Goal: Information Seeking & Learning: Learn about a topic

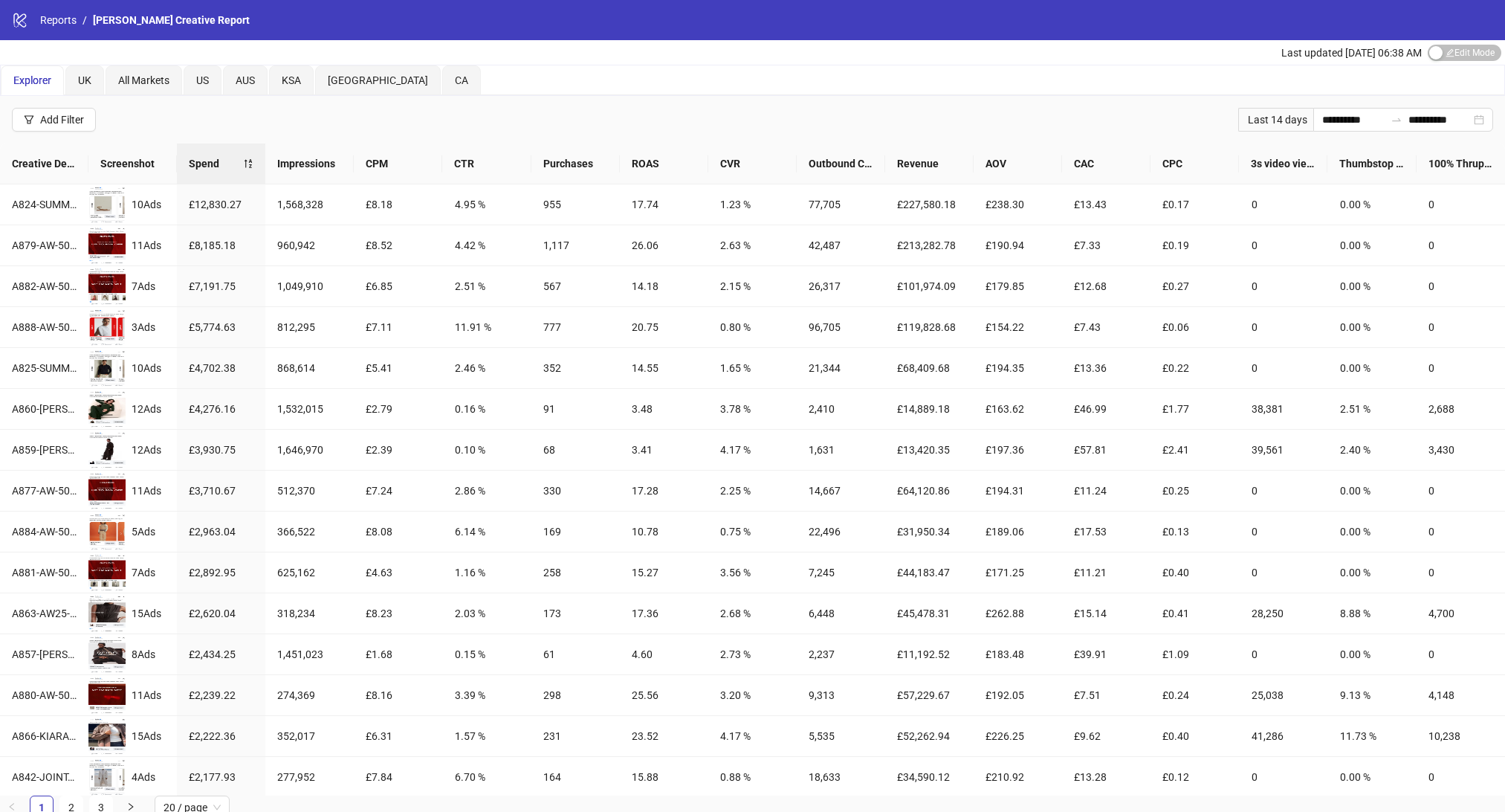
click at [1371, 83] on div "Explorer UK All Markets US AUS [GEOGRAPHIC_DATA] [GEOGRAPHIC_DATA] [GEOGRAPHIC_…" at bounding box center [752, 80] width 1503 height 30
click at [1262, 122] on div "Click to sort ascending" at bounding box center [1283, 133] width 116 height 25
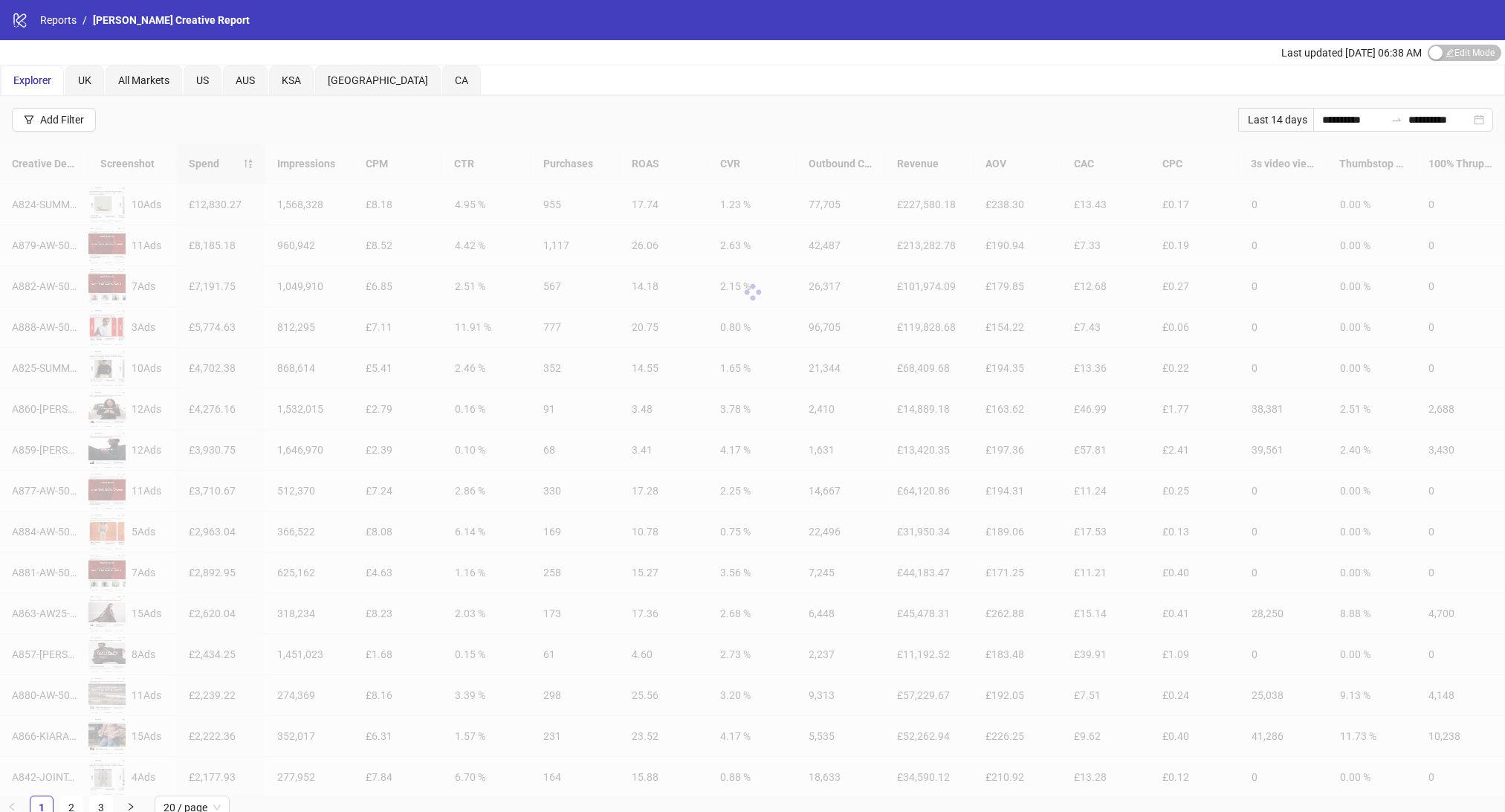
click at [1261, 120] on div "Last 14 days" at bounding box center [1276, 119] width 75 height 24
click at [1352, 106] on div "**********" at bounding box center [752, 120] width 1505 height 47
click at [1335, 122] on input "**********" at bounding box center [1353, 119] width 62 height 17
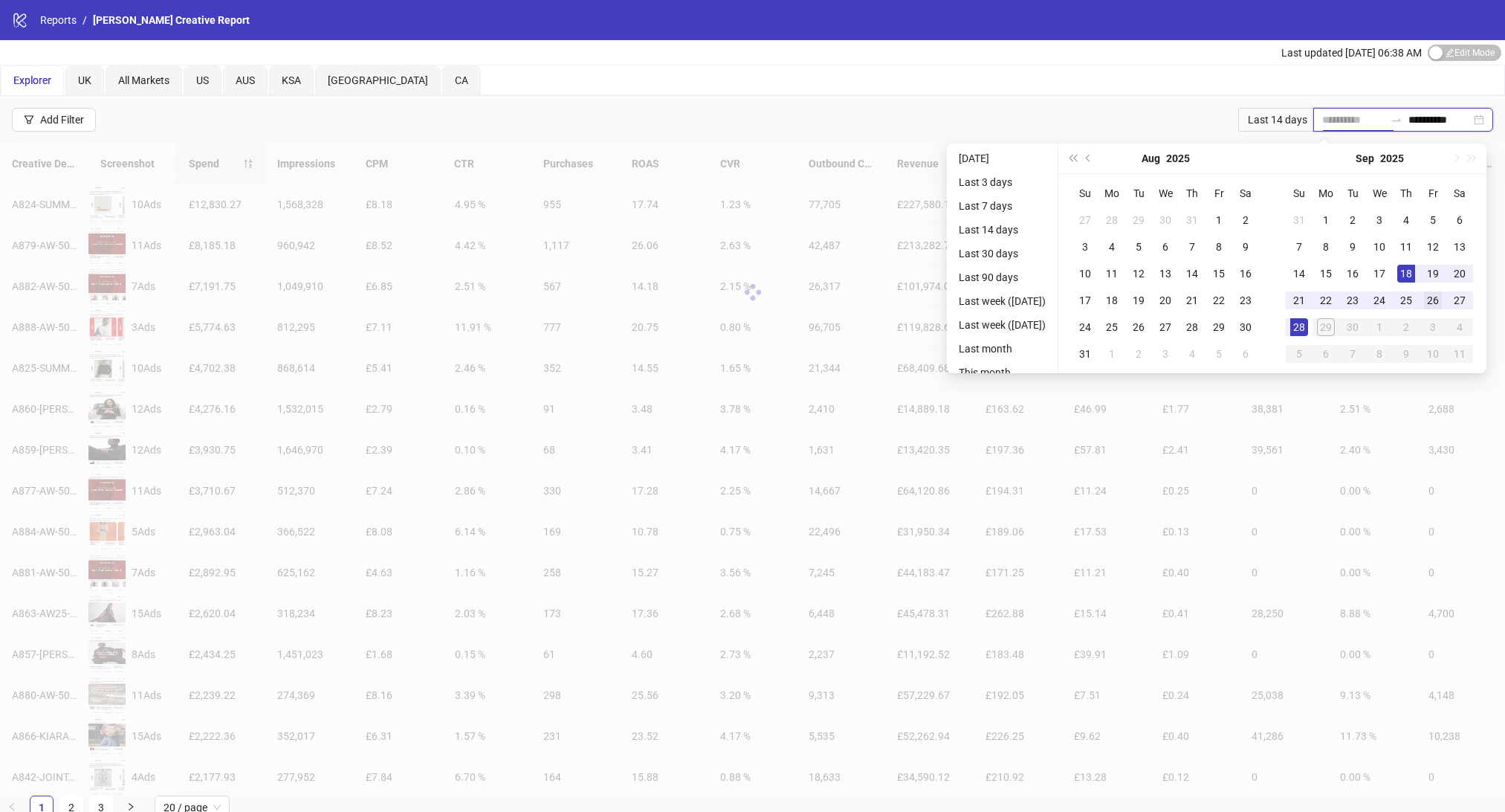
type input "**********"
click at [1434, 298] on div "26" at bounding box center [1433, 300] width 18 height 18
click at [1306, 322] on div "28" at bounding box center [1299, 327] width 18 height 18
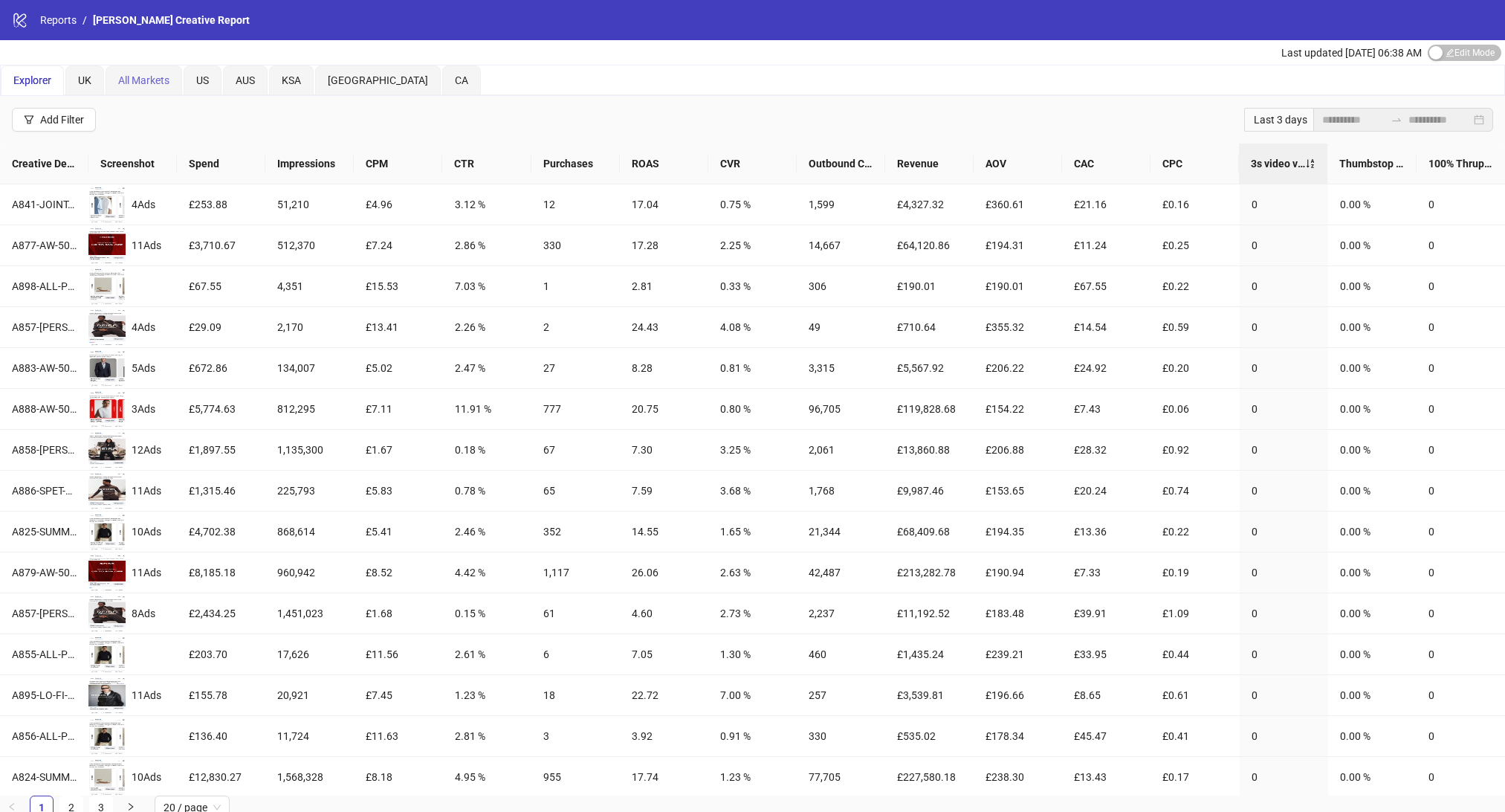
click at [170, 68] on div "All Markets" at bounding box center [144, 80] width 76 height 30
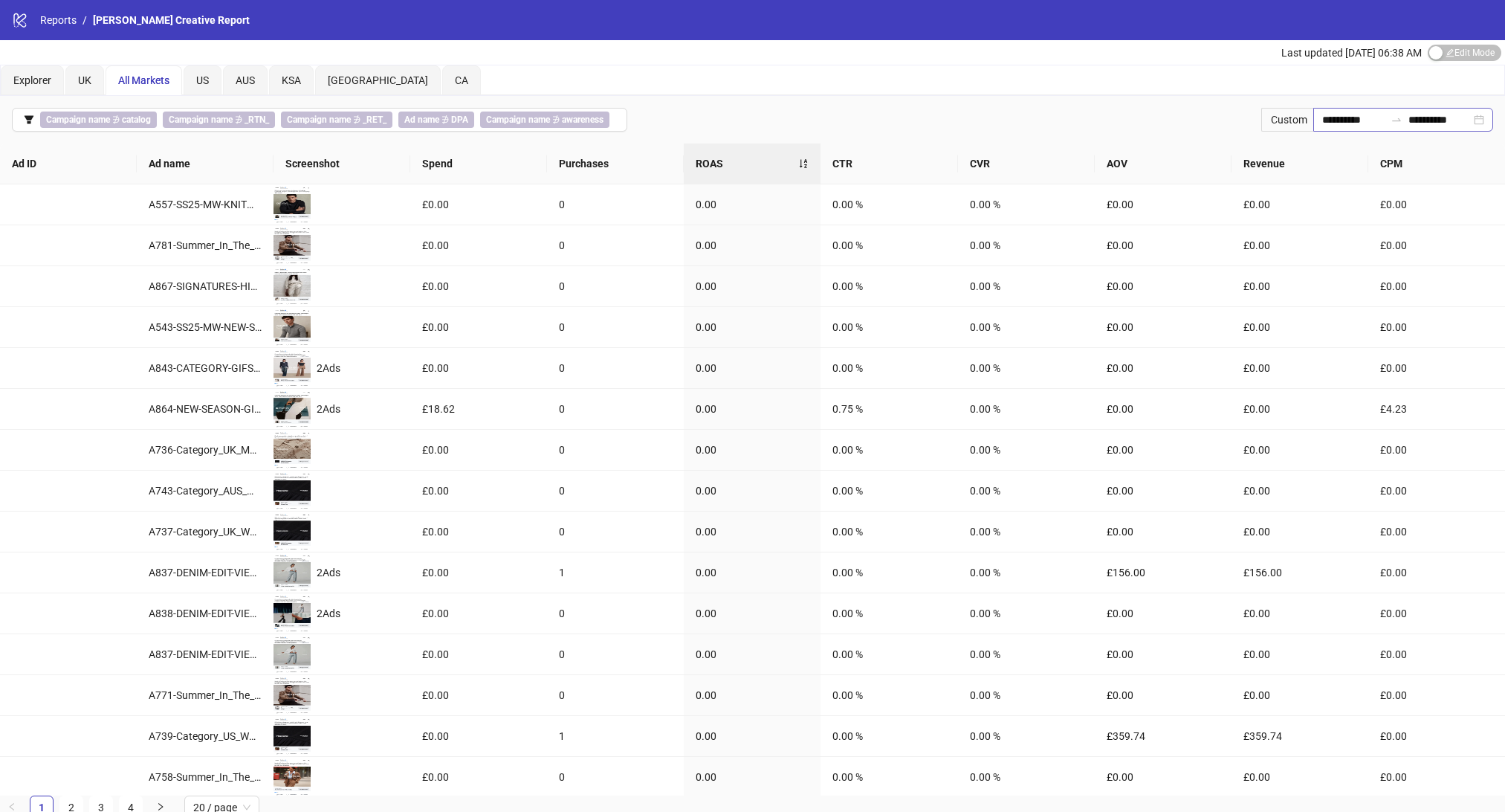
click at [1364, 131] on div "**********" at bounding box center [1404, 119] width 180 height 24
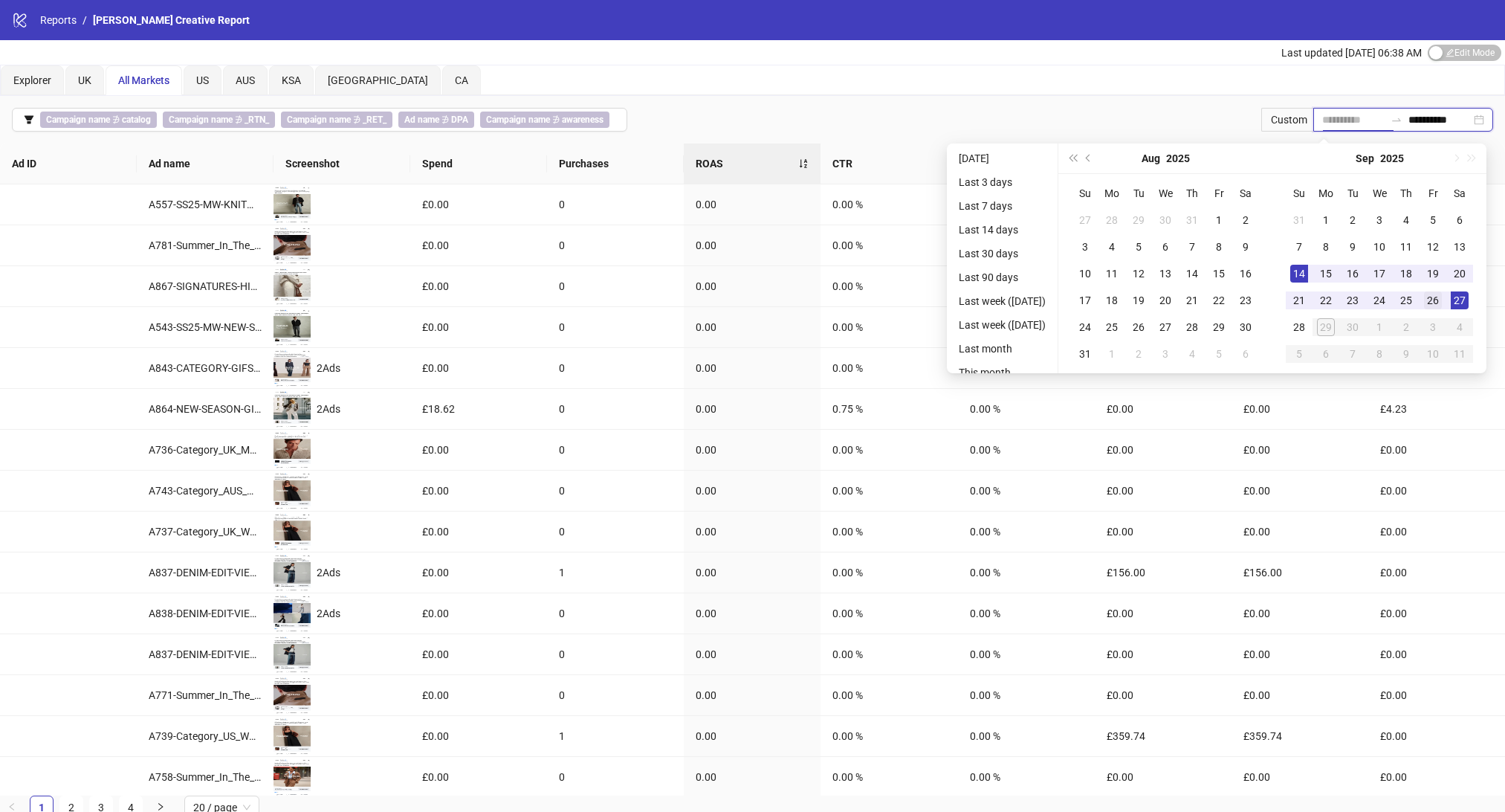
type input "**********"
click at [1442, 298] on div "26" at bounding box center [1433, 300] width 18 height 18
type input "**********"
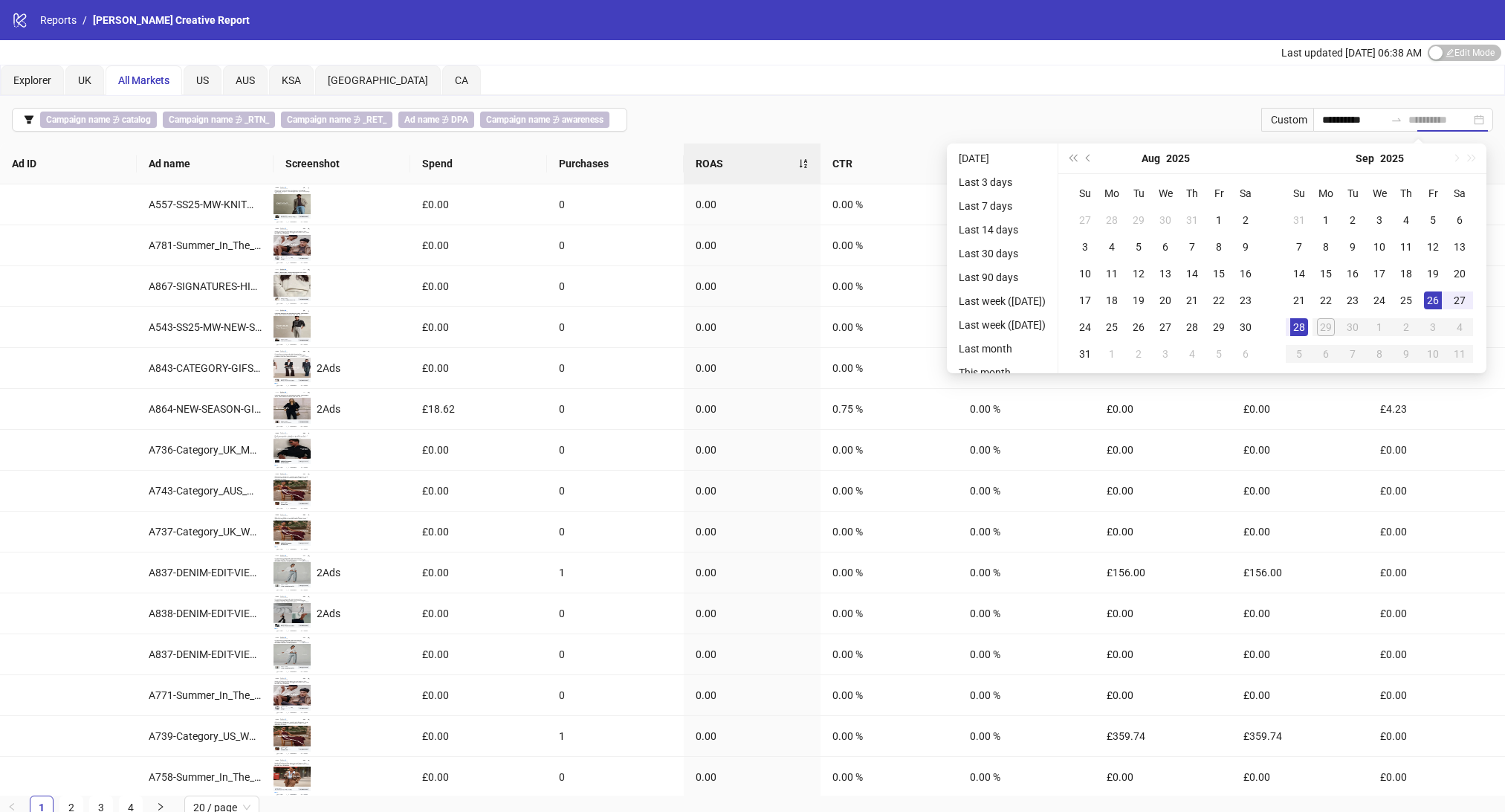
click at [1308, 320] on div "28" at bounding box center [1299, 327] width 18 height 18
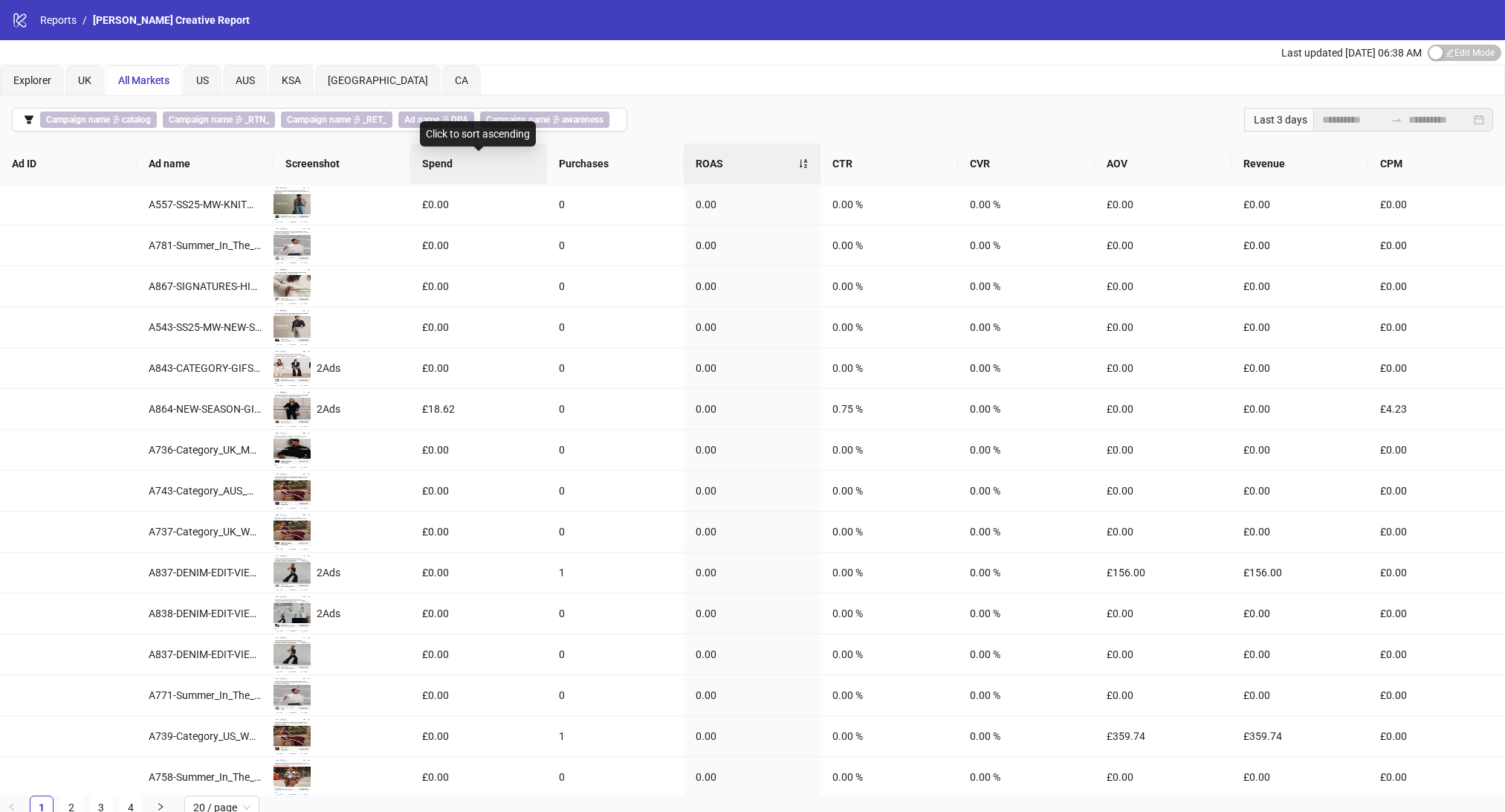
click at [438, 164] on span "Spend" at bounding box center [478, 164] width 113 height 17
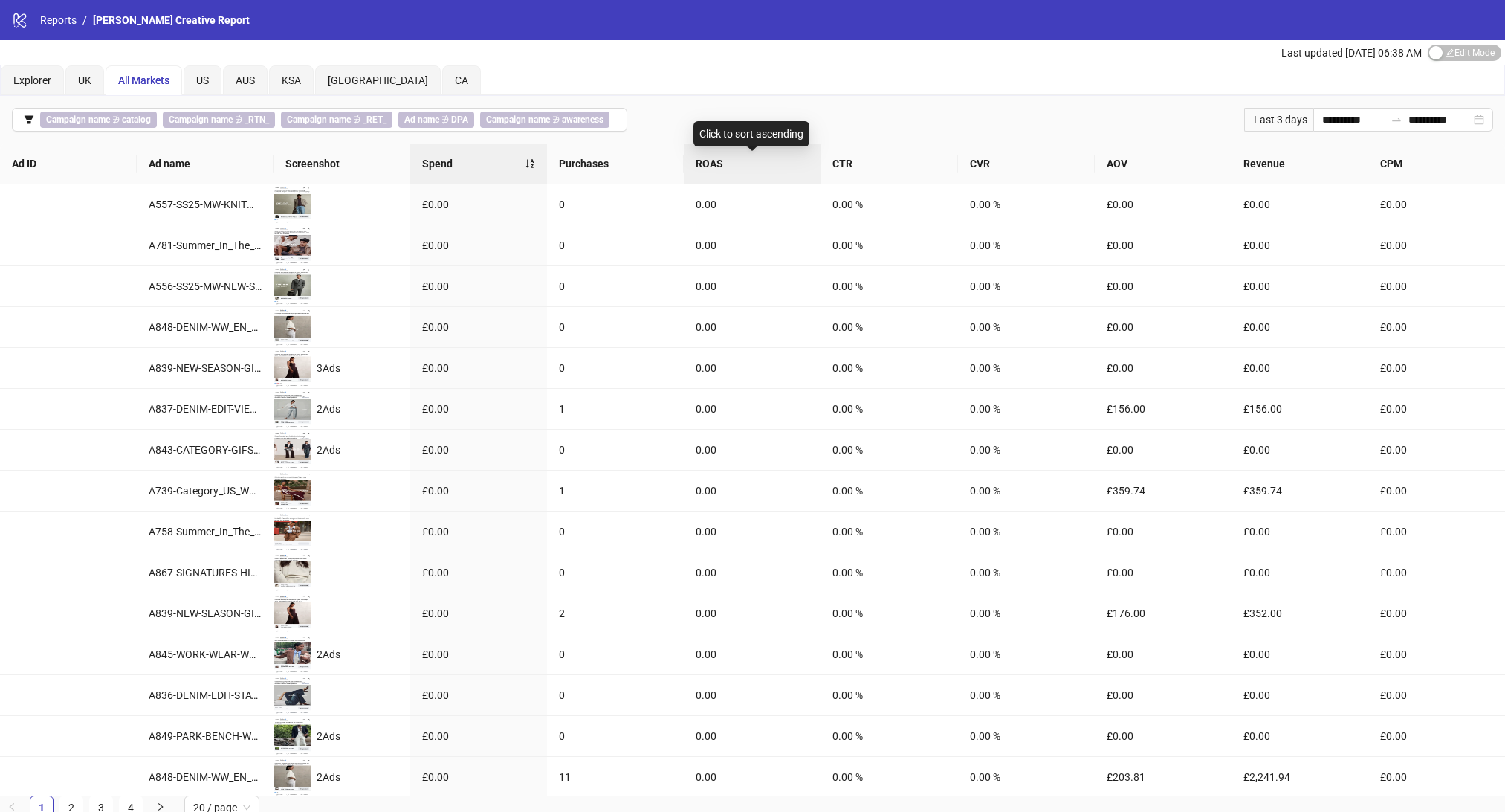
click at [722, 164] on span "ROAS" at bounding box center [752, 164] width 113 height 17
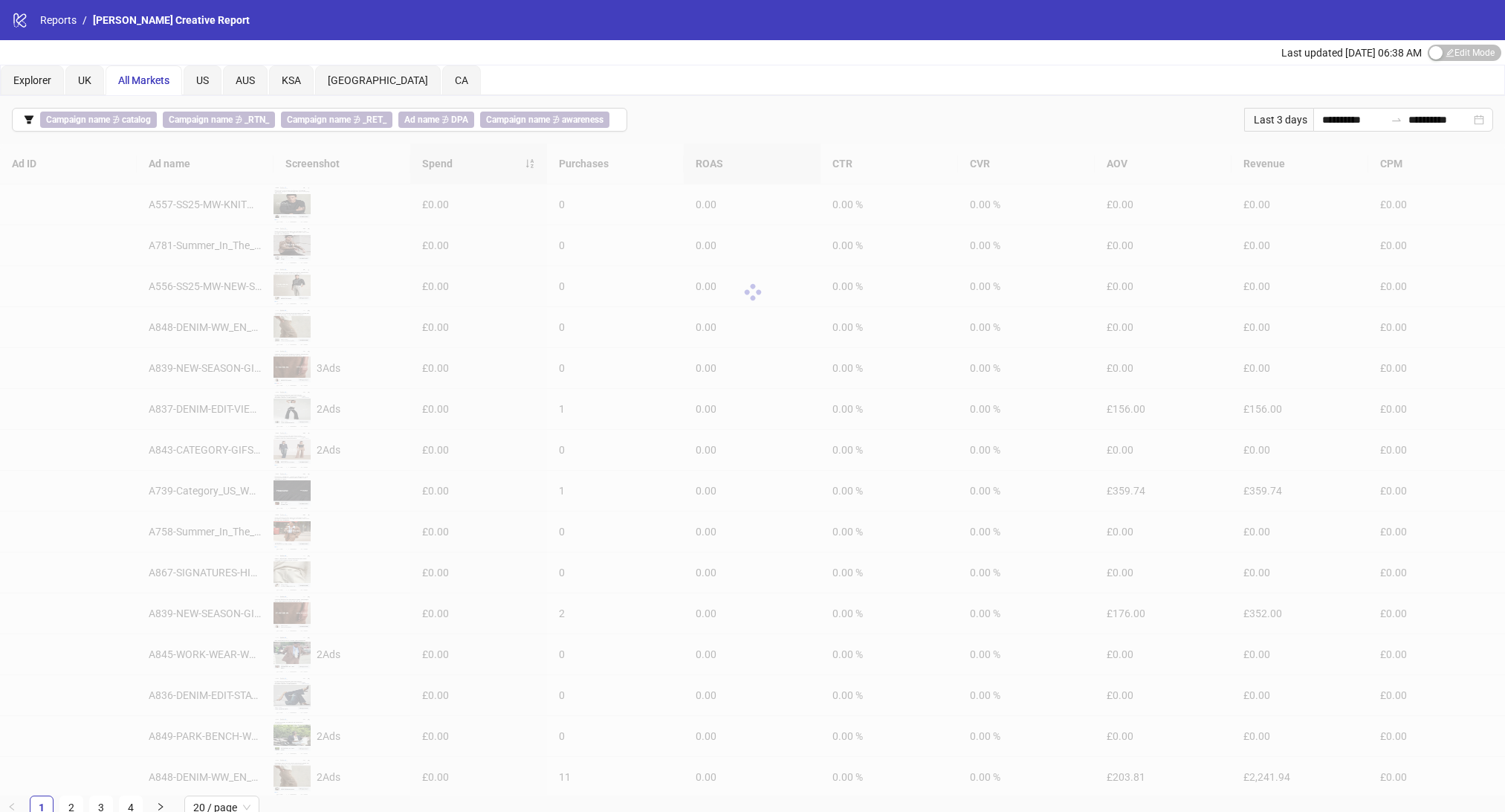
click at [722, 164] on div at bounding box center [752, 292] width 1505 height 298
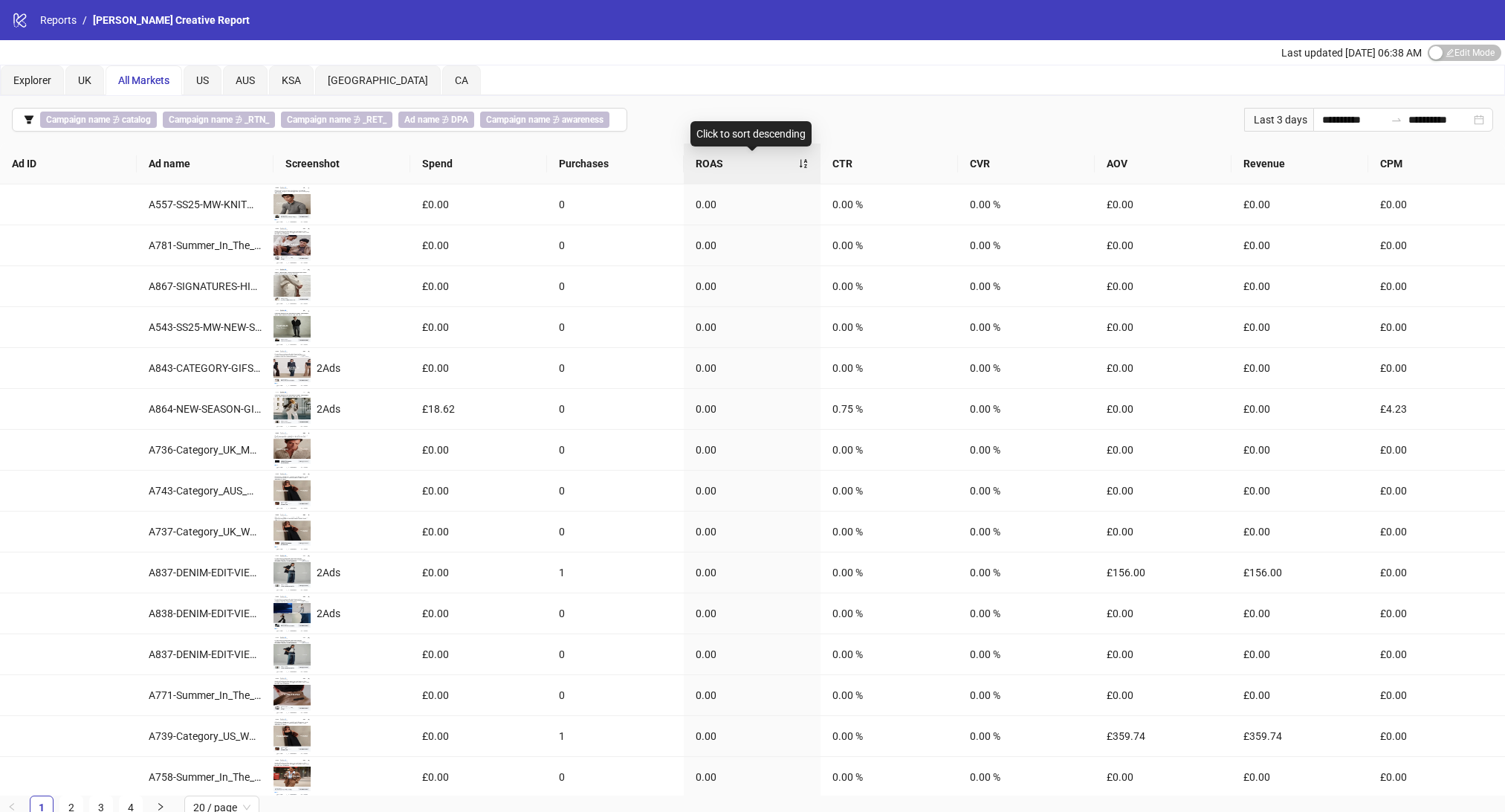
click at [798, 164] on span "ROAS" at bounding box center [746, 164] width 102 height 17
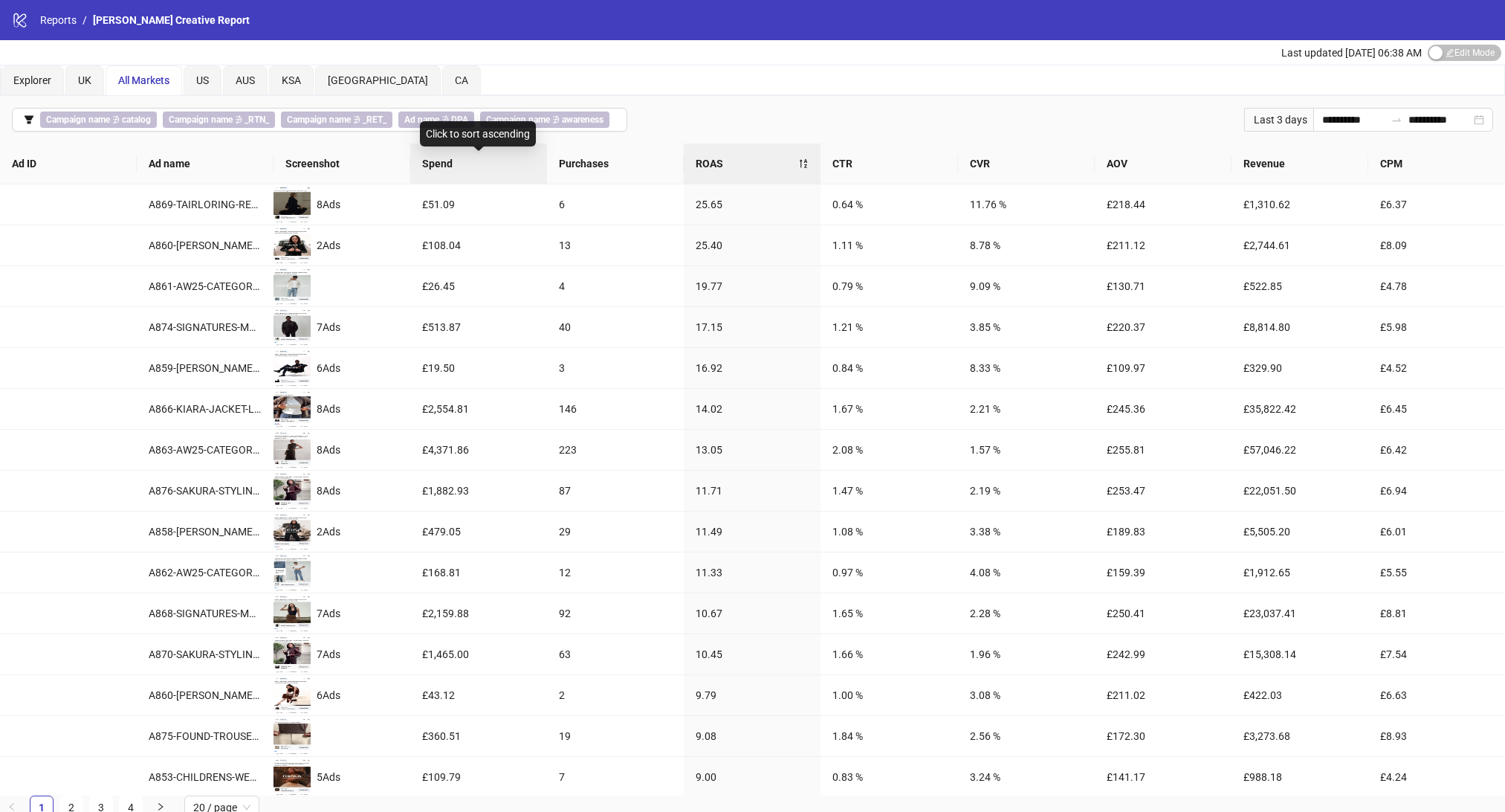
click at [452, 165] on span "Spend" at bounding box center [478, 164] width 113 height 17
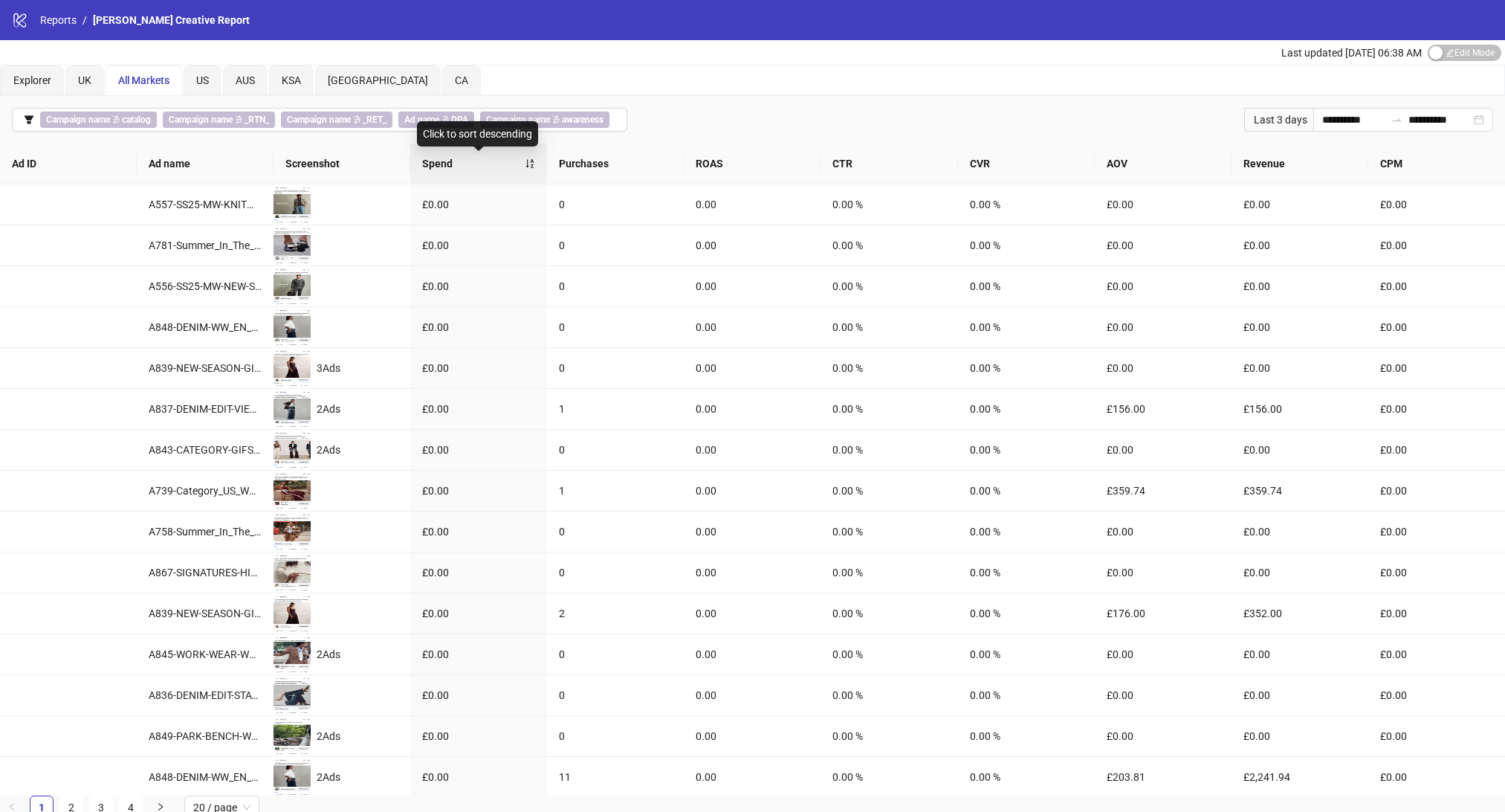
click at [452, 165] on span "Spend" at bounding box center [472, 164] width 102 height 17
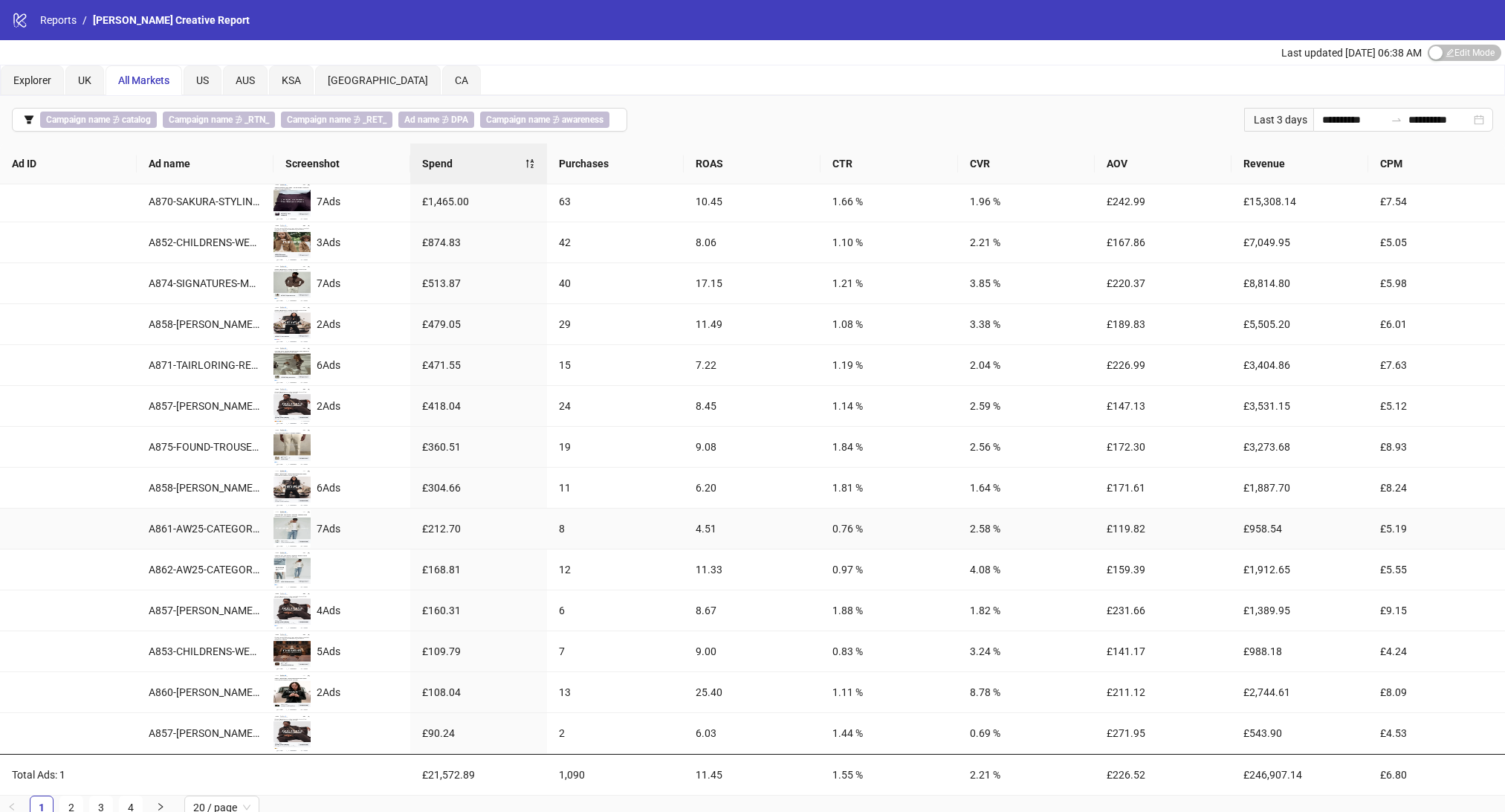
scroll to position [249, 0]
click at [65, 802] on link "2" at bounding box center [71, 807] width 22 height 22
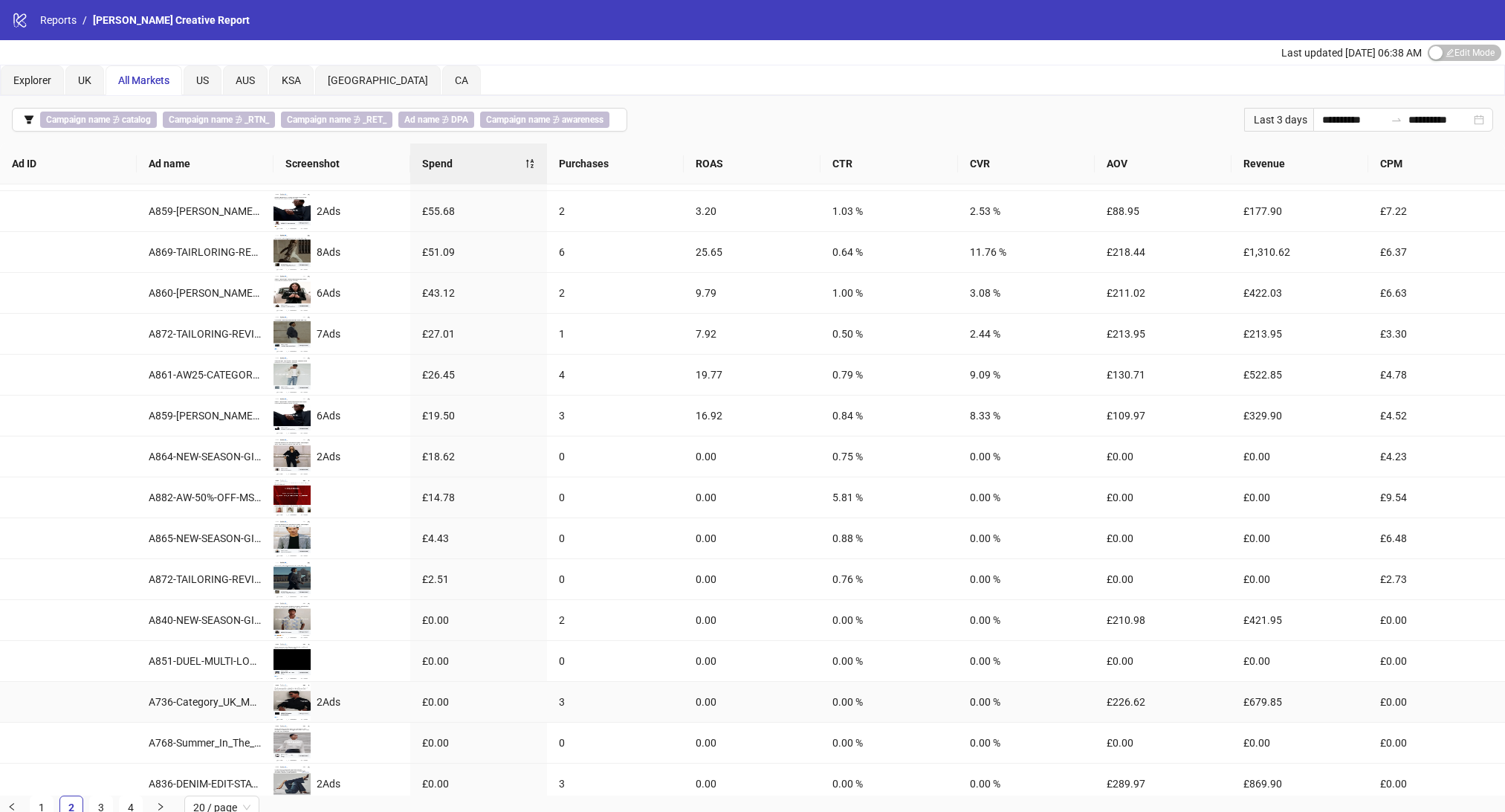
scroll to position [32, 0]
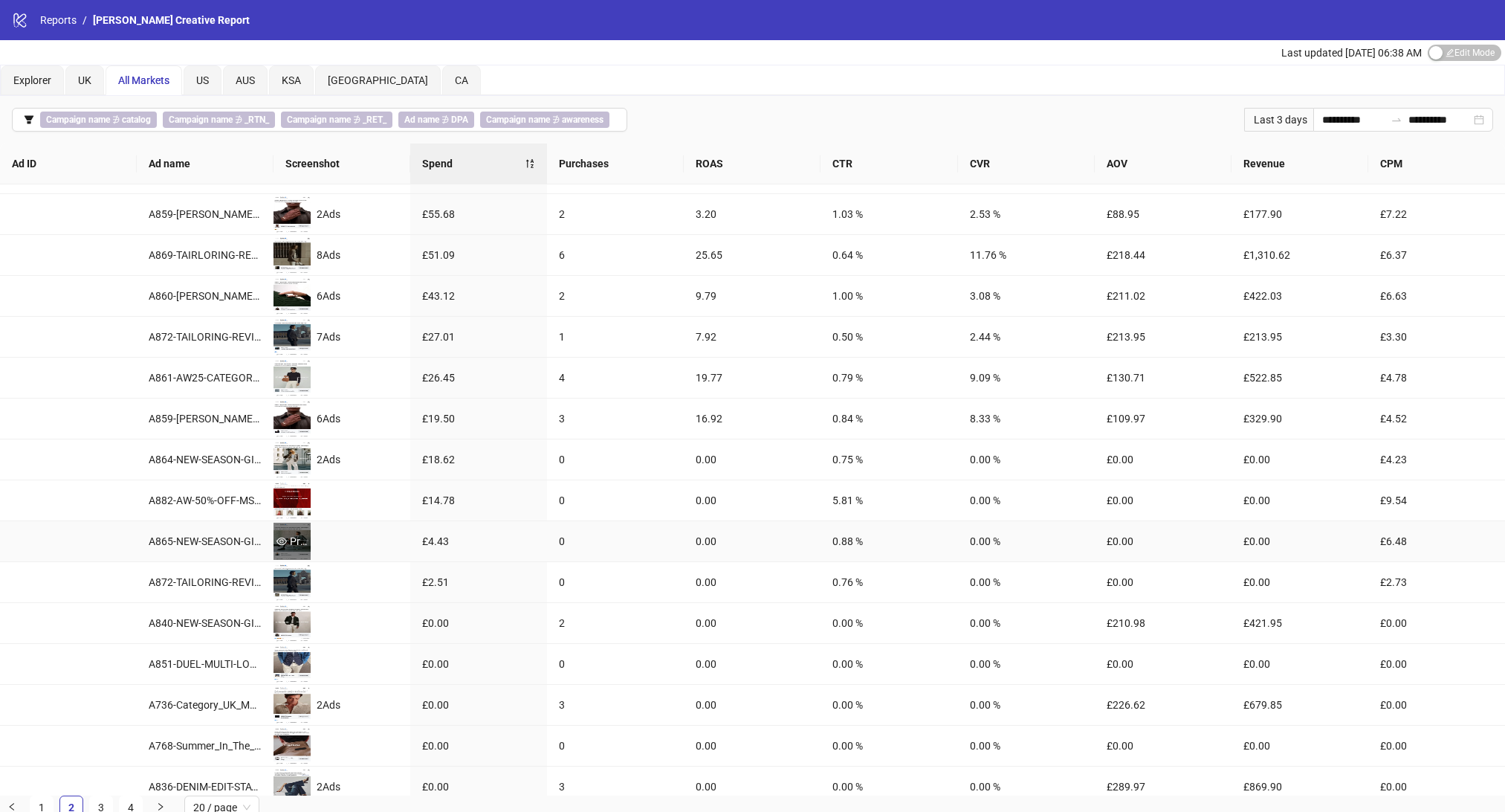
click at [284, 546] on icon "eye" at bounding box center [282, 541] width 10 height 10
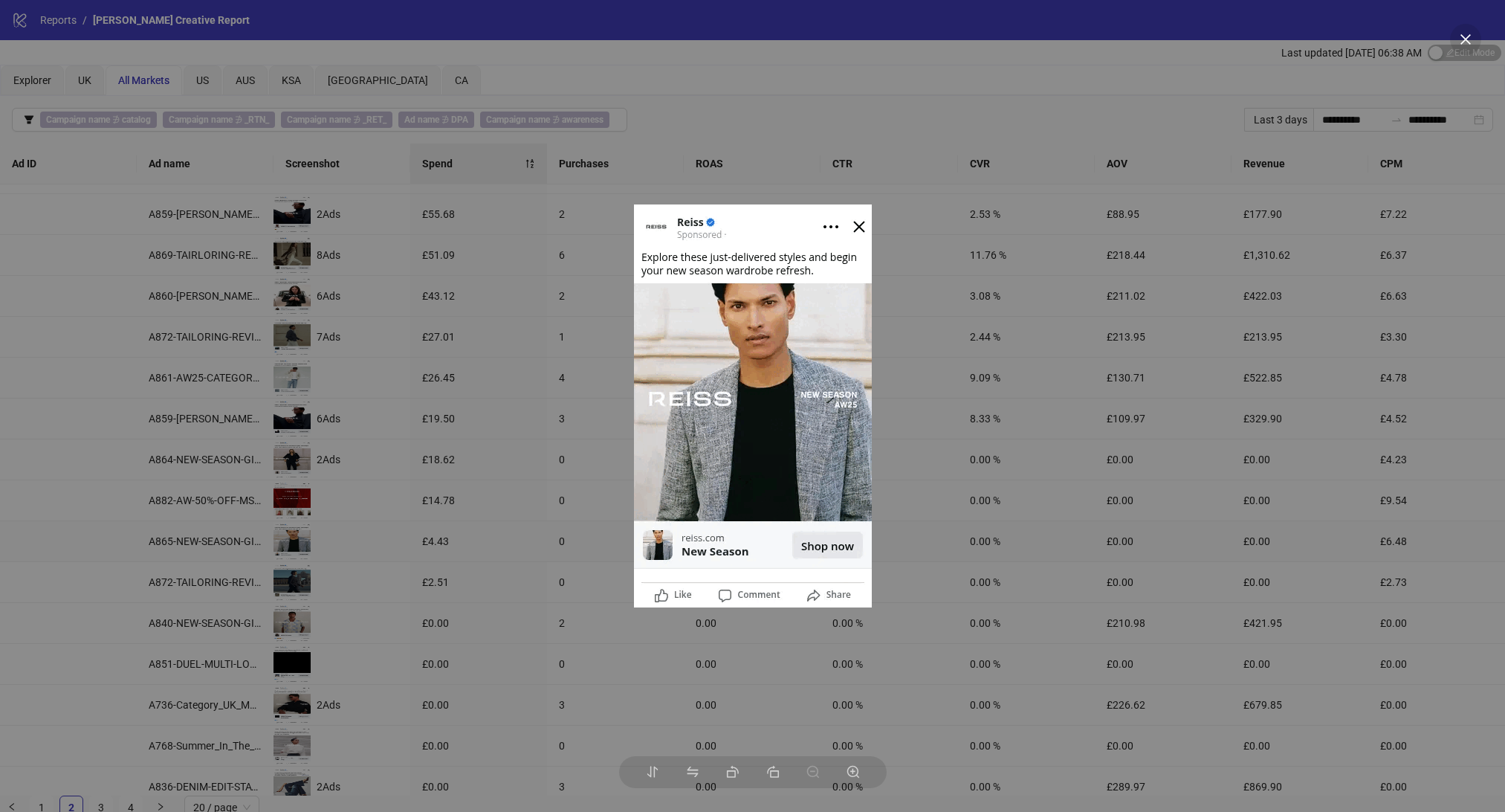
click at [464, 508] on div at bounding box center [752, 406] width 1505 height 812
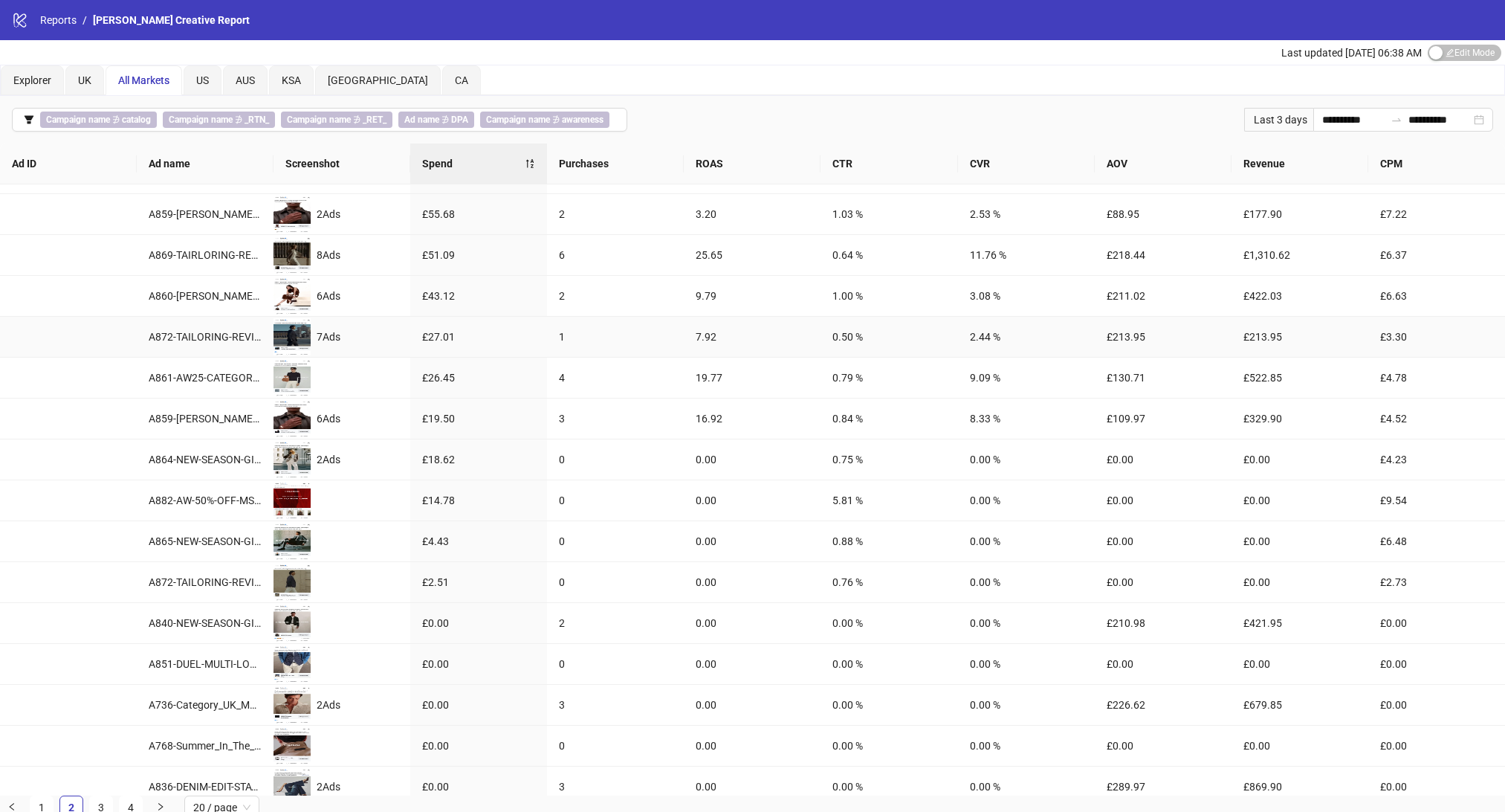
scroll to position [0, 0]
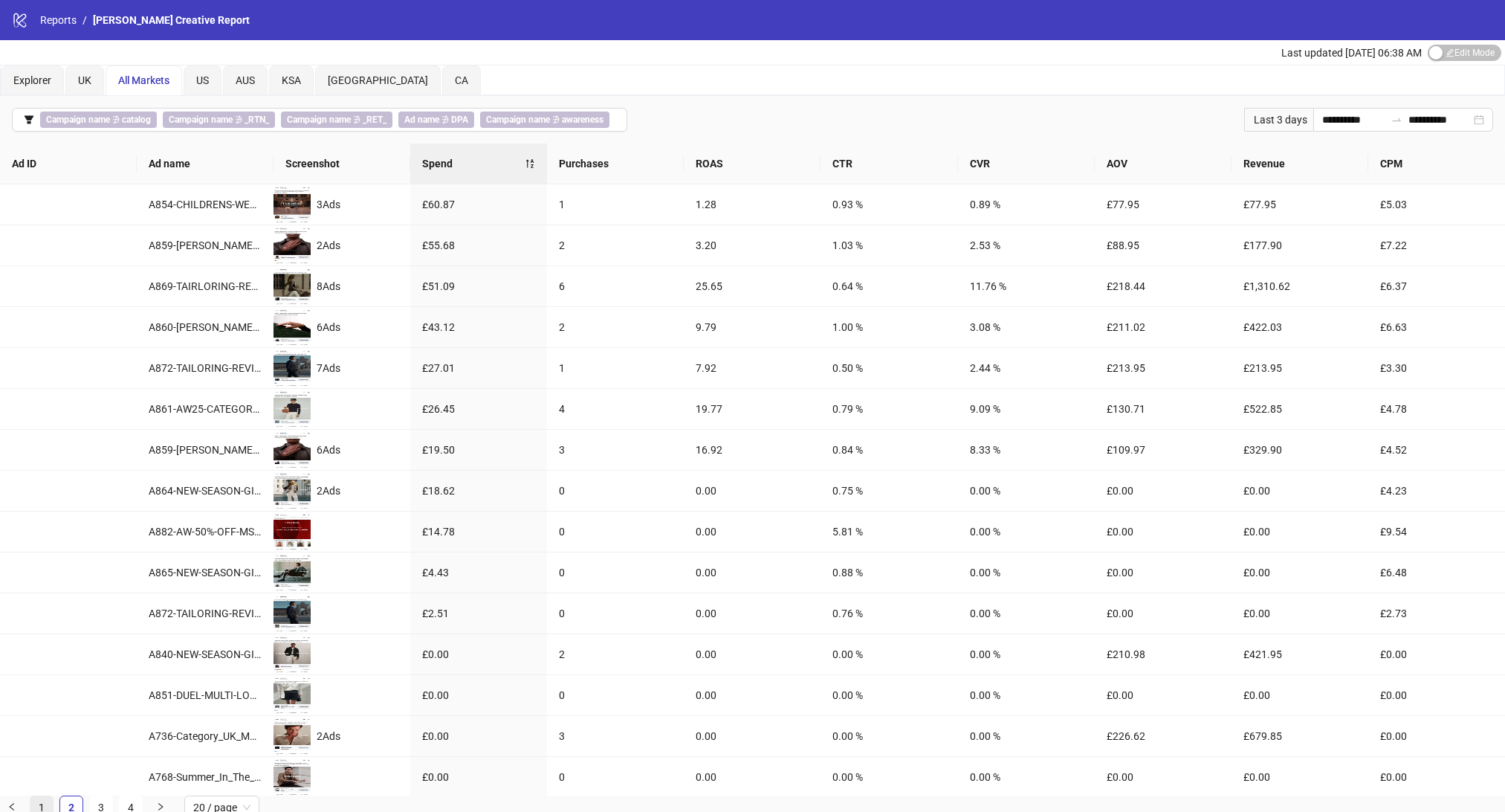
click at [42, 804] on link "1" at bounding box center [41, 807] width 22 height 22
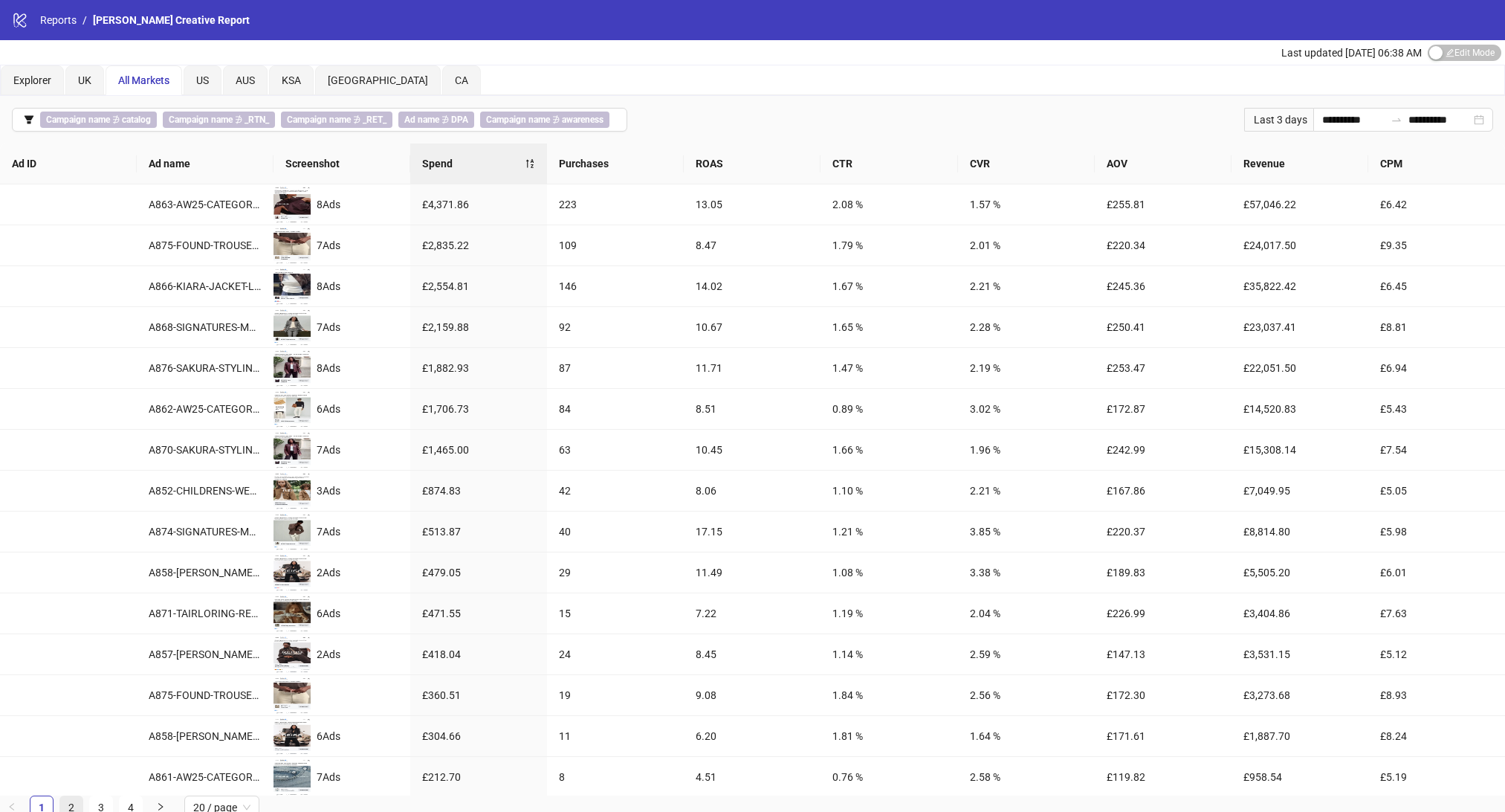
click at [74, 802] on link "2" at bounding box center [71, 807] width 22 height 22
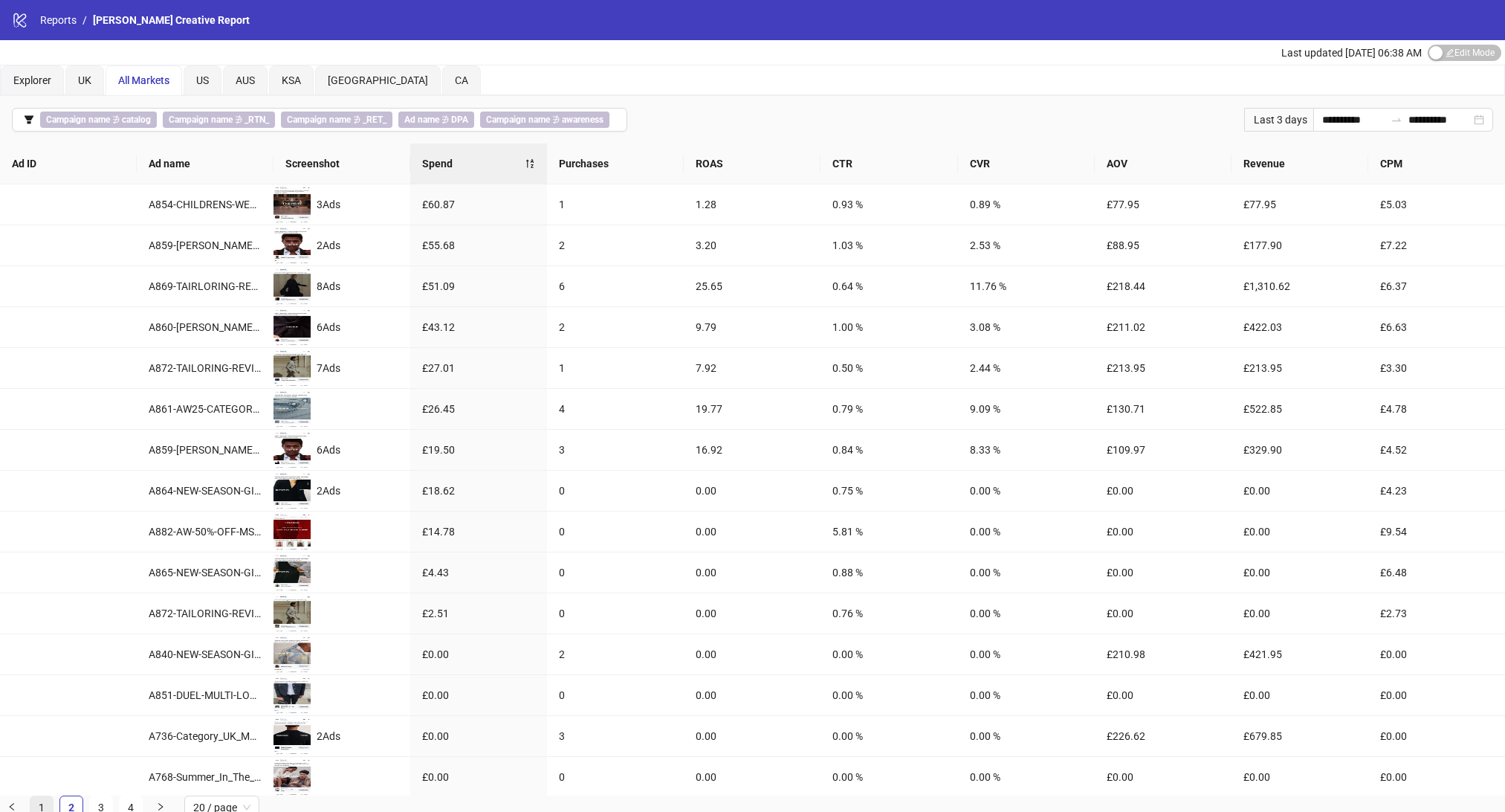
click at [38, 807] on link "1" at bounding box center [41, 807] width 22 height 22
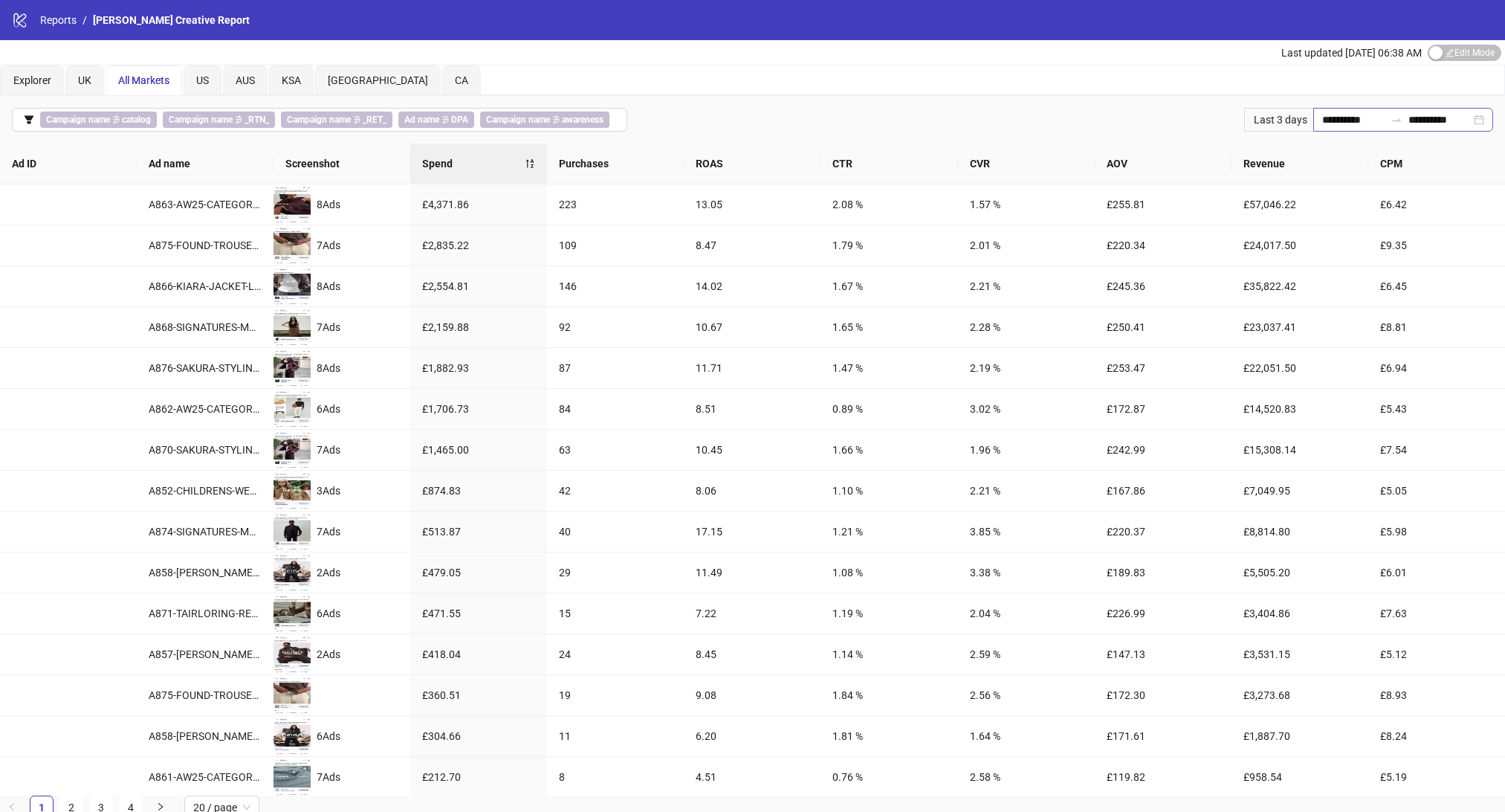
click at [1390, 122] on icon "swap-right" at bounding box center [1396, 120] width 12 height 12
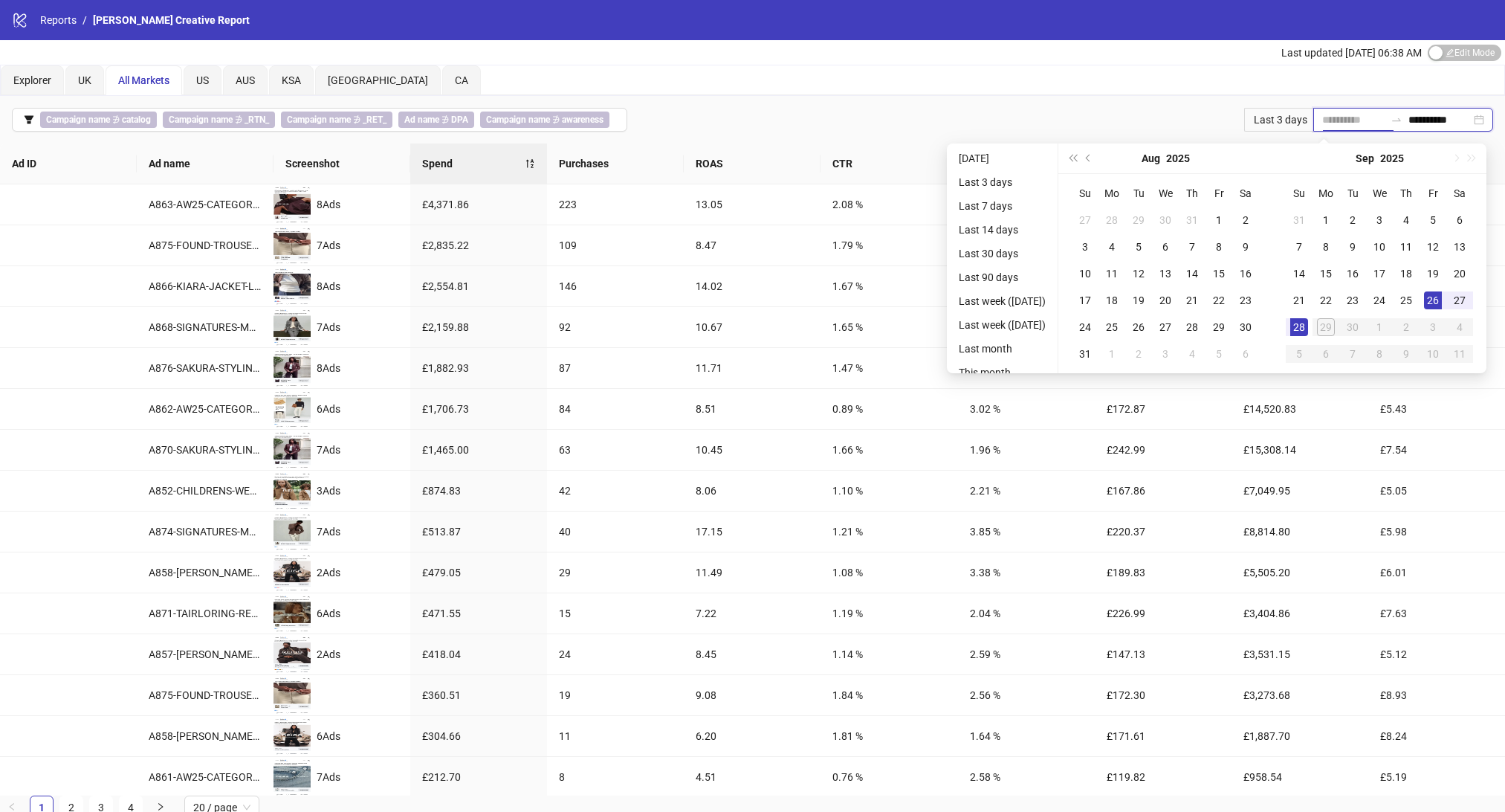
type input "**********"
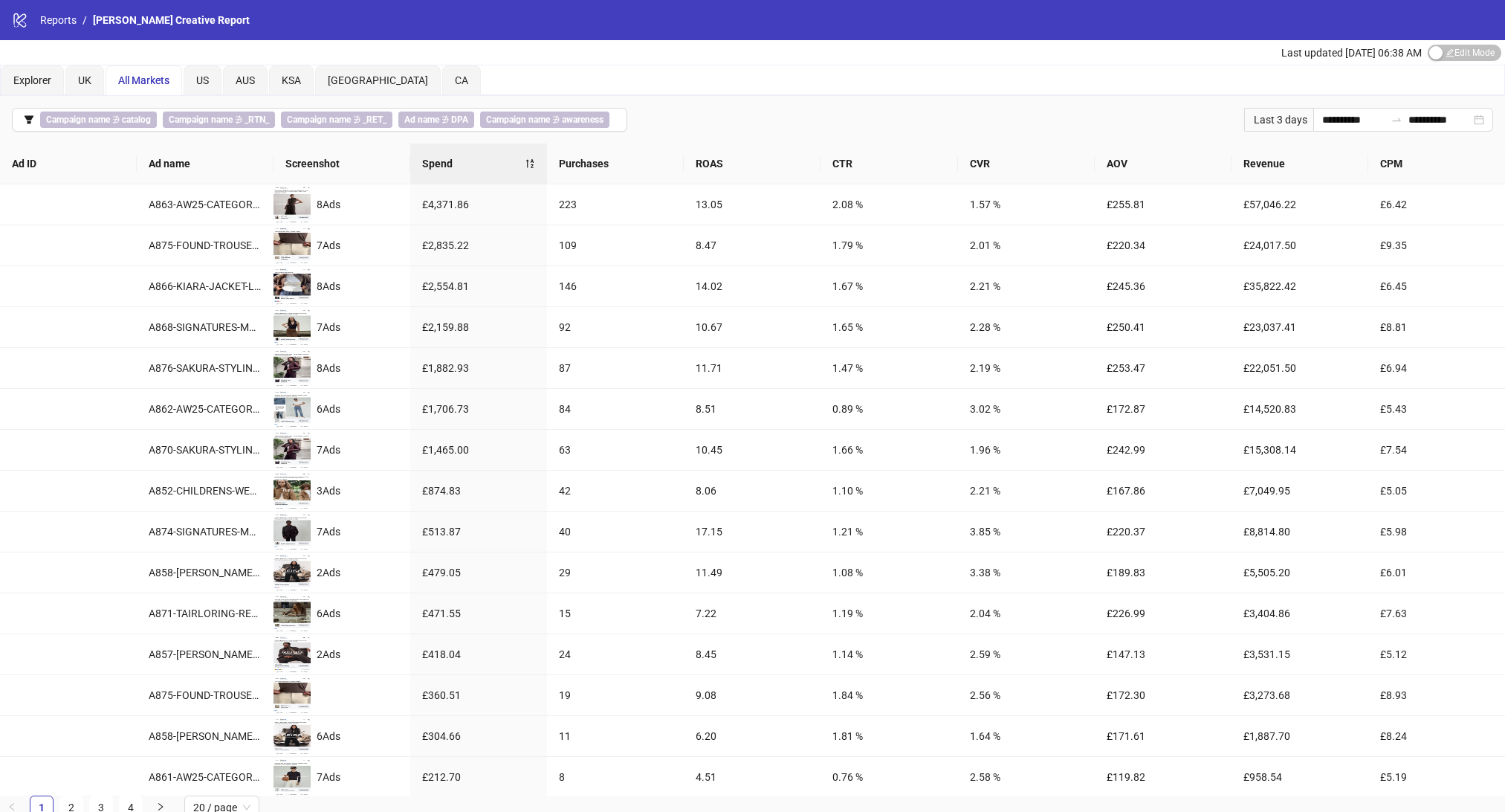
click at [1140, 94] on div "Explorer UK All Markets US AUS [GEOGRAPHIC_DATA] [GEOGRAPHIC_DATA] [GEOGRAPHIC_…" at bounding box center [752, 80] width 1503 height 30
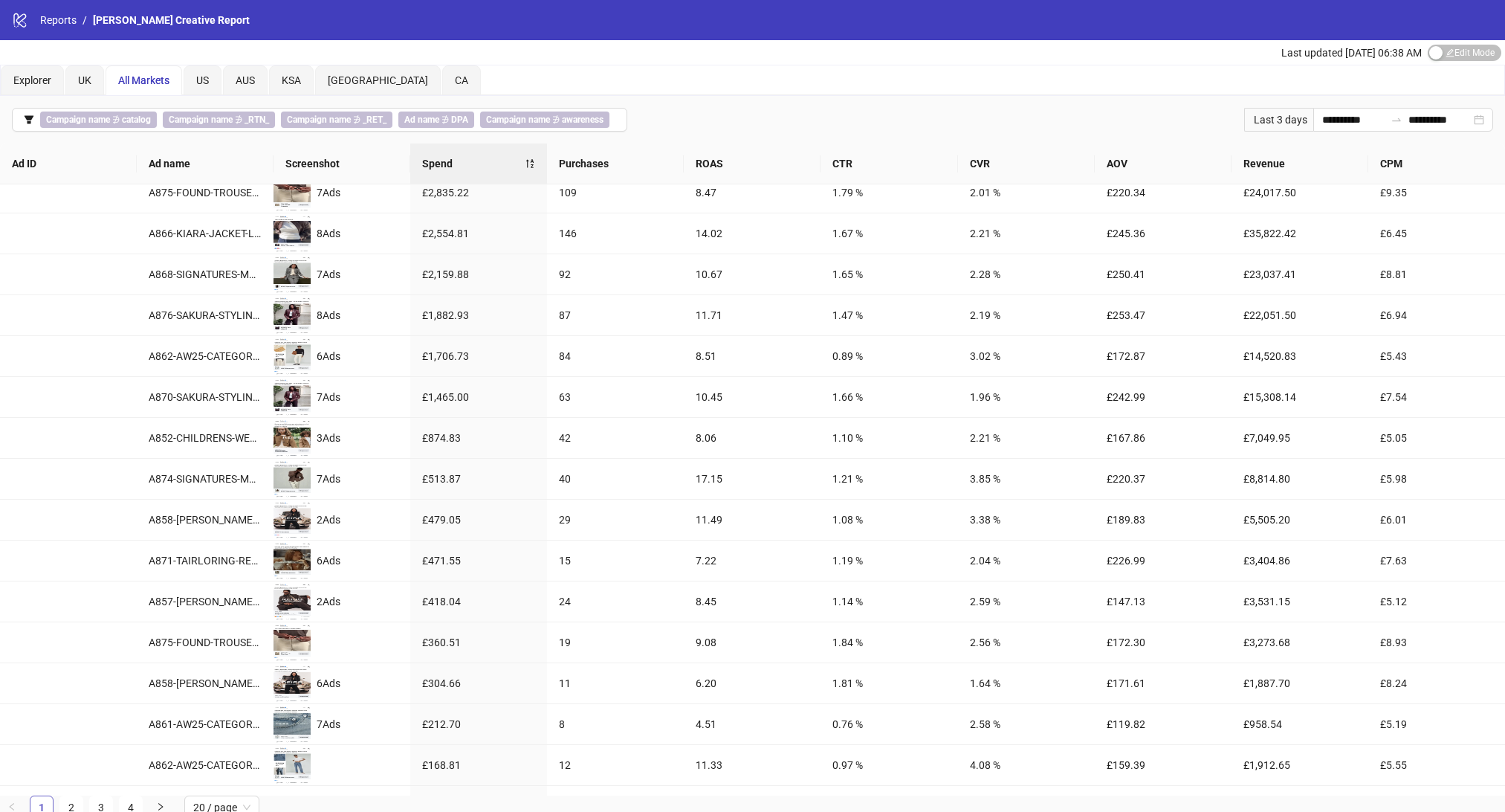
click at [40, 802] on link "1" at bounding box center [41, 807] width 22 height 22
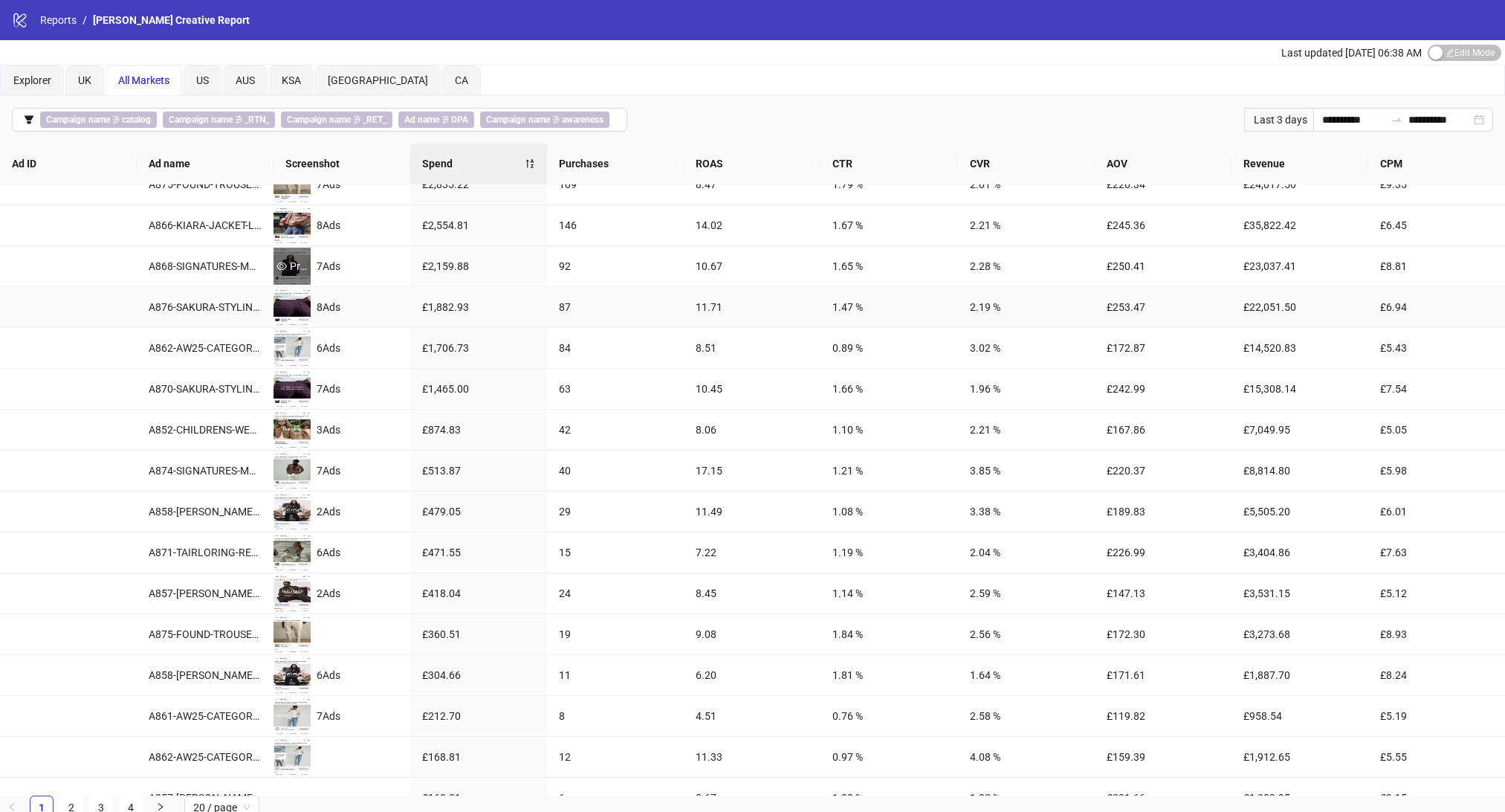
scroll to position [0, 0]
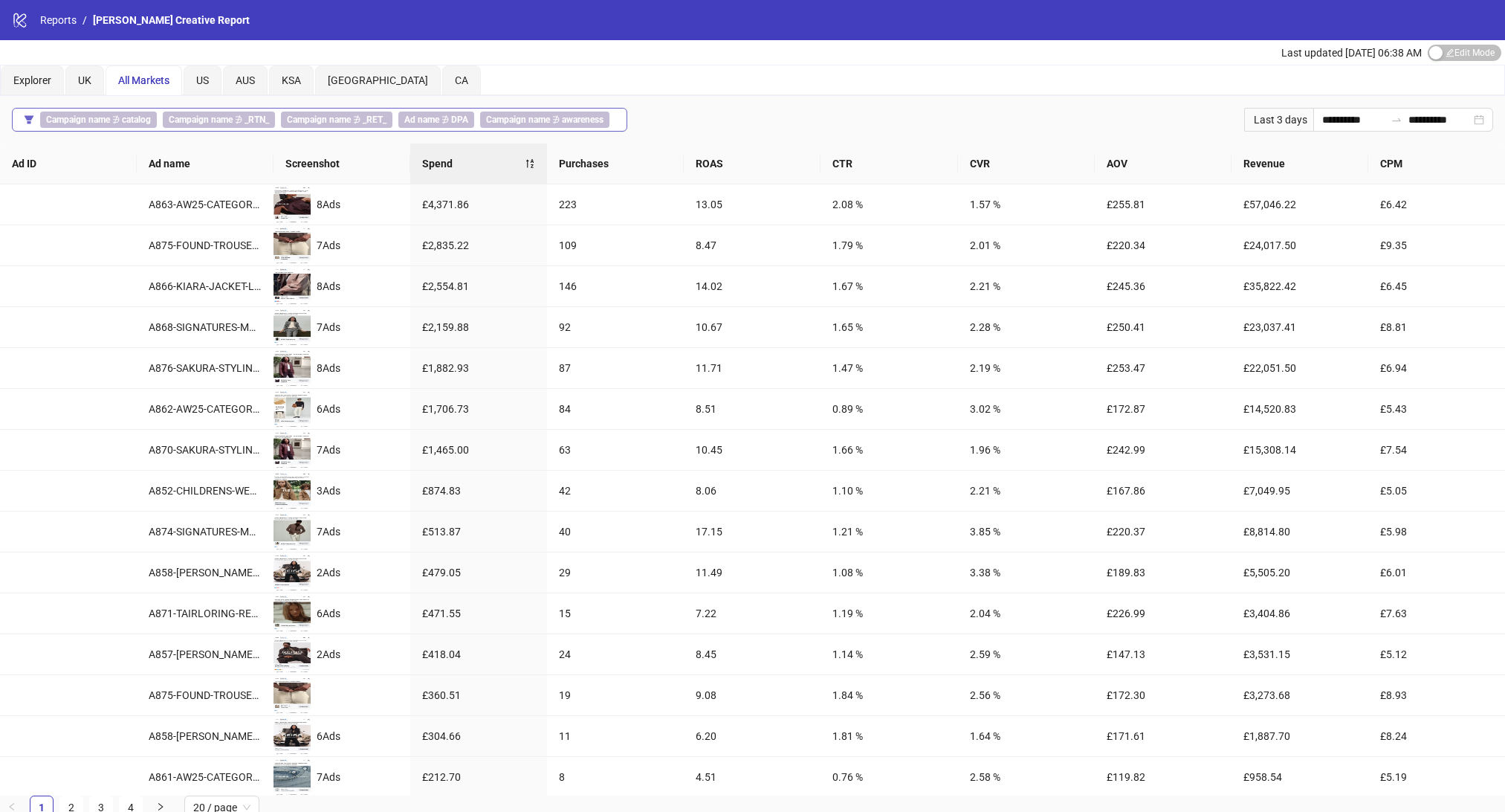
click at [28, 116] on icon "filter" at bounding box center [29, 119] width 9 height 8
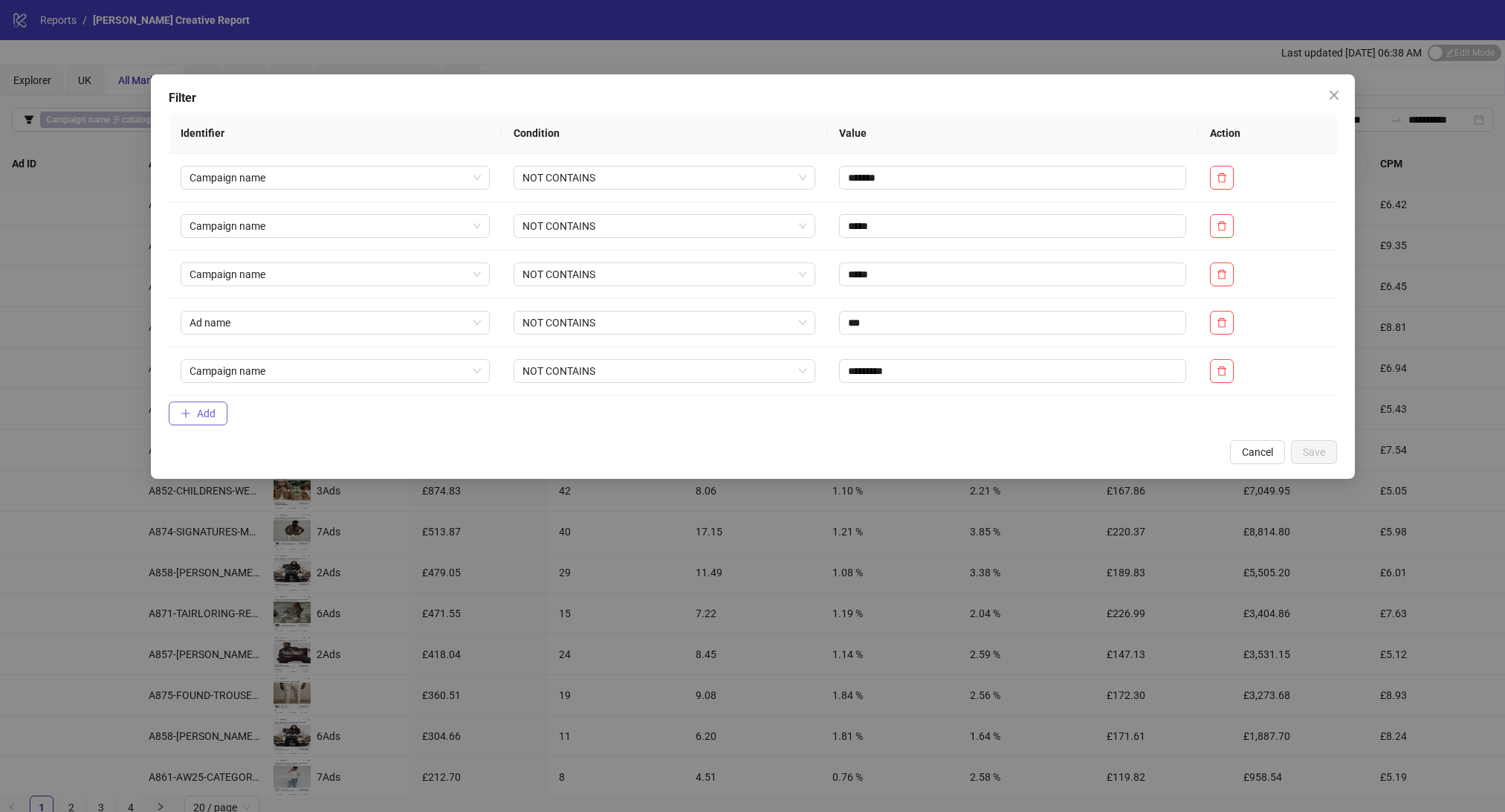
click at [197, 410] on span "Add" at bounding box center [206, 414] width 18 height 12
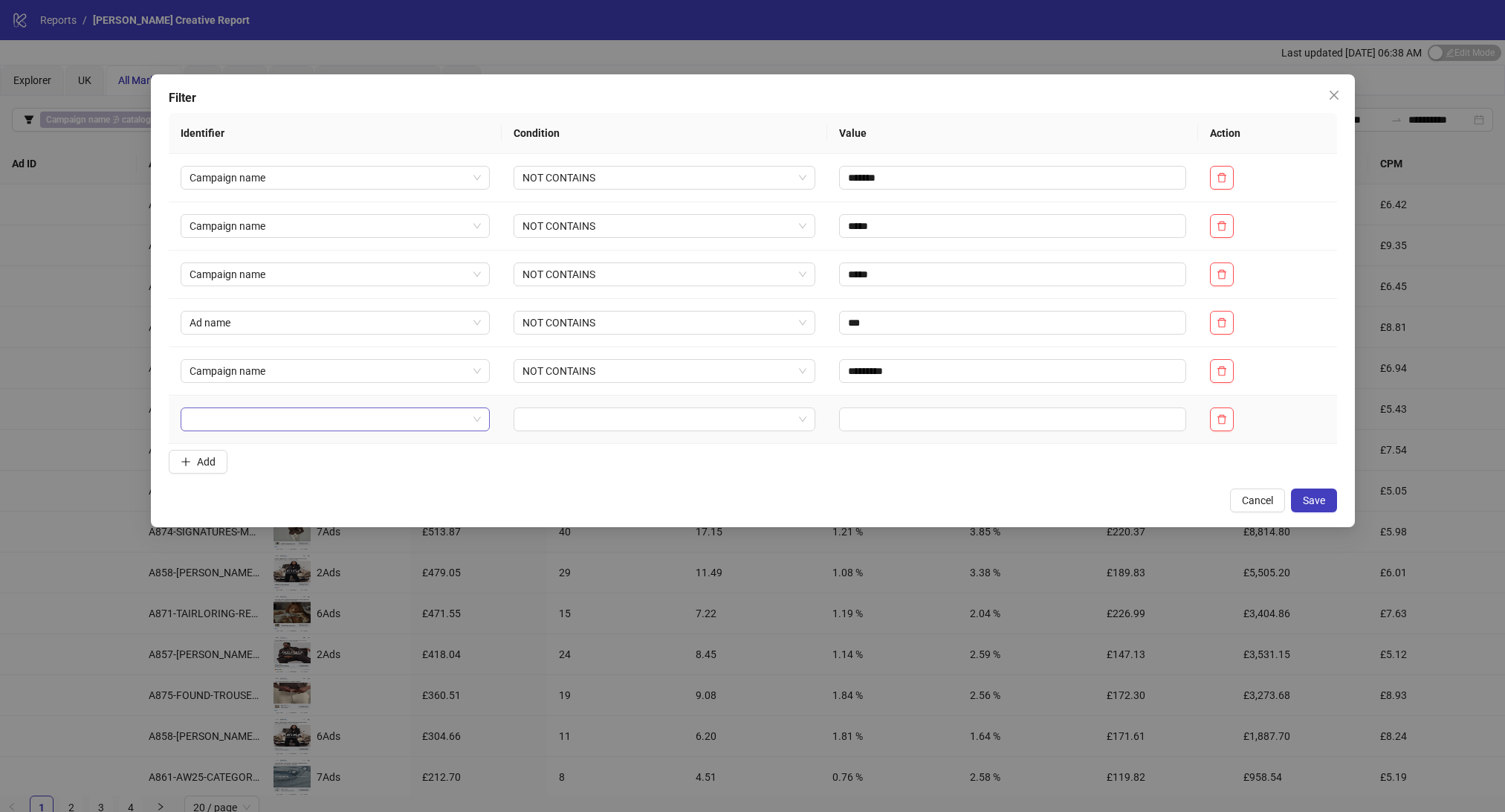
click at [236, 417] on input "search" at bounding box center [329, 418] width 278 height 22
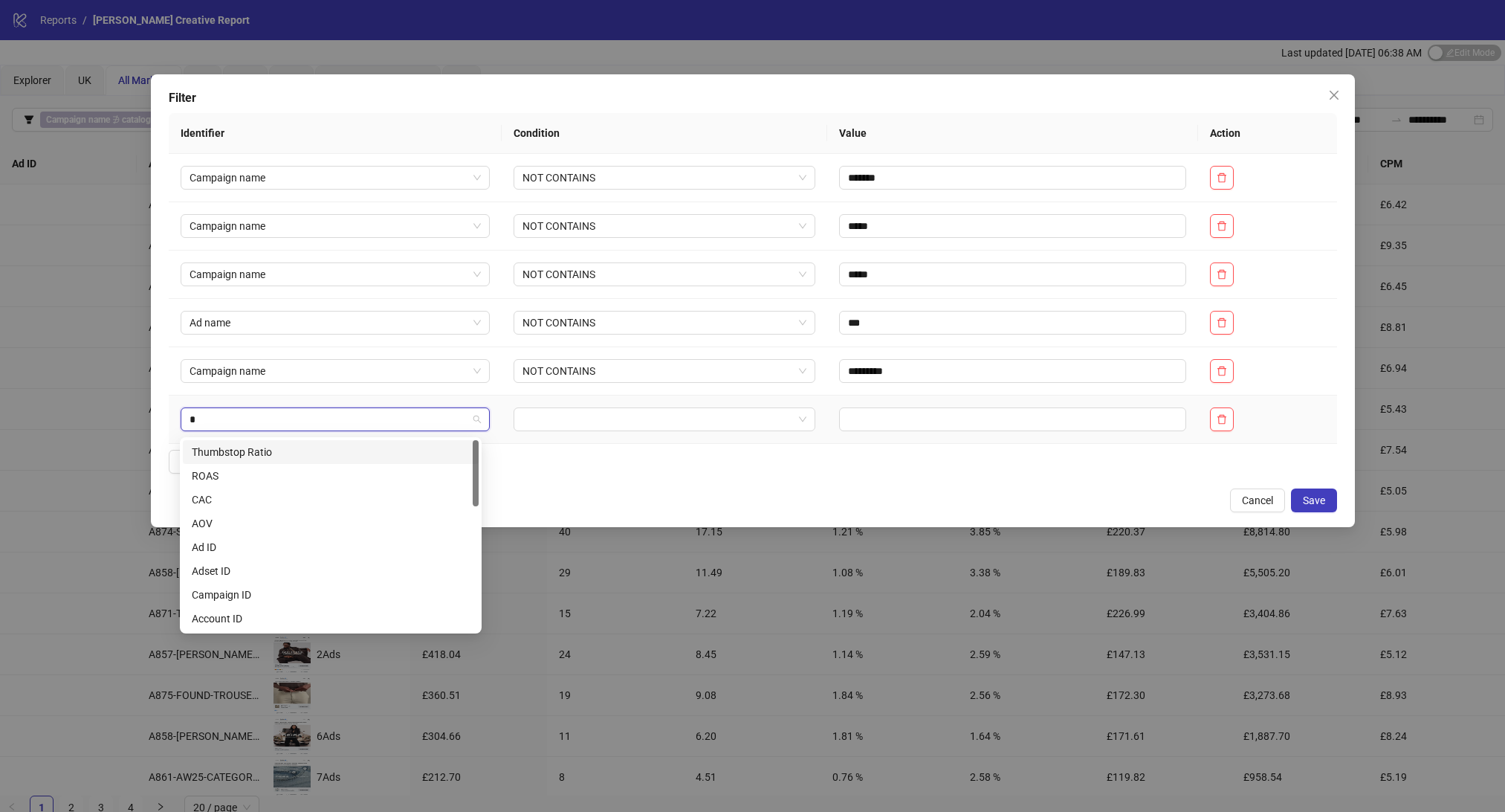
type input "**"
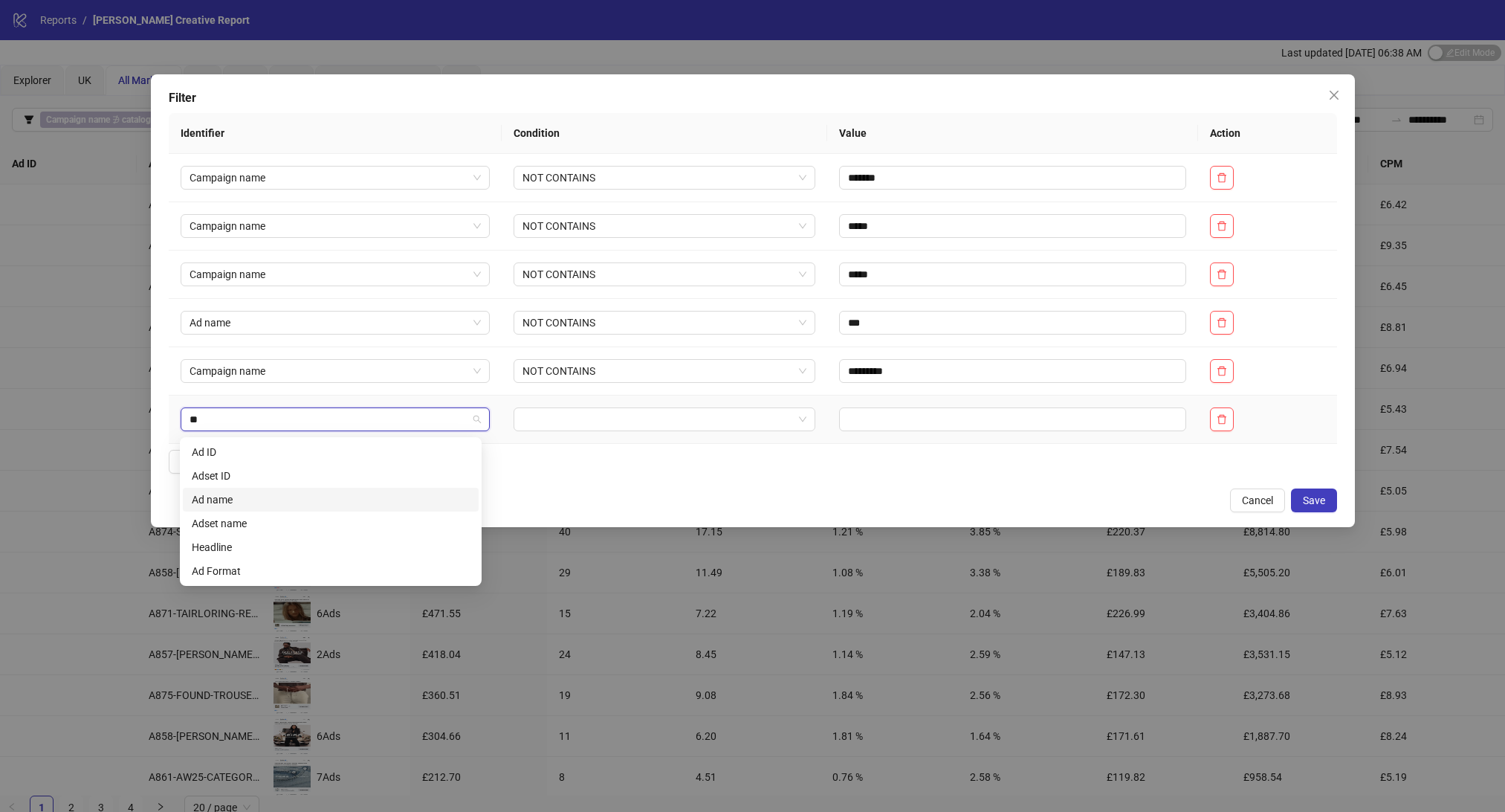
click at [216, 496] on div "Ad name" at bounding box center [331, 499] width 278 height 17
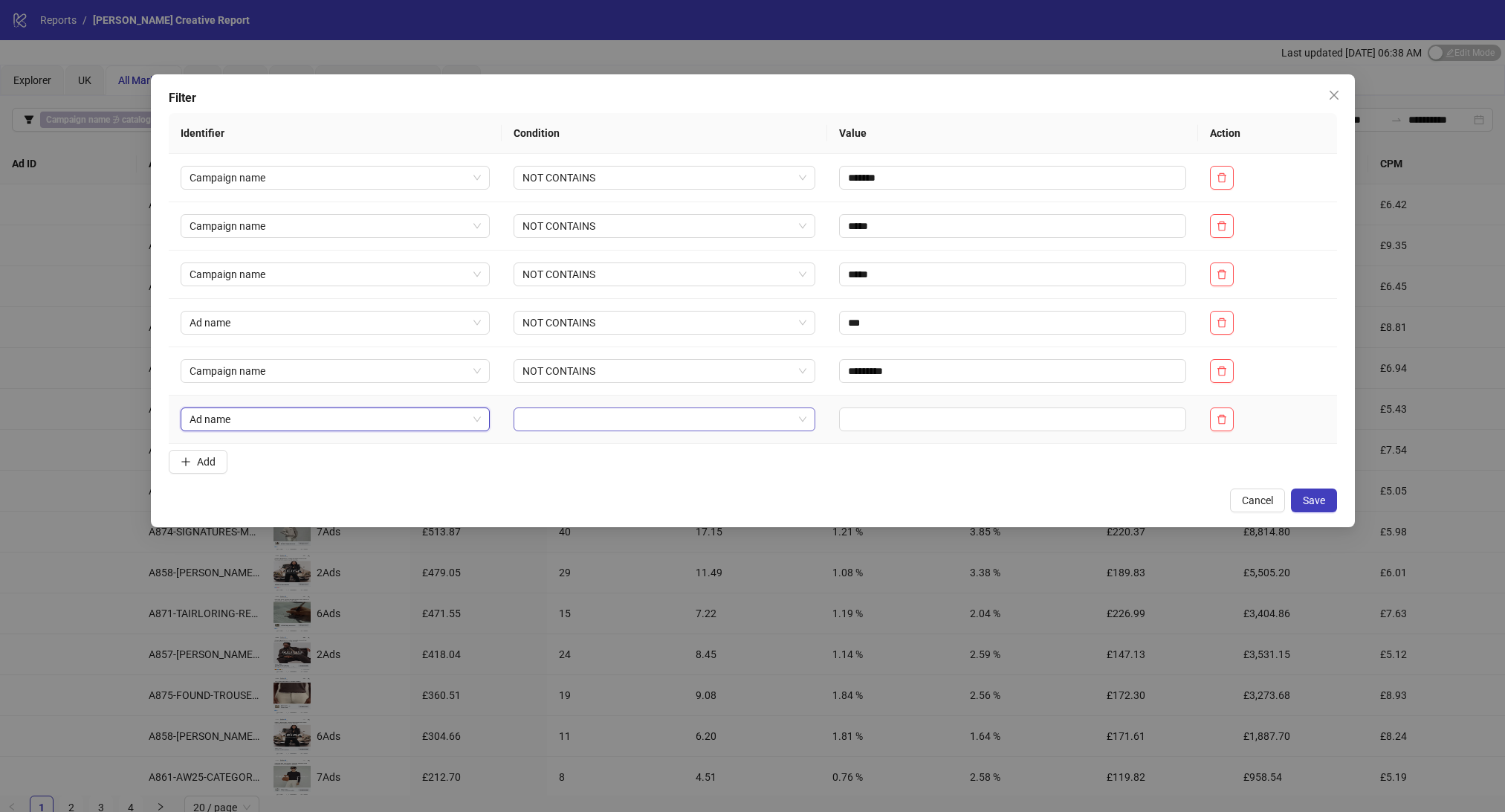
click at [598, 416] on input "search" at bounding box center [657, 418] width 270 height 22
click at [580, 467] on div "CONTAINS" at bounding box center [653, 475] width 271 height 17
click at [850, 424] on input "text" at bounding box center [1012, 419] width 347 height 24
type input "********"
click at [1306, 492] on button "Save" at bounding box center [1314, 500] width 46 height 24
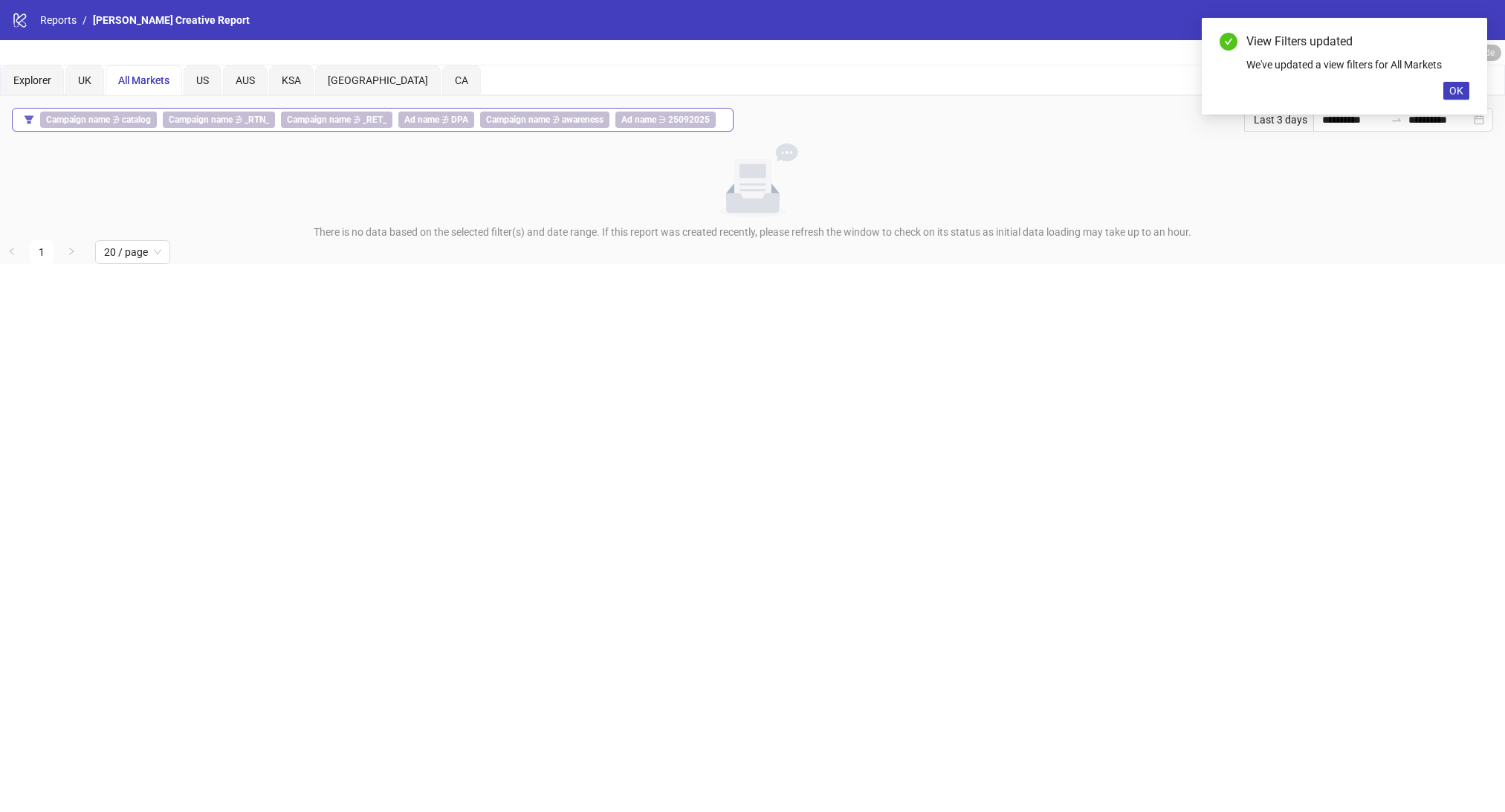
click at [659, 119] on span "Ad name ∋ 25092025" at bounding box center [665, 119] width 101 height 17
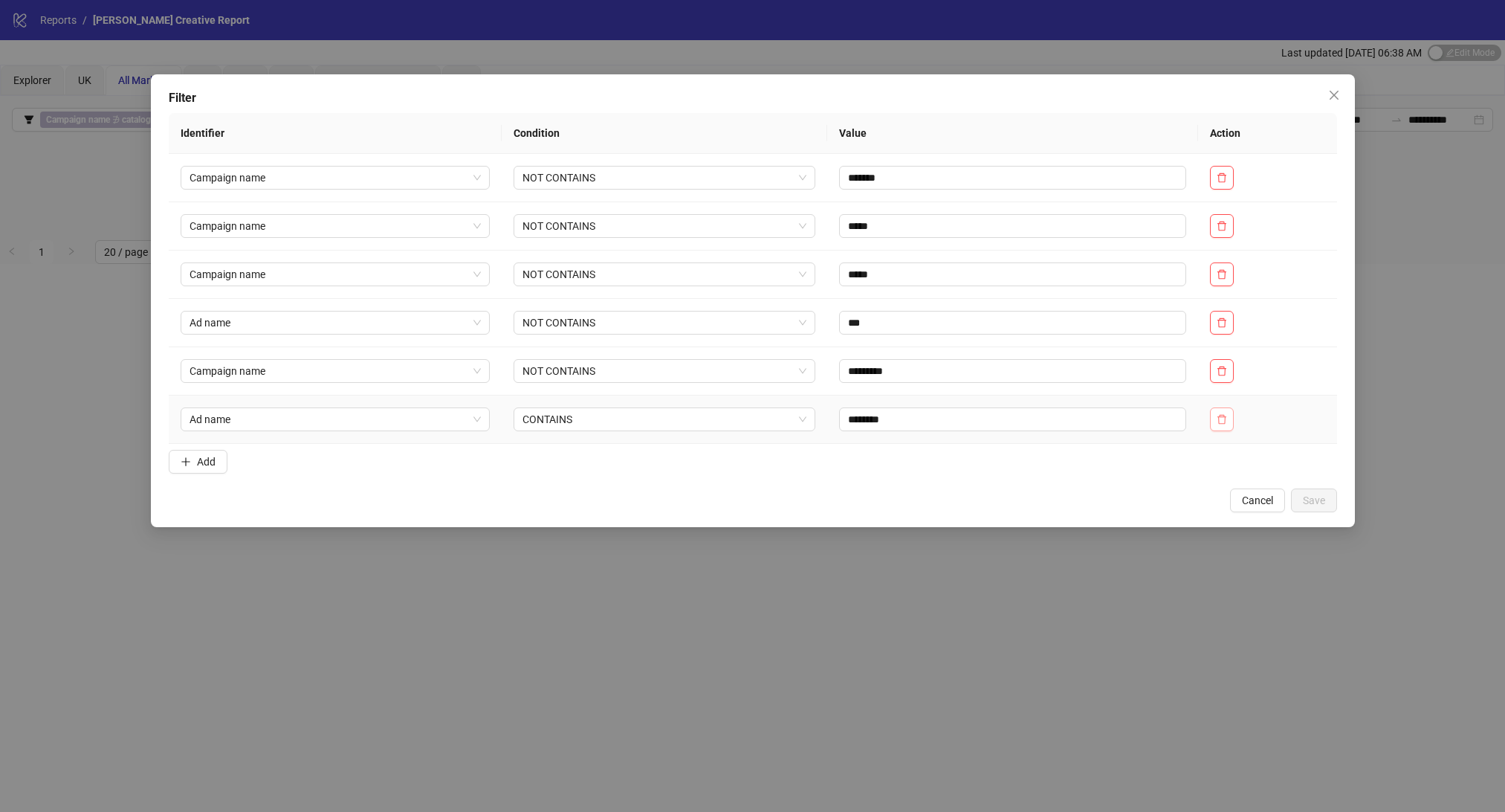
click at [1227, 425] on span "button" at bounding box center [1222, 419] width 10 height 12
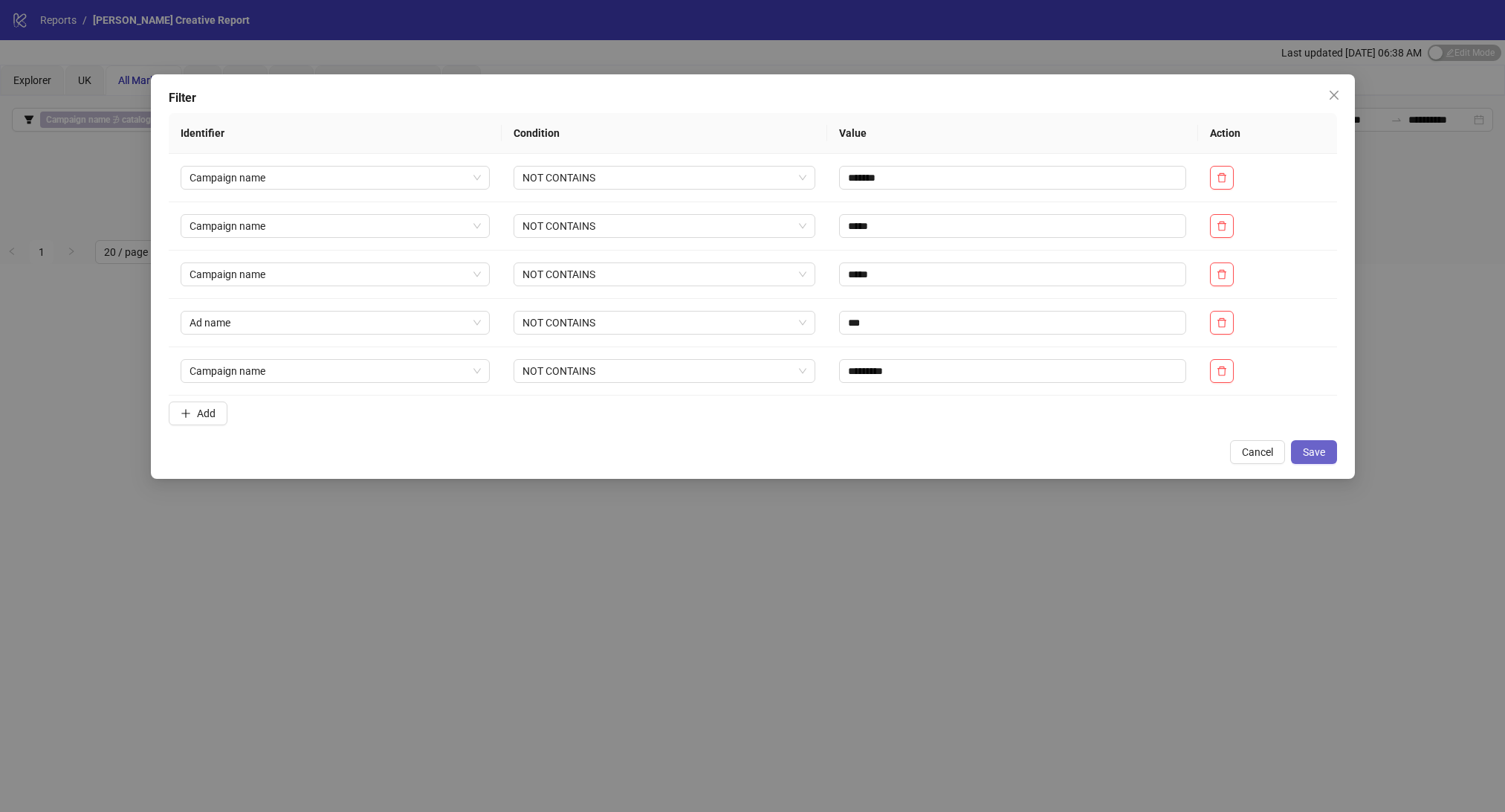
click at [1328, 447] on button "Save" at bounding box center [1314, 452] width 46 height 24
click at [1362, 457] on div "Filter Identifier Condition Value Action Campaign name NOT CONTAINS ******* Cam…" at bounding box center [752, 406] width 1505 height 812
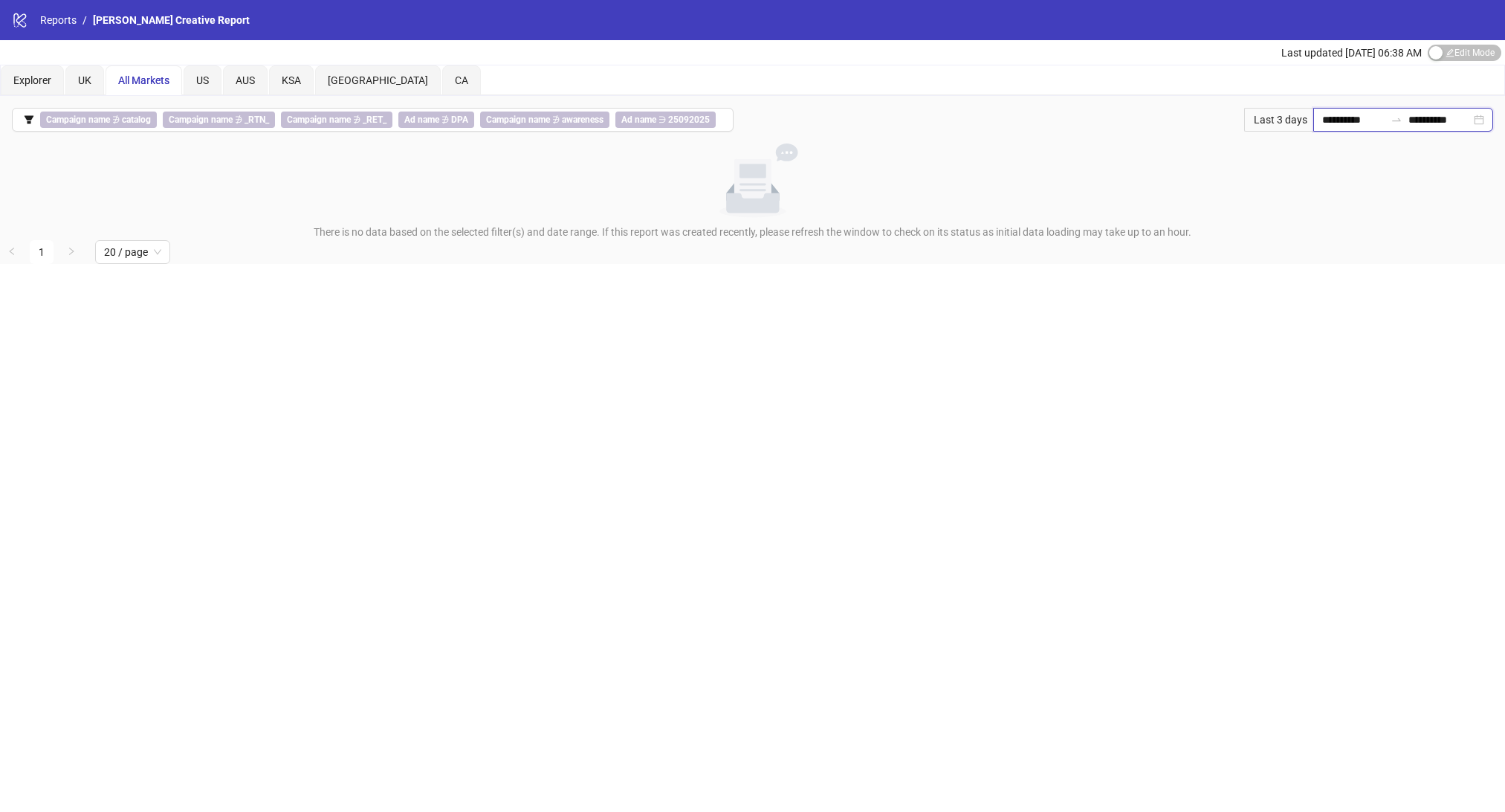
click at [1343, 127] on input "**********" at bounding box center [1353, 119] width 62 height 17
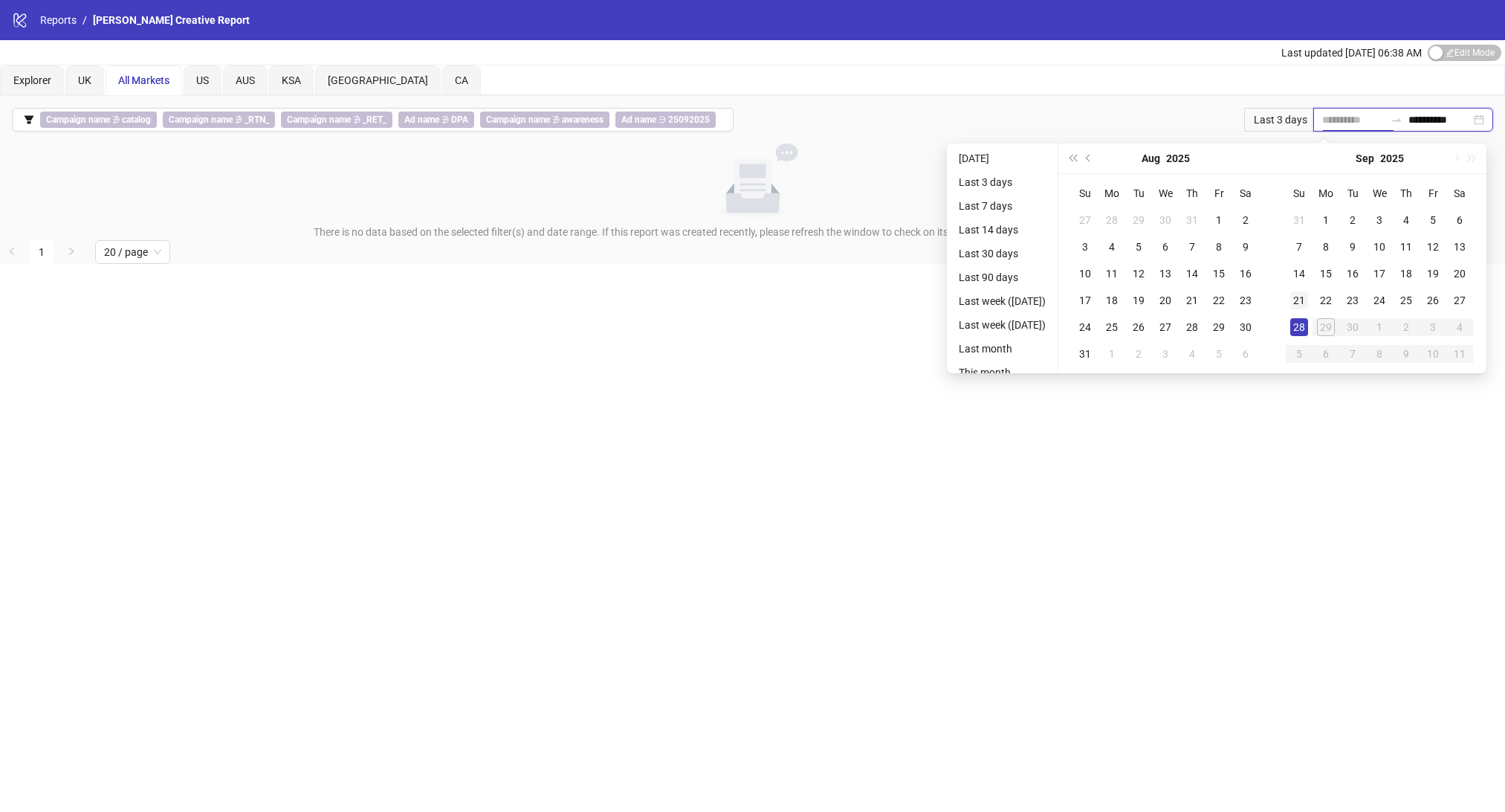
type input "**********"
click at [1308, 298] on div "21" at bounding box center [1299, 300] width 18 height 18
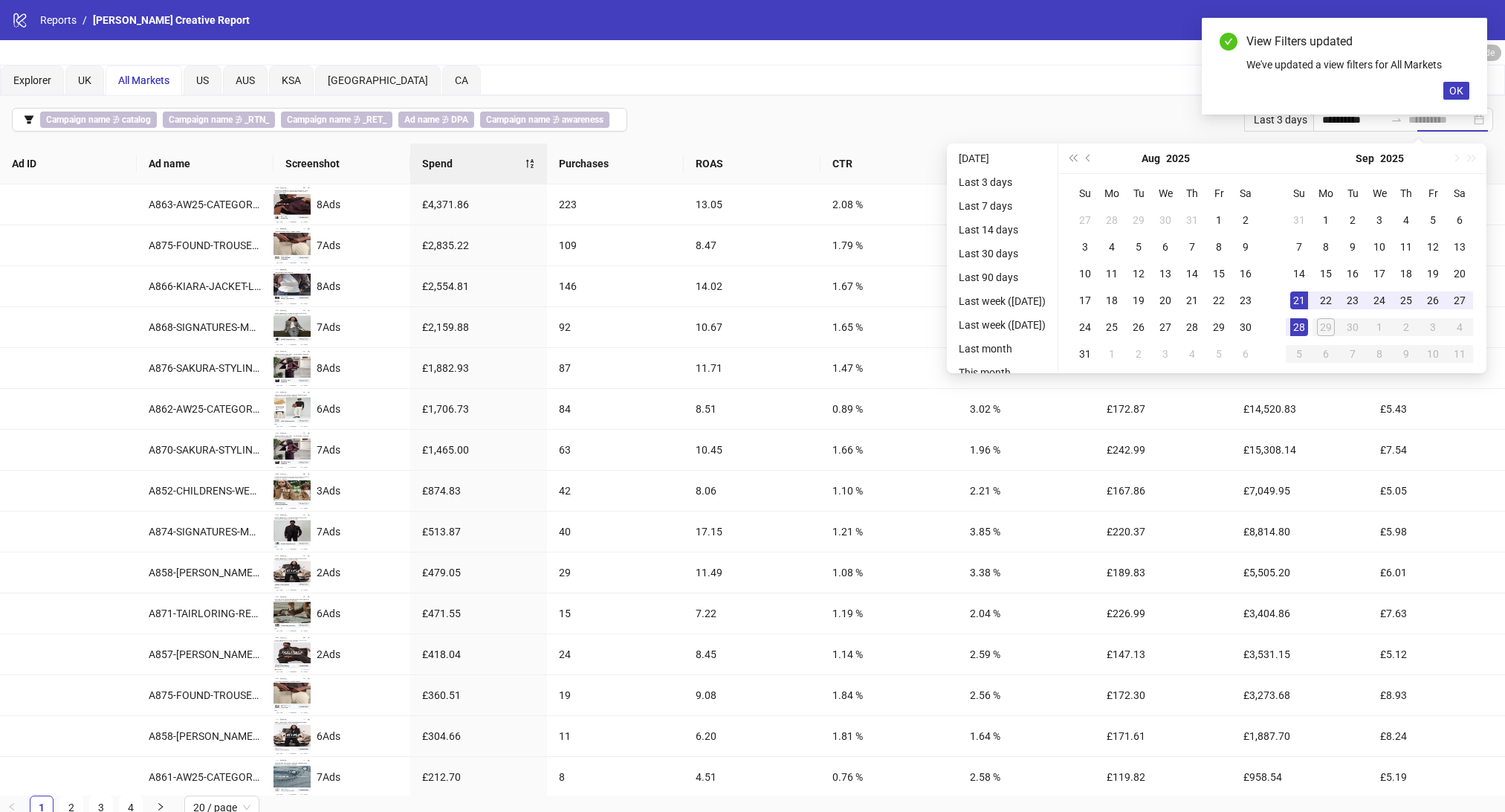
click at [1303, 324] on div "28" at bounding box center [1299, 327] width 18 height 18
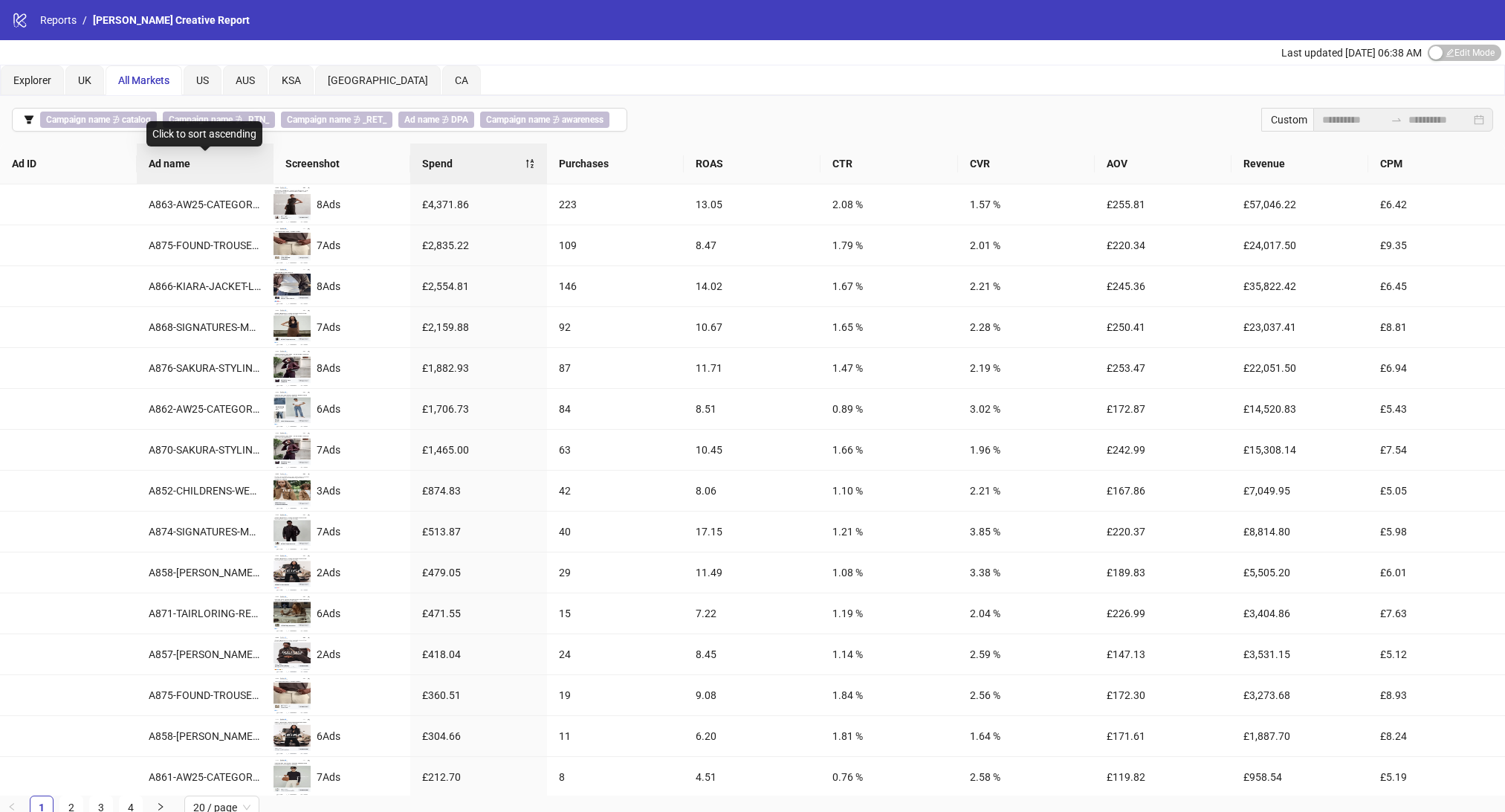
click at [191, 162] on span "Ad name" at bounding box center [205, 164] width 113 height 17
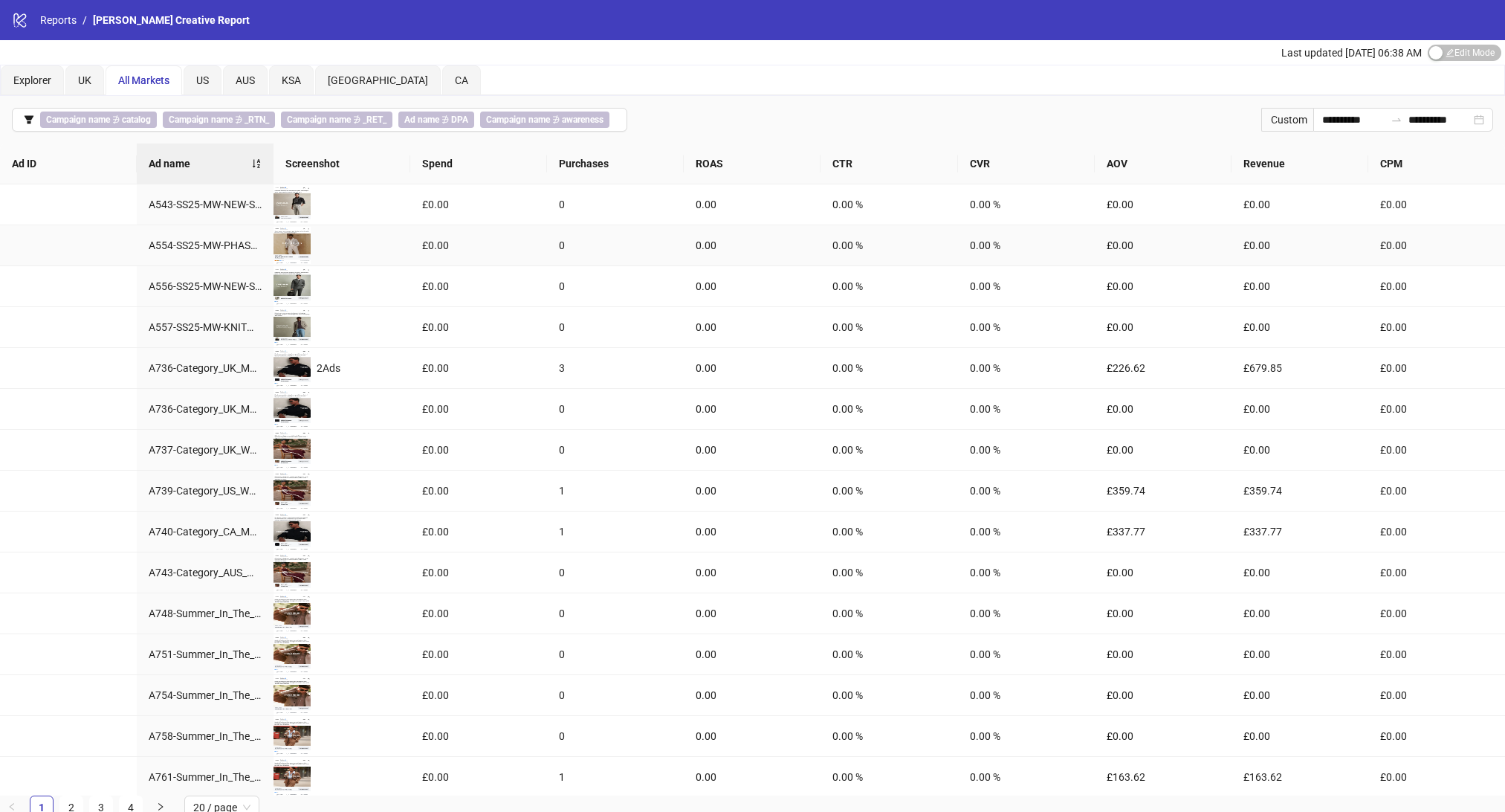
scroll to position [7, 0]
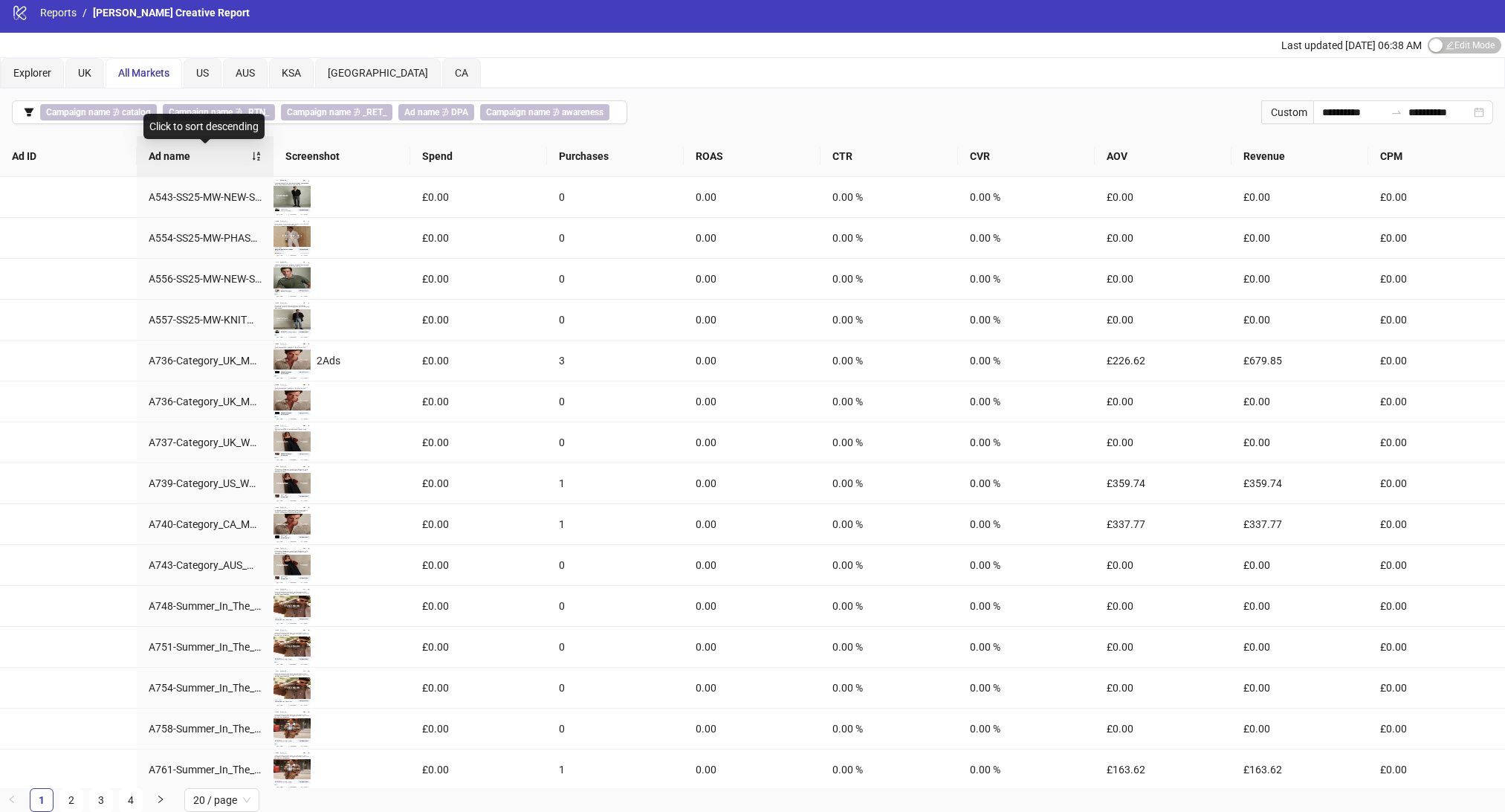
click at [261, 160] on div "Ad name" at bounding box center [205, 156] width 113 height 17
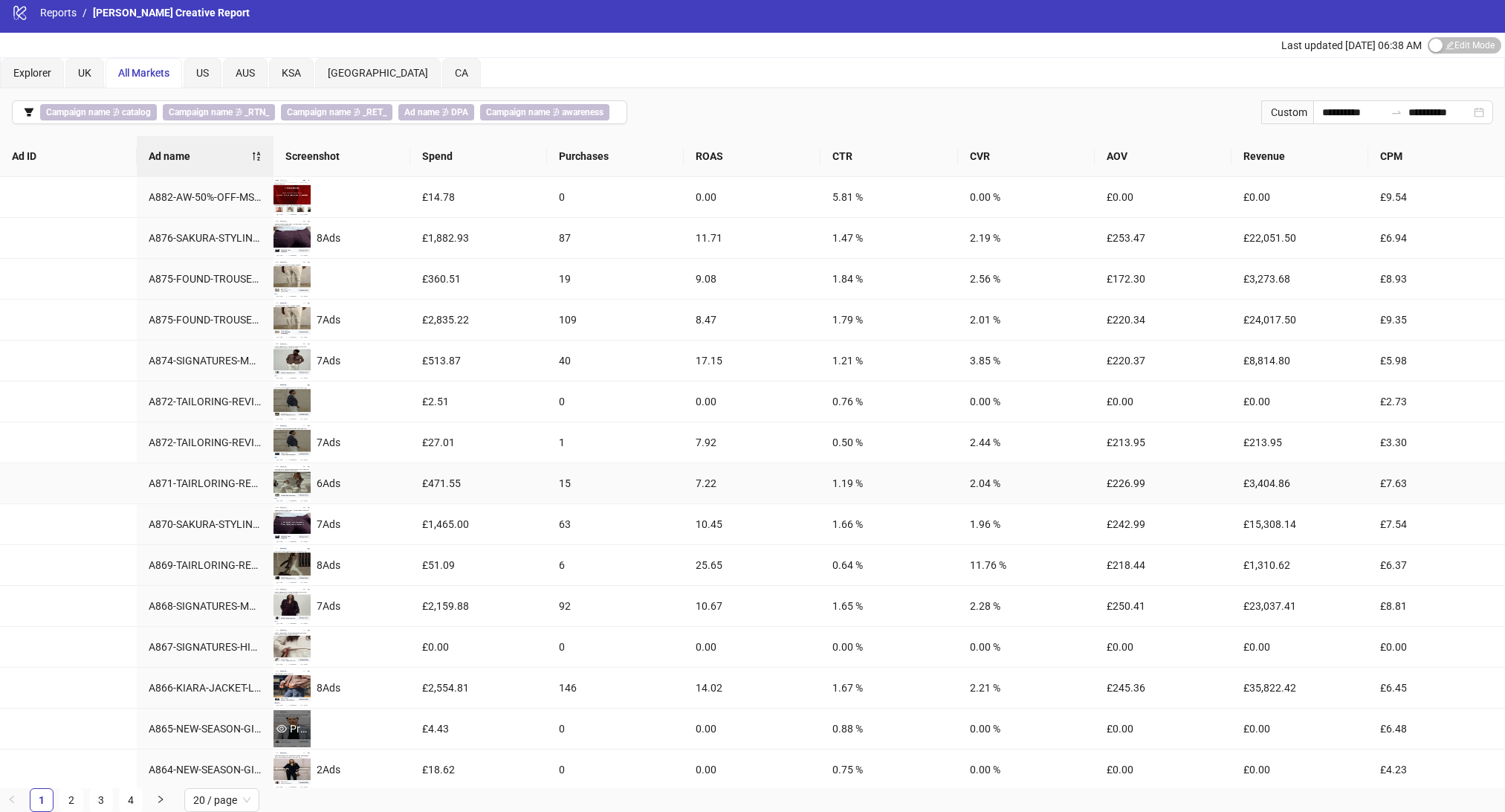
scroll to position [0, 0]
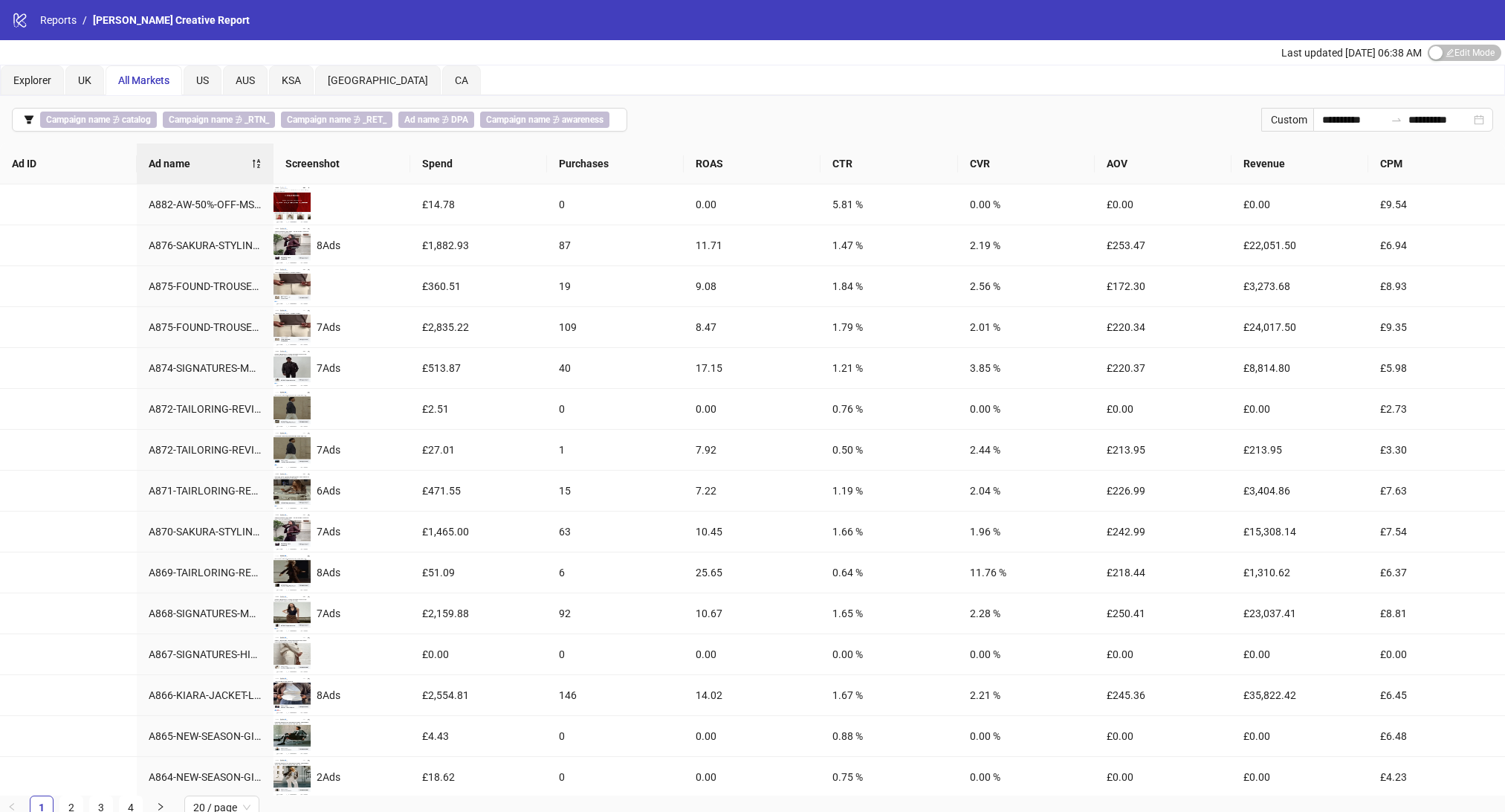
click at [1358, 52] on span "Last updated Sep 29, 06:38 AM" at bounding box center [1351, 53] width 141 height 12
click at [79, 88] on div "UK" at bounding box center [85, 80] width 38 height 30
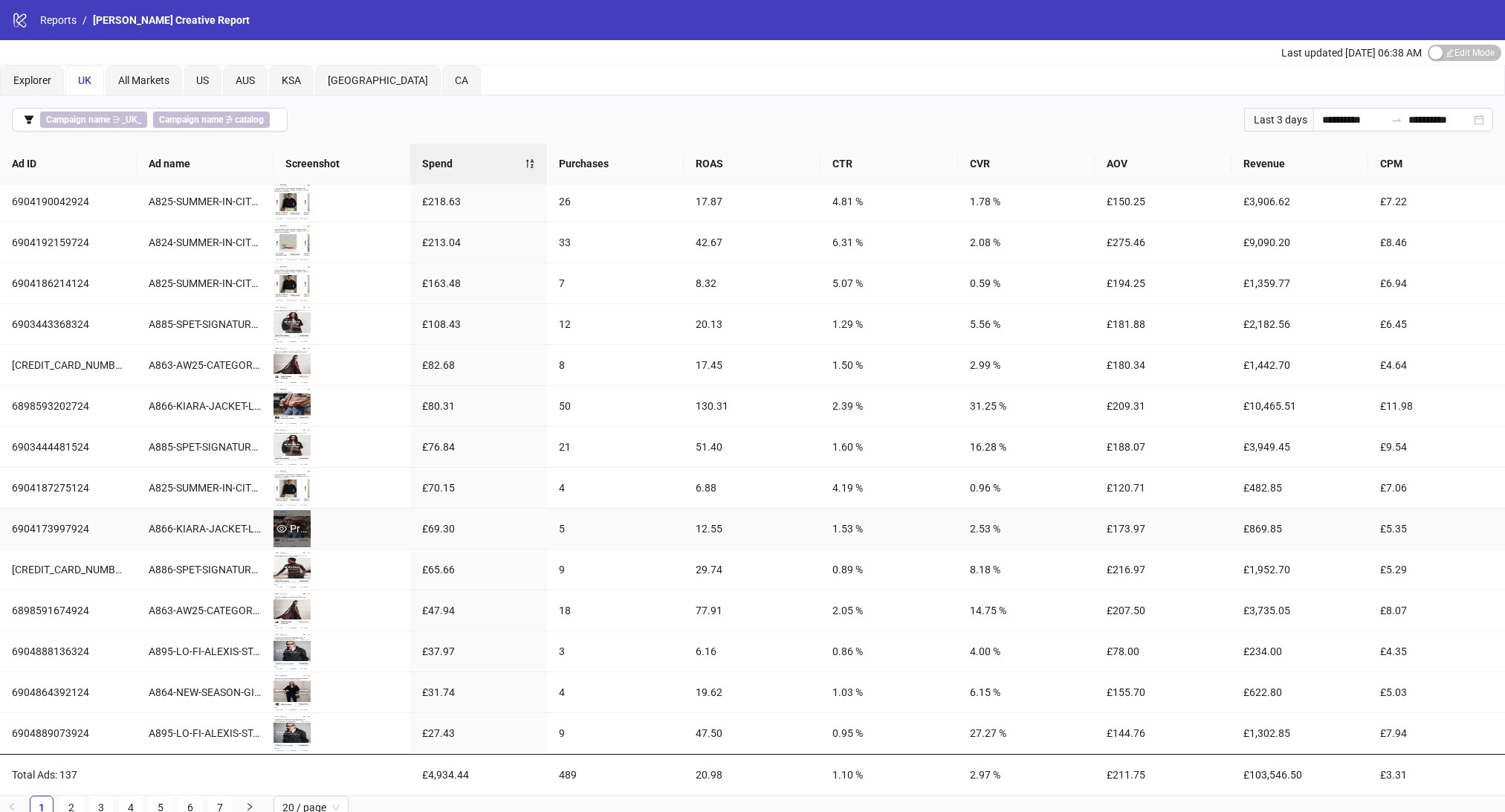
scroll to position [7, 0]
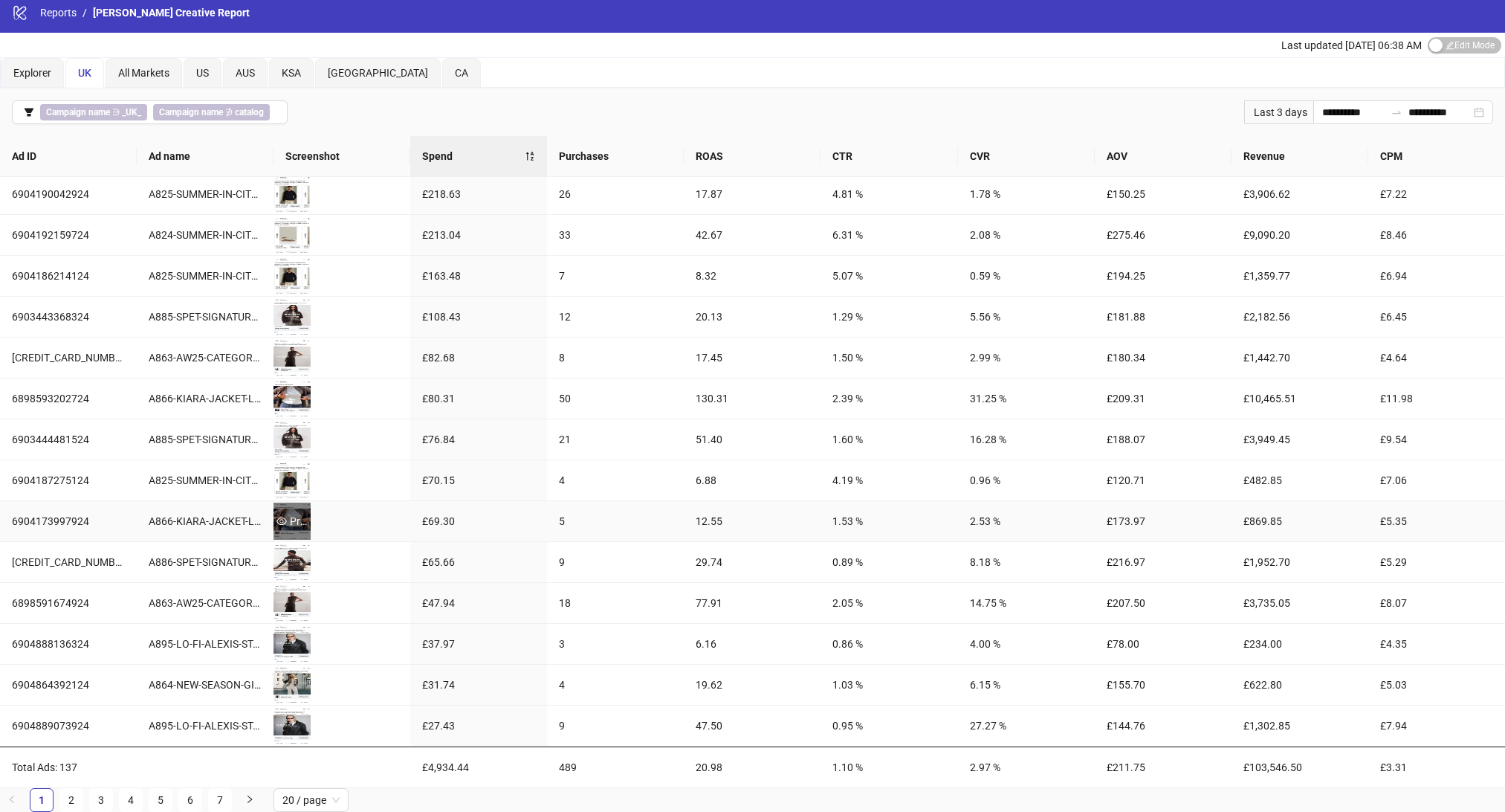
click at [305, 532] on div "Preview" at bounding box center [292, 521] width 37 height 37
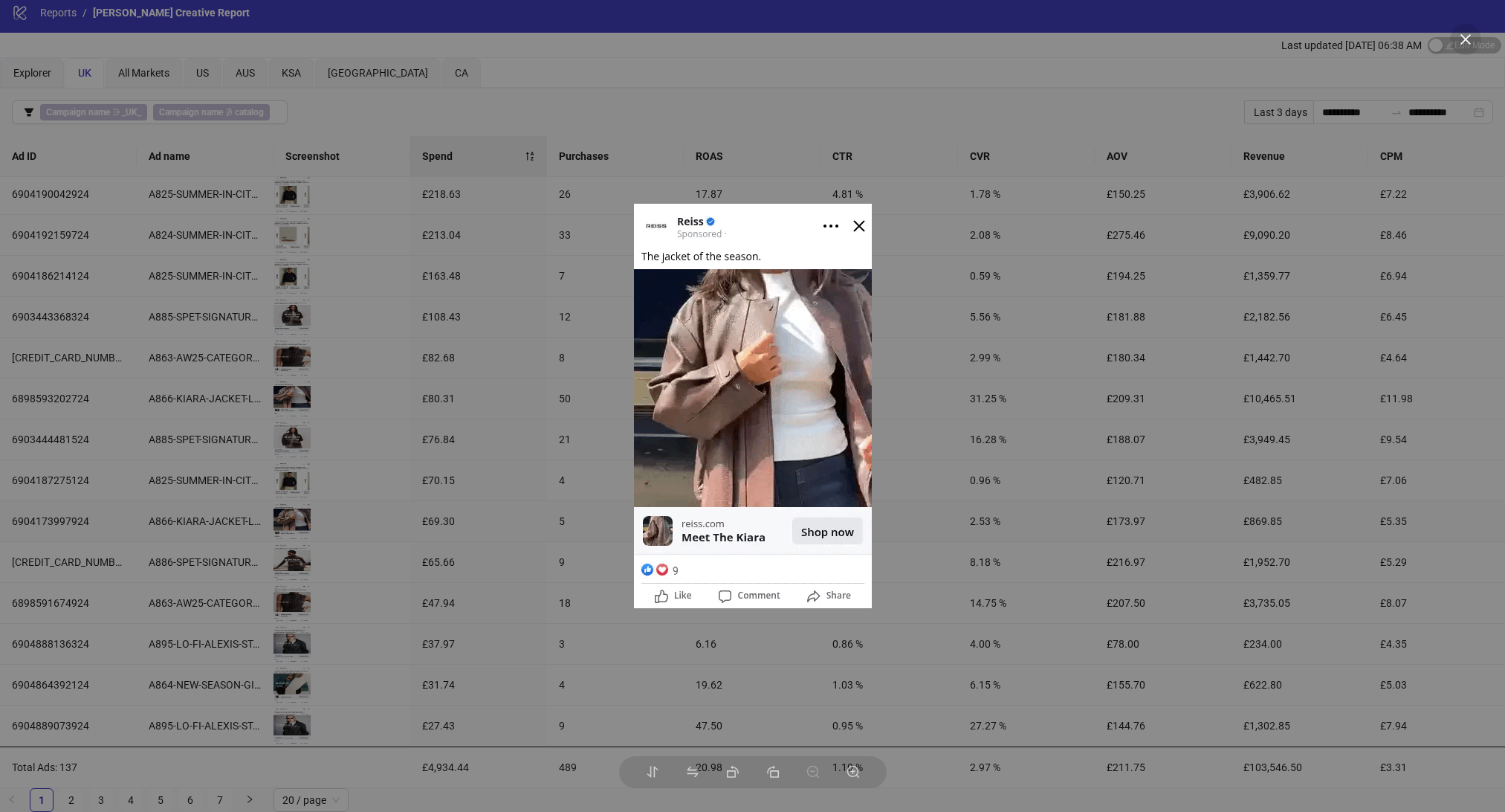
click at [858, 224] on img at bounding box center [753, 406] width 238 height 404
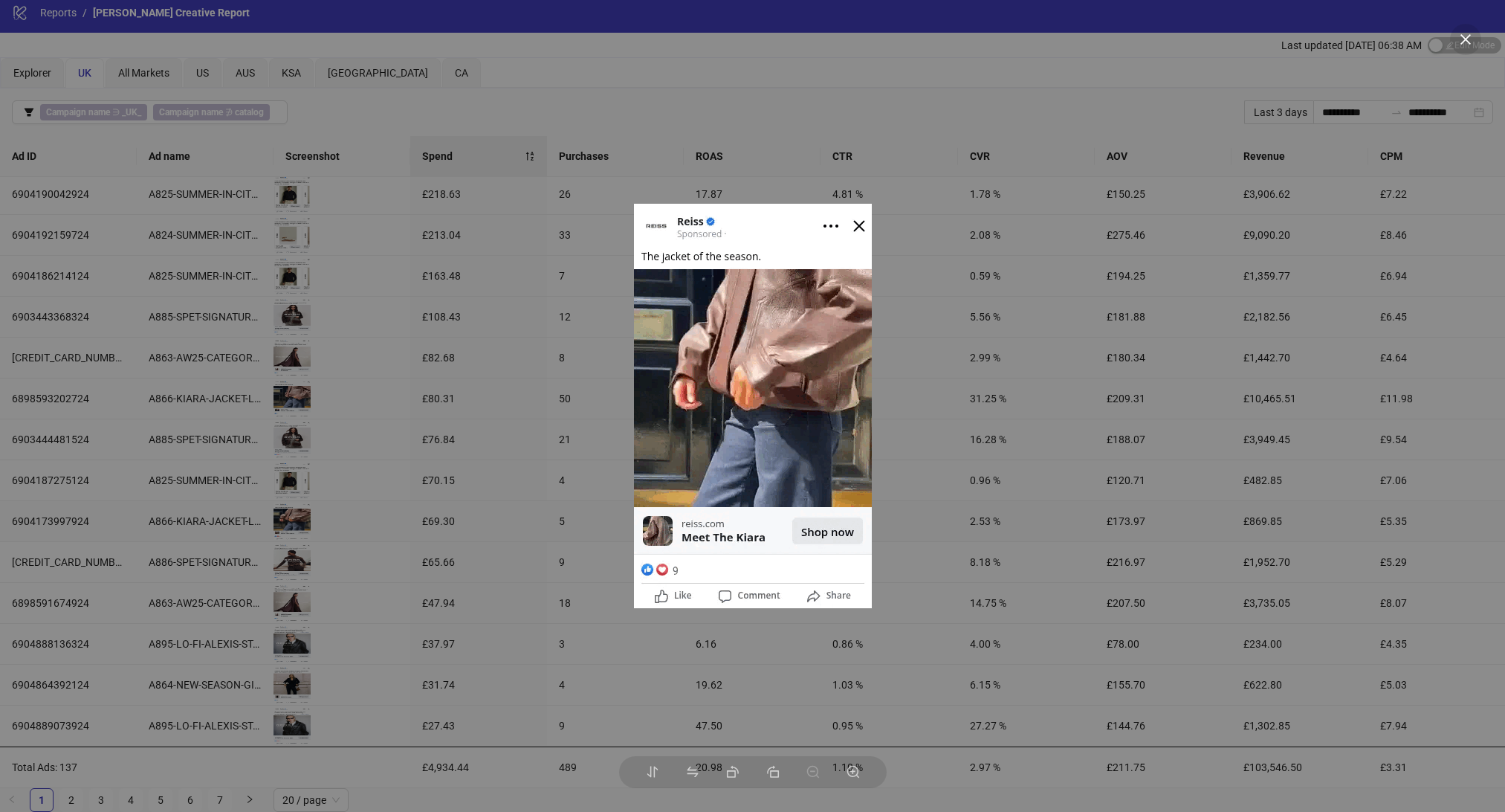
click at [858, 230] on img at bounding box center [753, 406] width 238 height 404
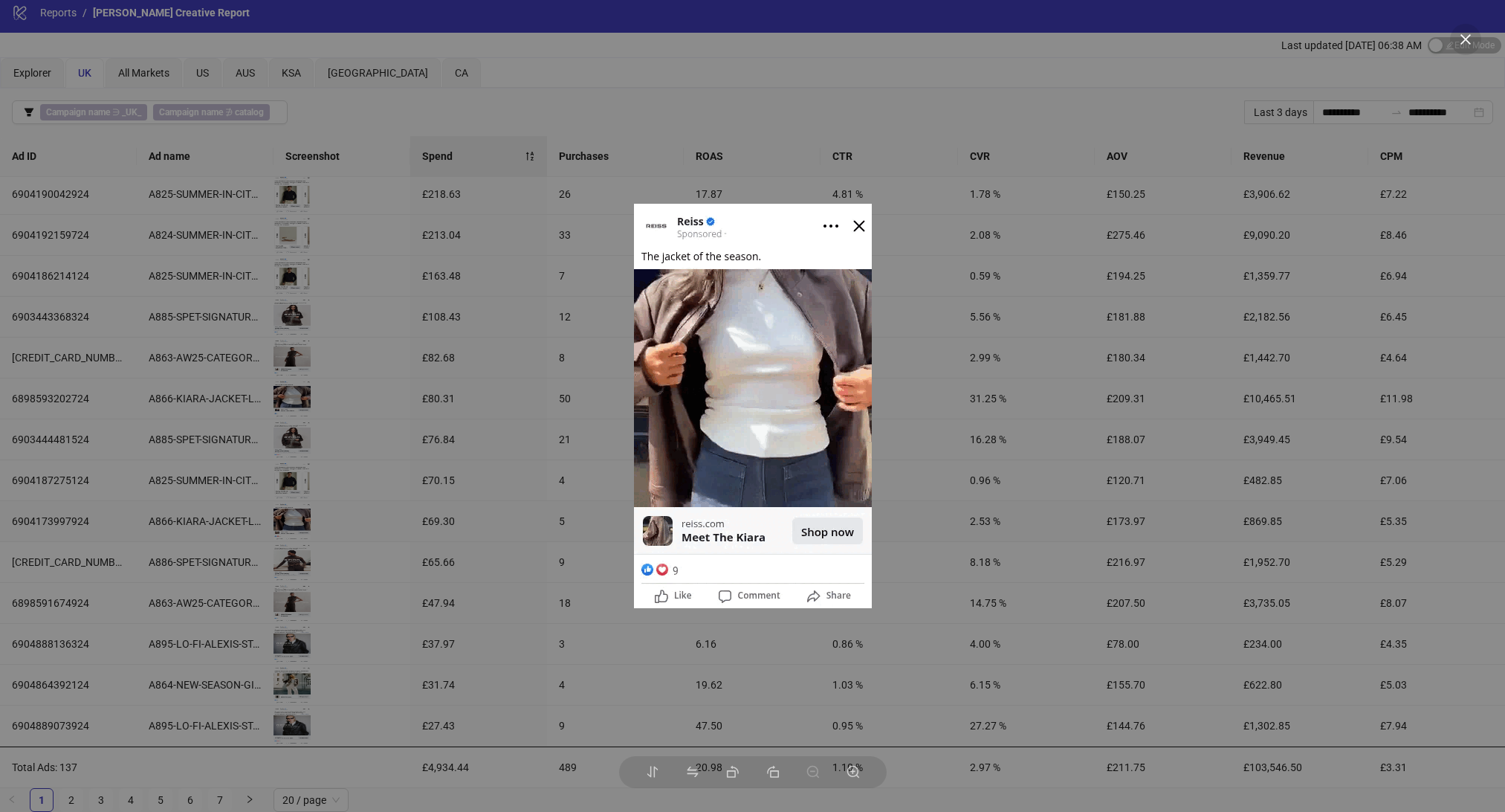
click at [1270, 201] on div at bounding box center [752, 406] width 1505 height 812
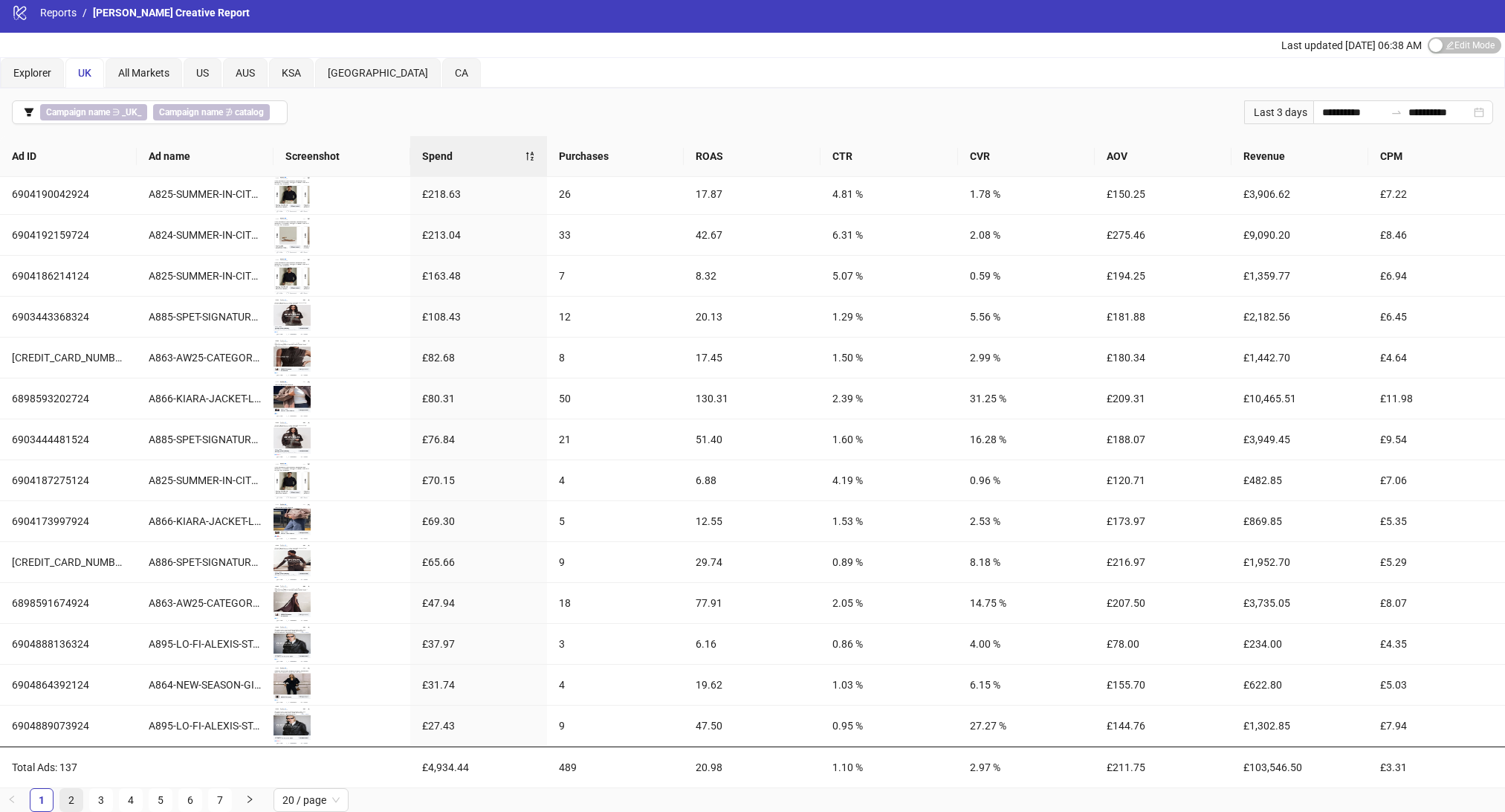
click at [72, 795] on link "2" at bounding box center [71, 799] width 22 height 22
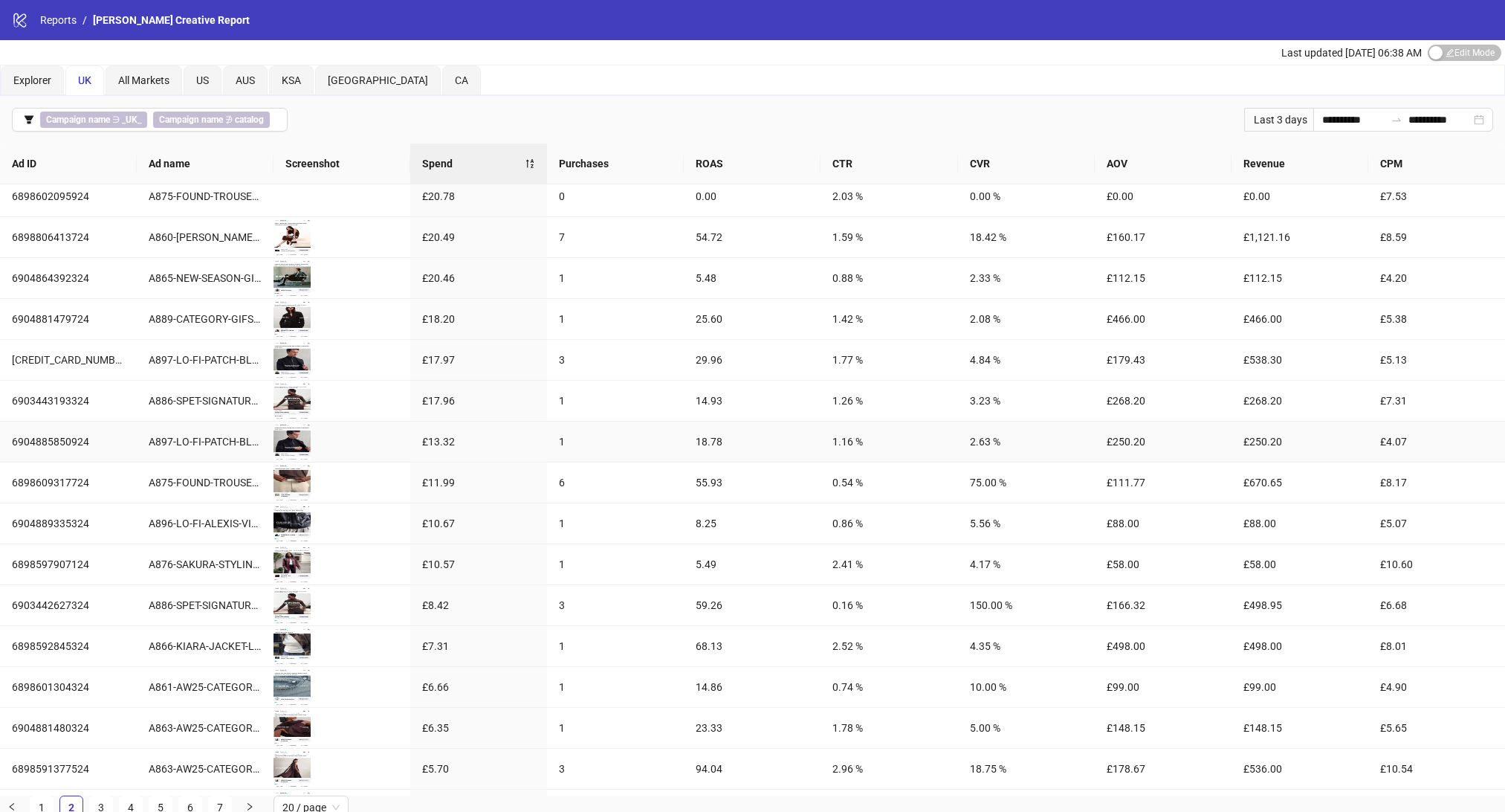
scroll to position [0, 0]
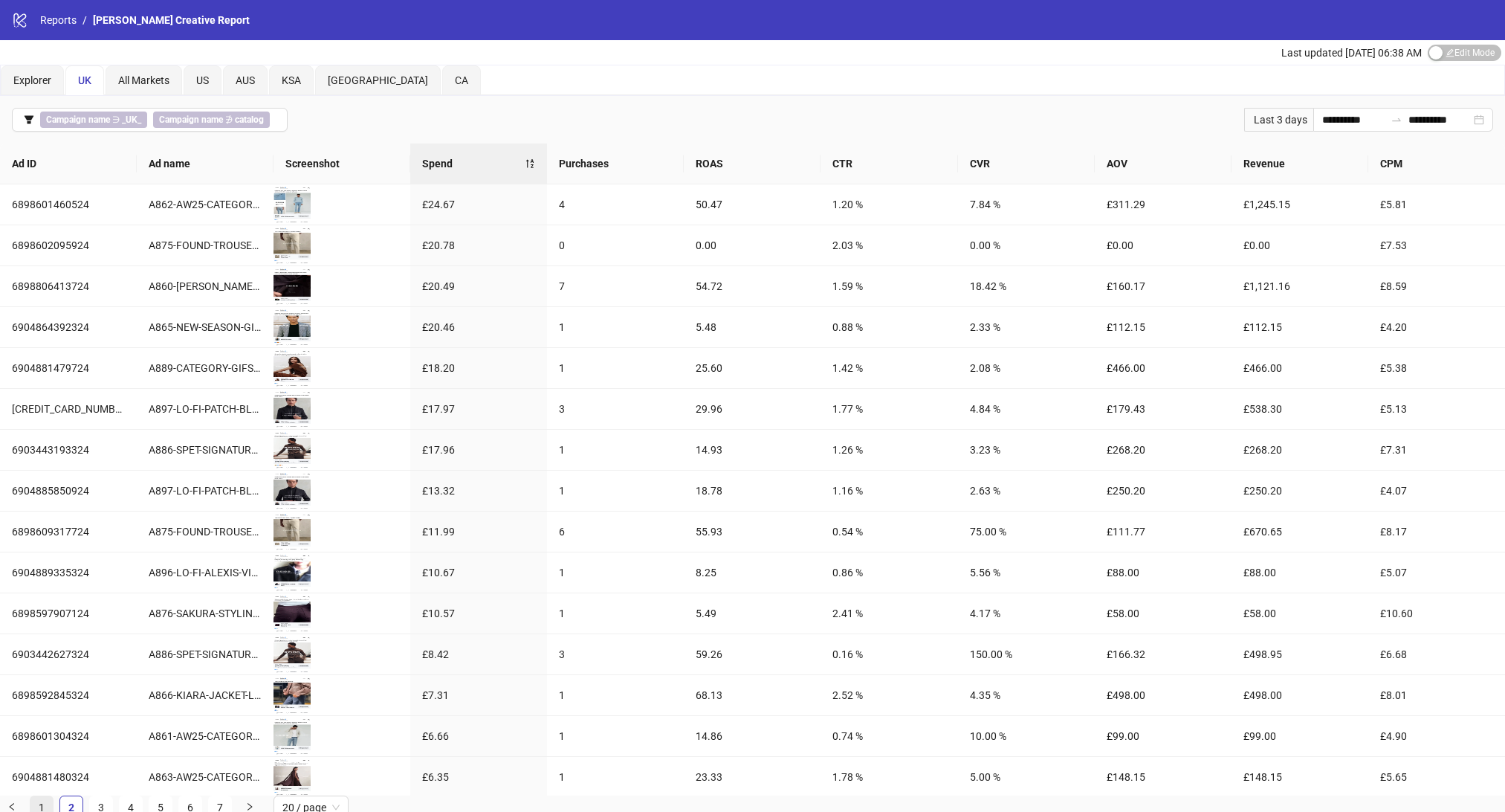
click at [39, 802] on link "1" at bounding box center [41, 807] width 22 height 22
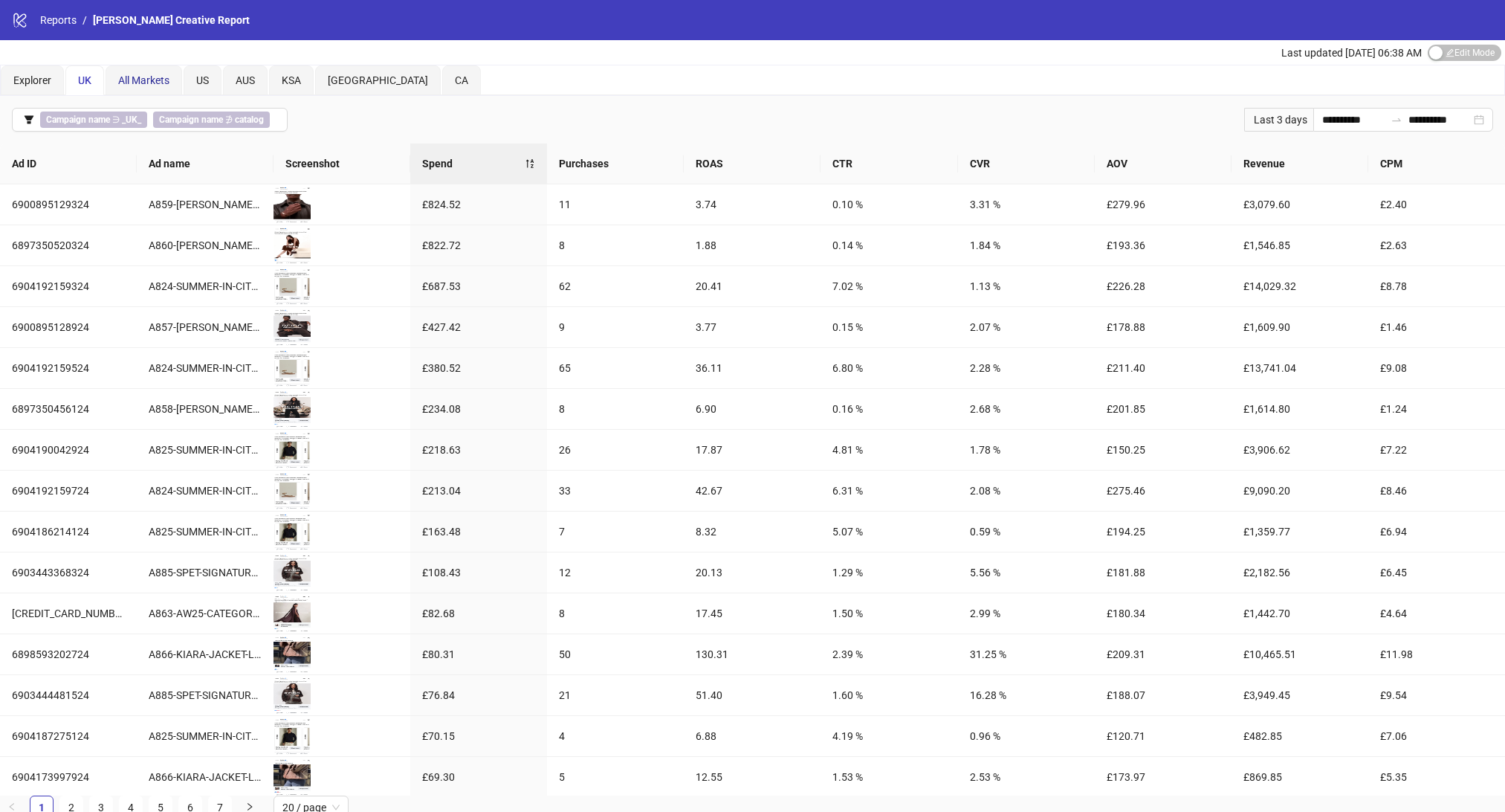
click at [136, 84] on span "All Markets" at bounding box center [144, 80] width 52 height 12
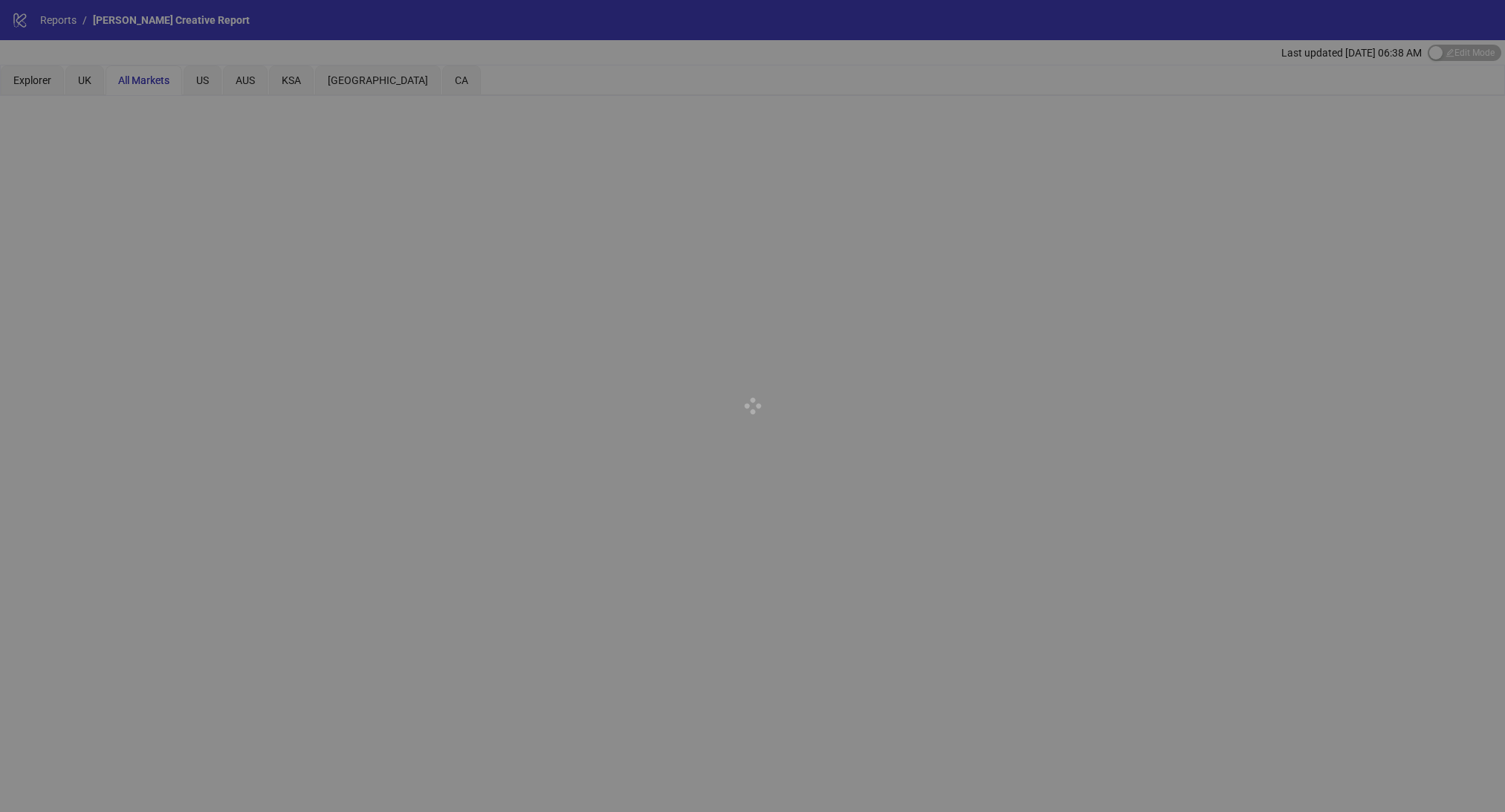
click at [501, 80] on div at bounding box center [752, 406] width 1505 height 812
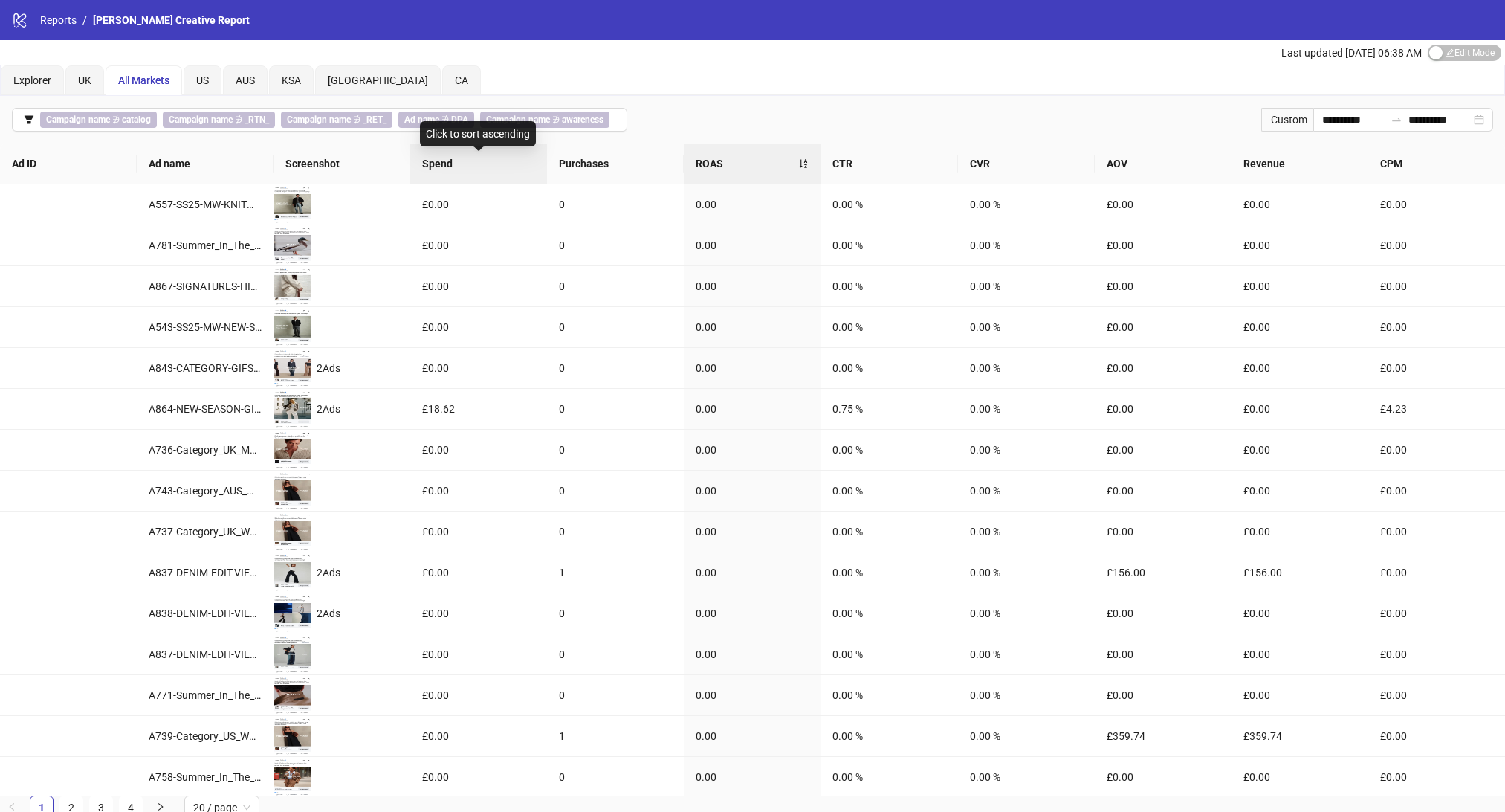
click at [464, 170] on span "Spend" at bounding box center [478, 164] width 113 height 17
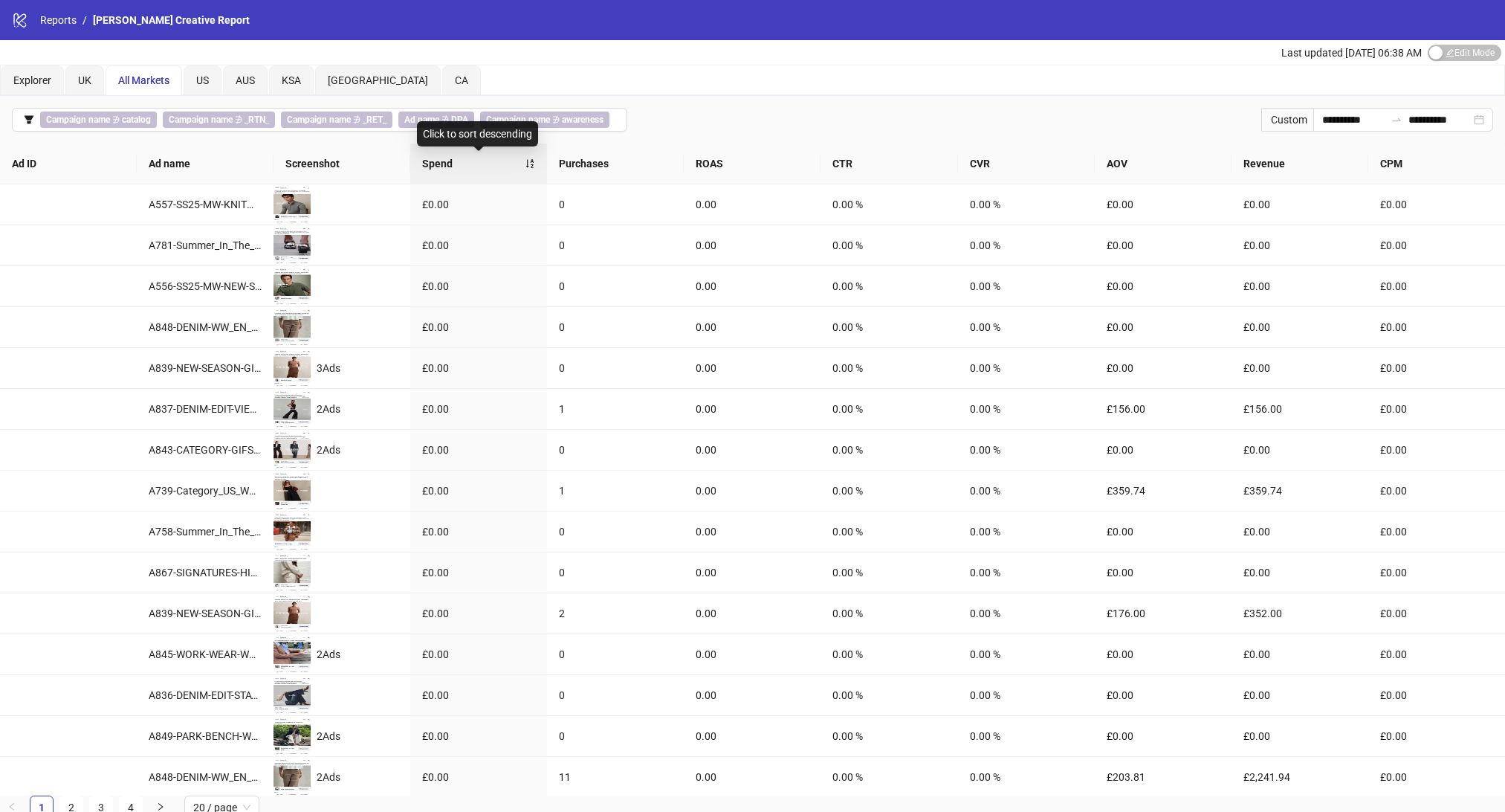
click at [470, 159] on span "Spend" at bounding box center [472, 164] width 102 height 17
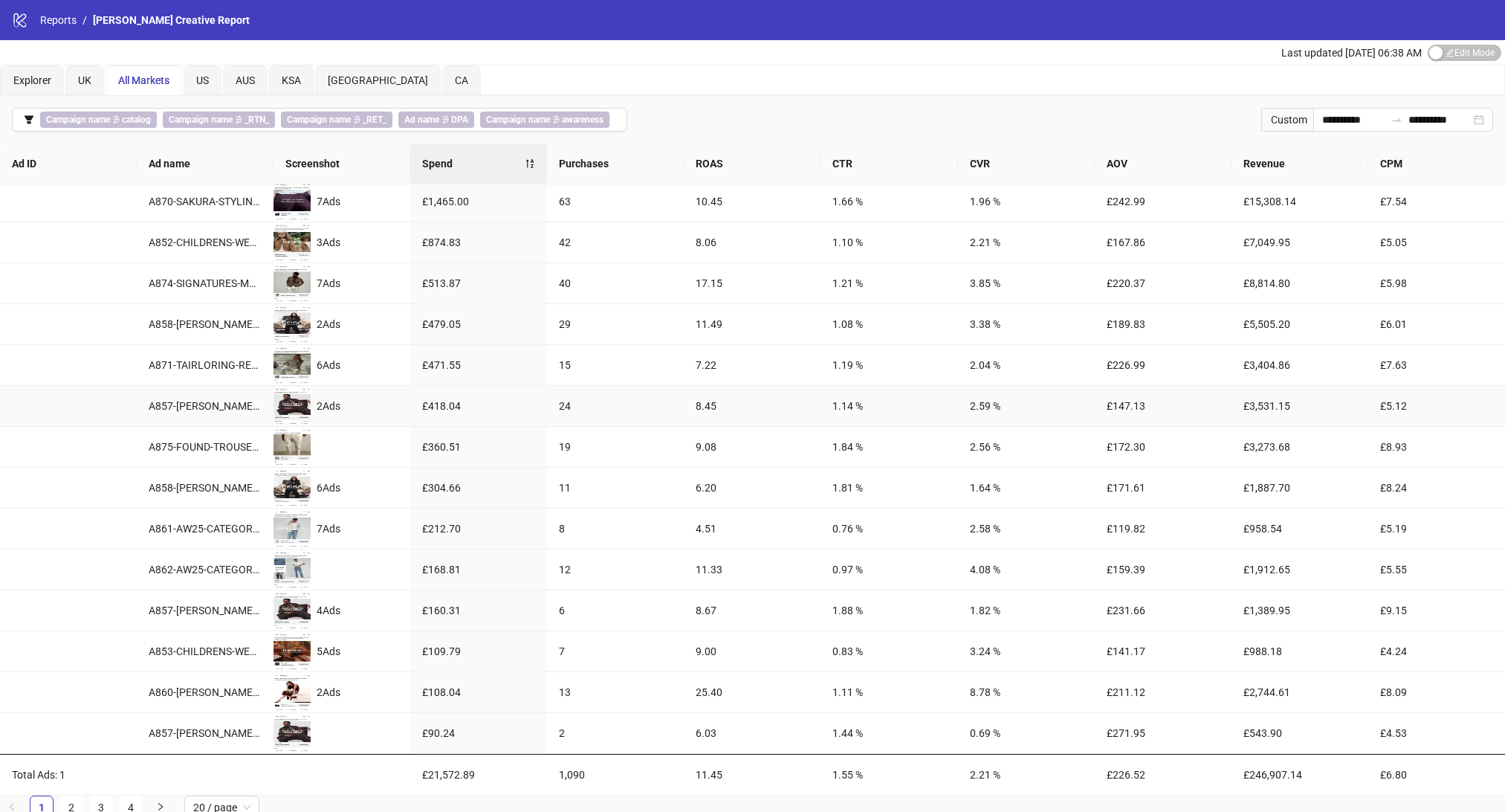
scroll to position [251, 0]
click at [73, 811] on link "2" at bounding box center [71, 807] width 22 height 22
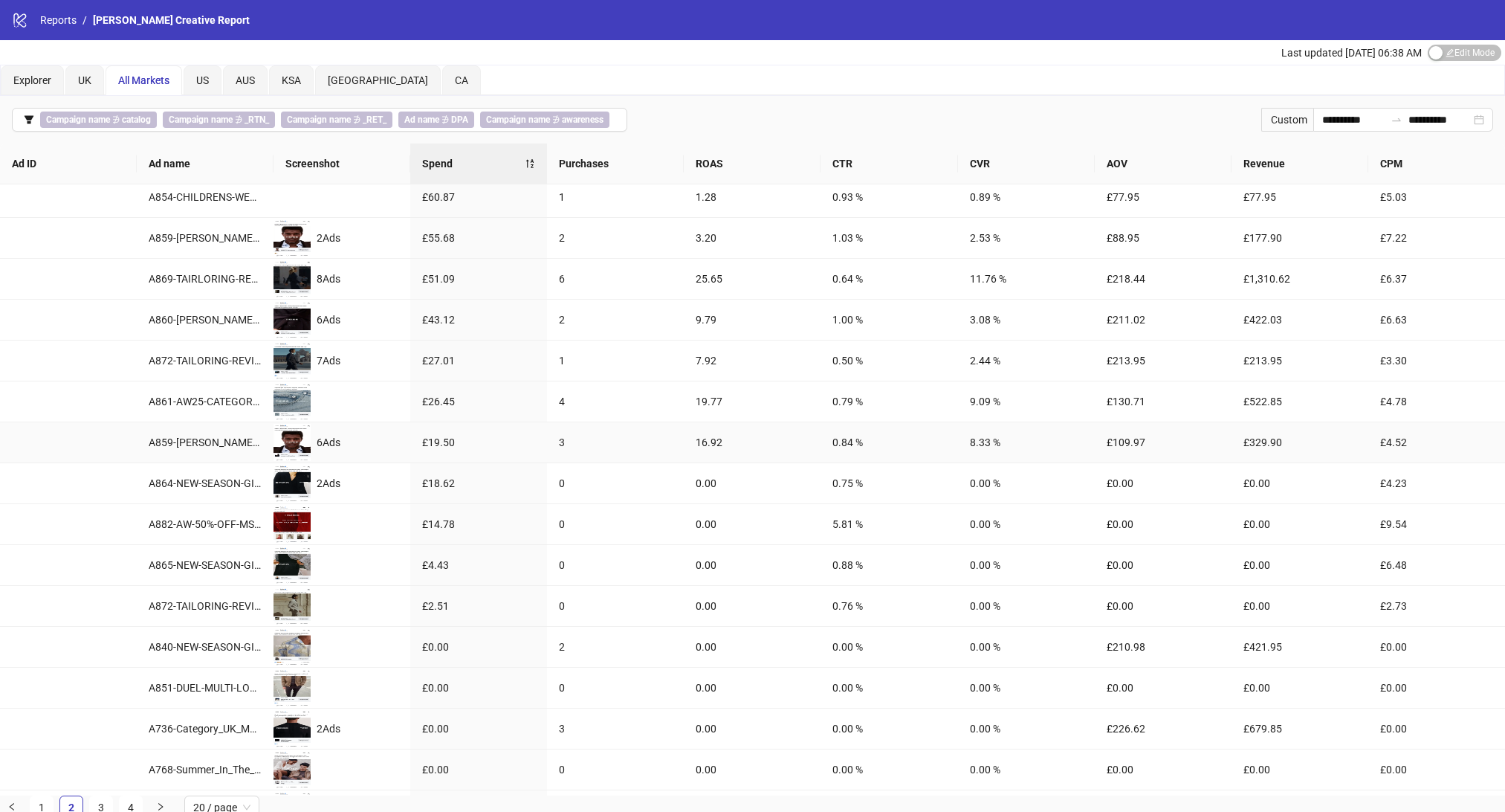
scroll to position [0, 0]
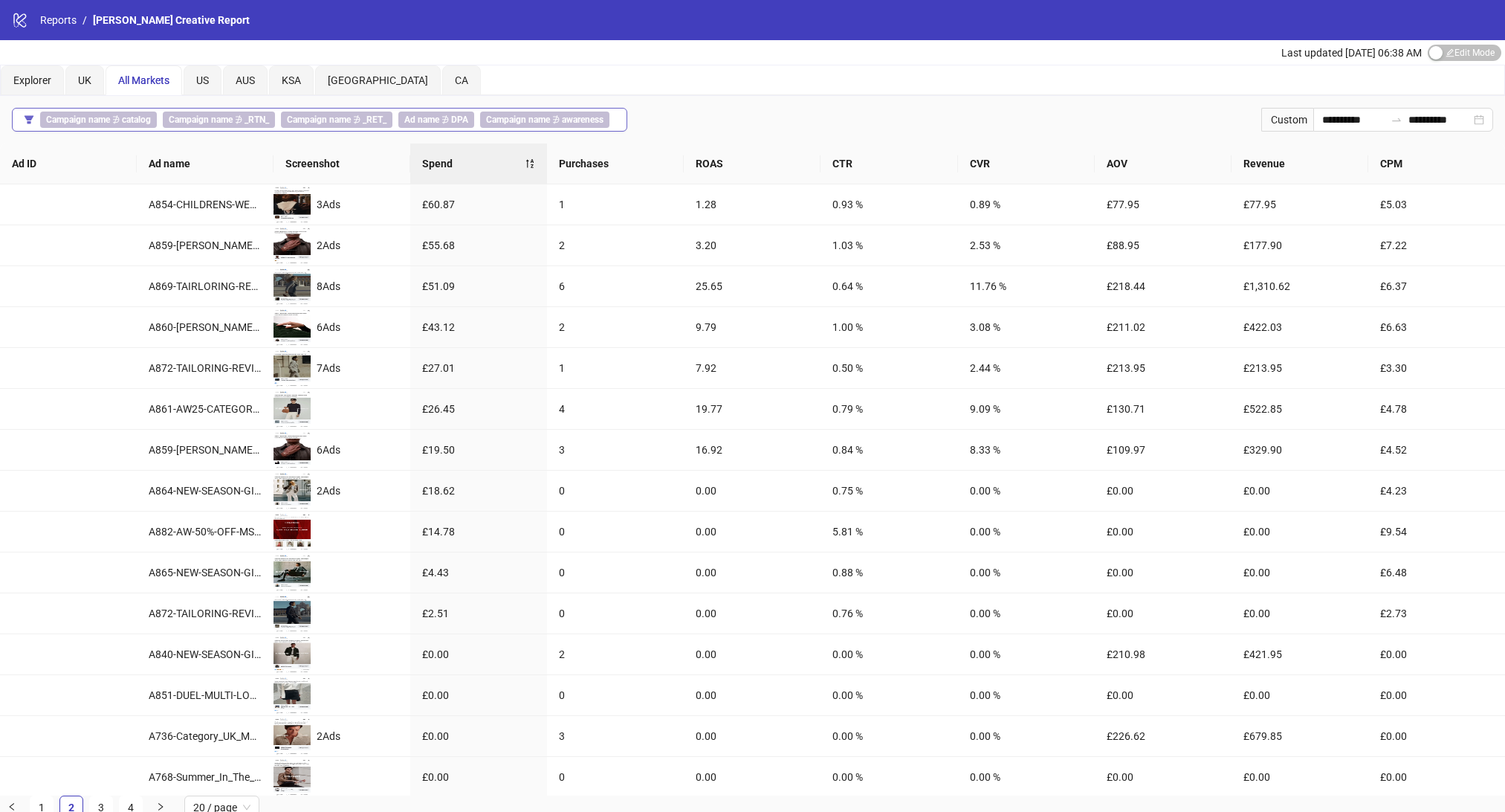
click at [482, 123] on span "Campaign name ∌ awareness" at bounding box center [545, 119] width 130 height 17
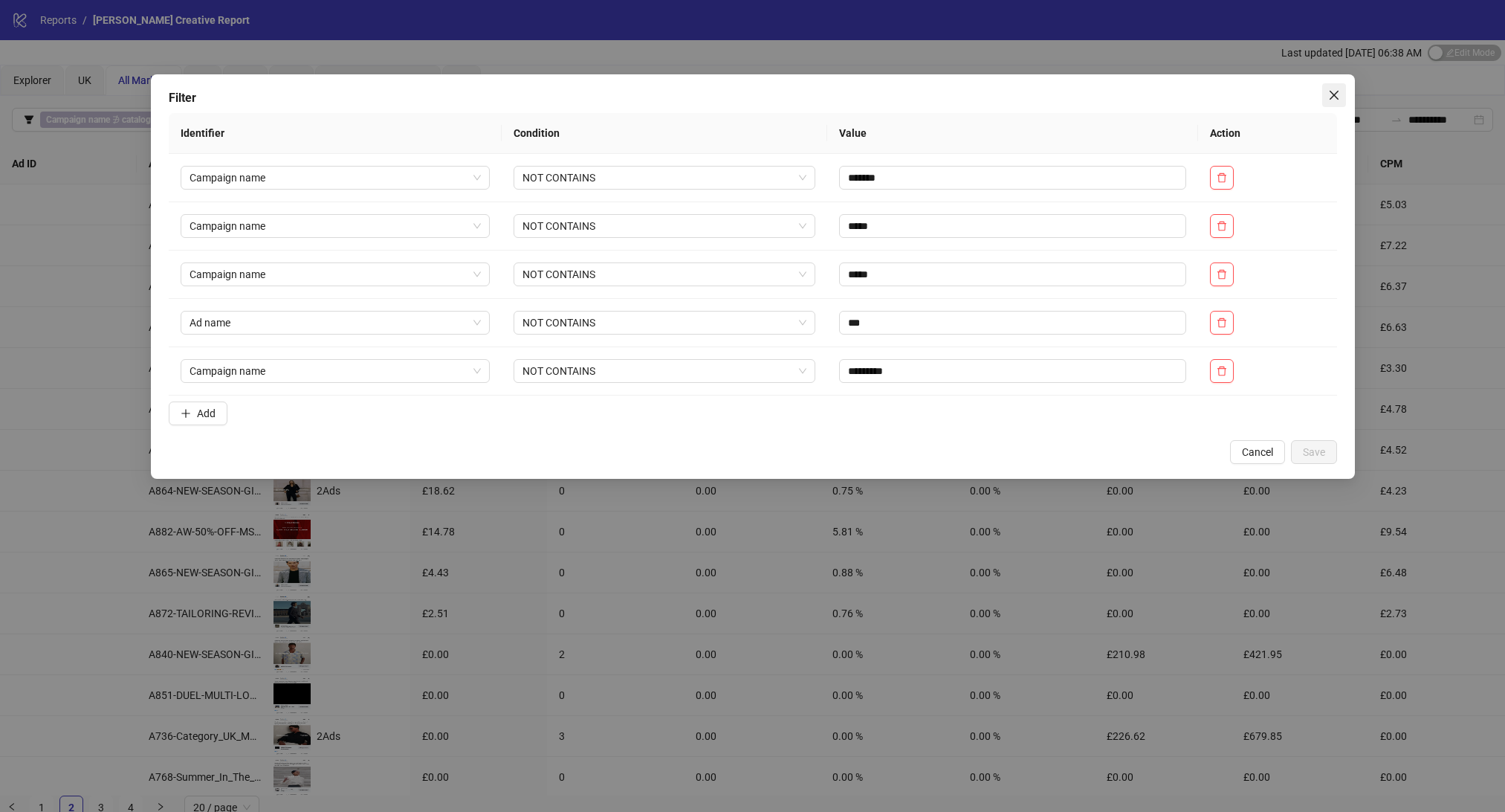
click at [1335, 90] on icon "close" at bounding box center [1334, 95] width 12 height 12
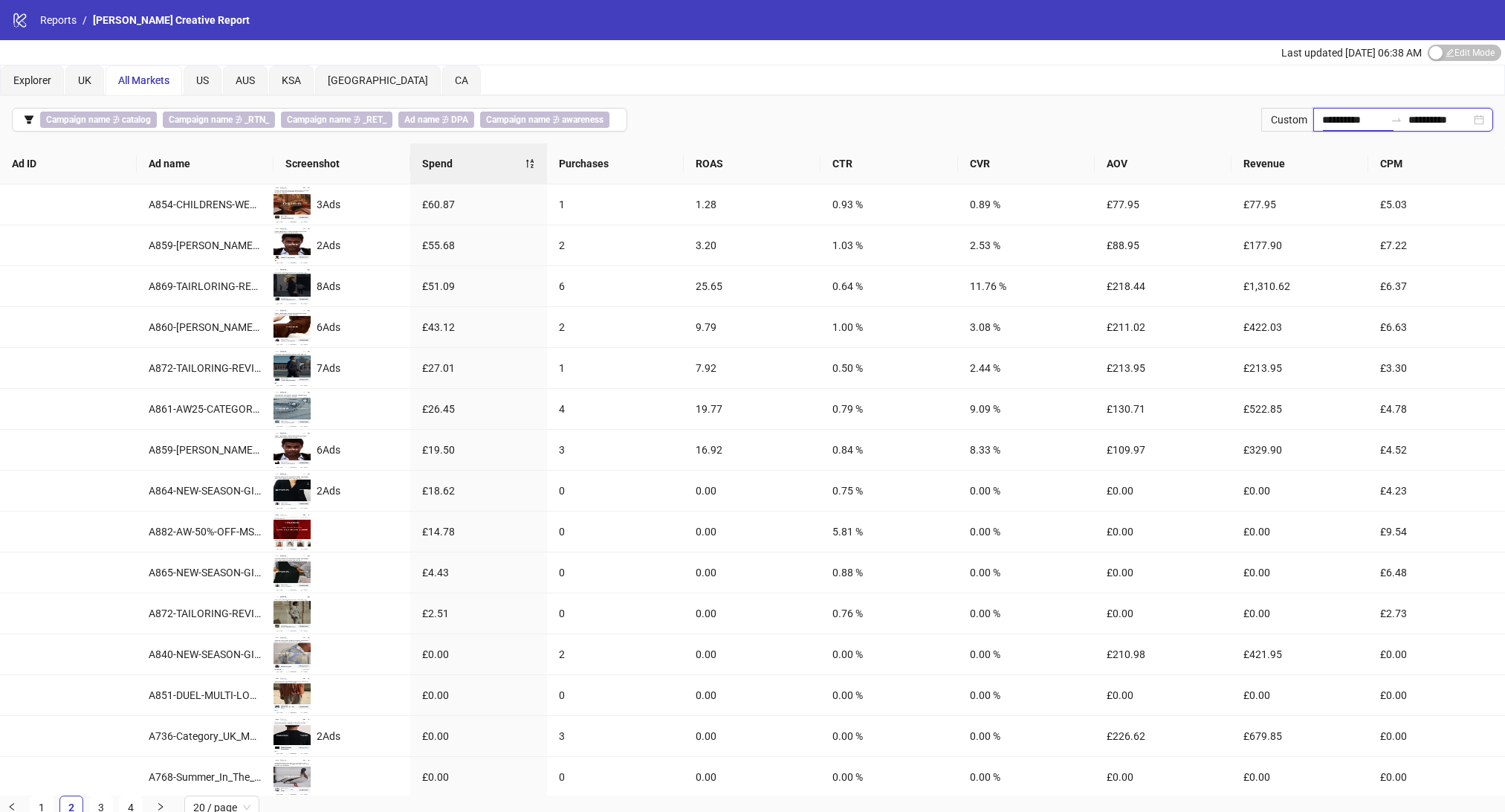
click at [1358, 121] on input "**********" at bounding box center [1353, 119] width 62 height 17
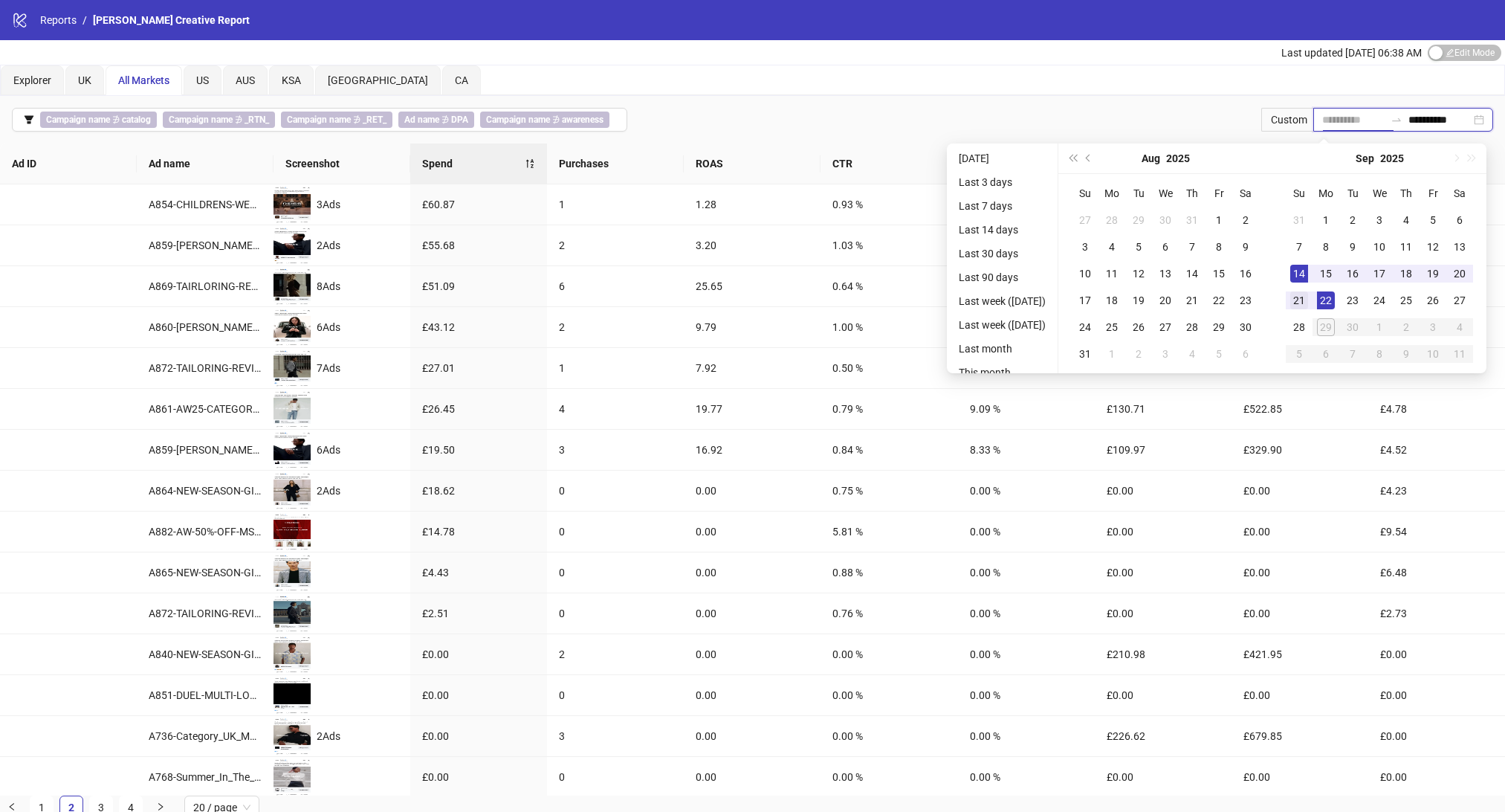
type input "**********"
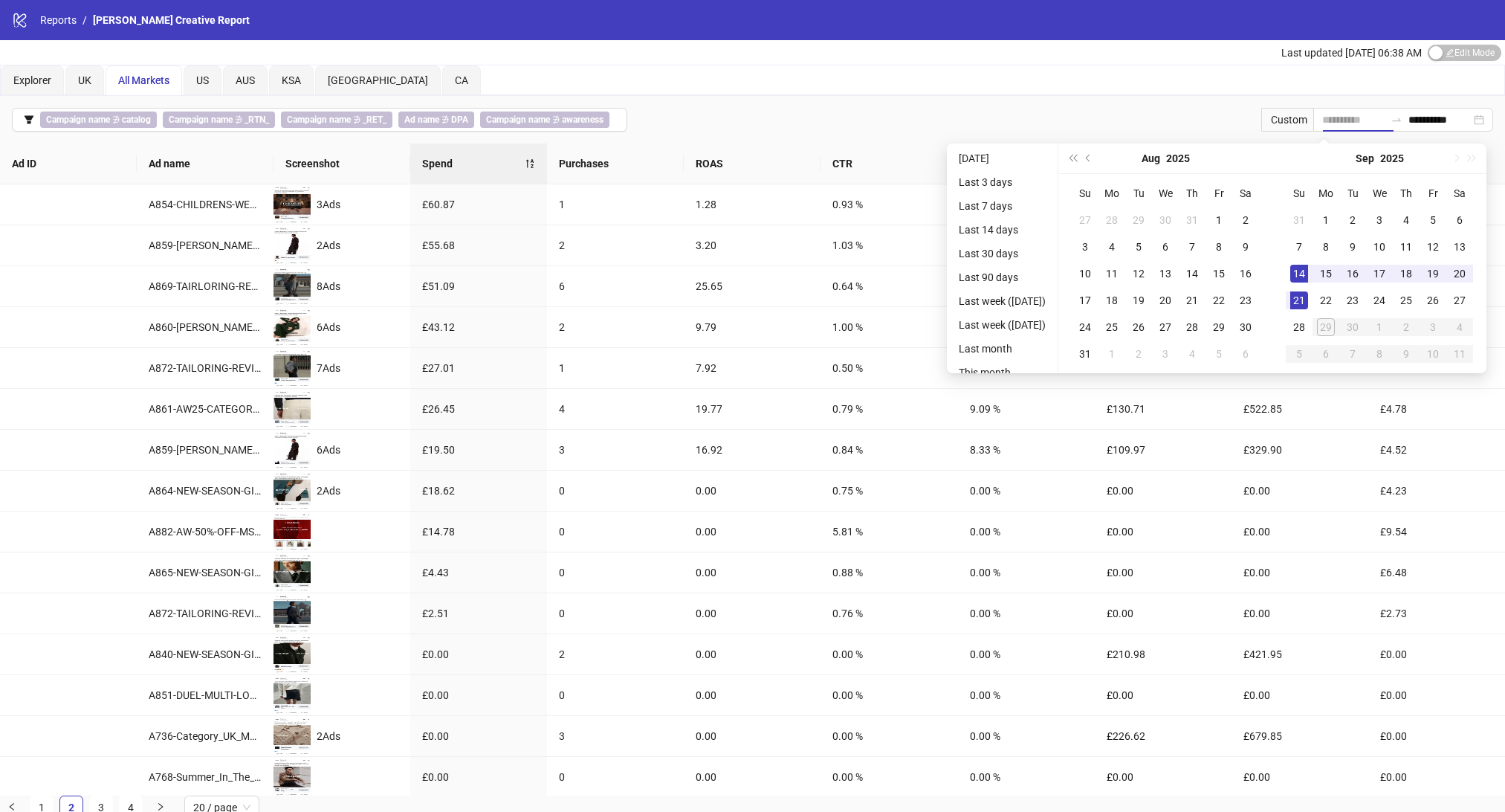
click at [1308, 300] on div "21" at bounding box center [1299, 300] width 18 height 18
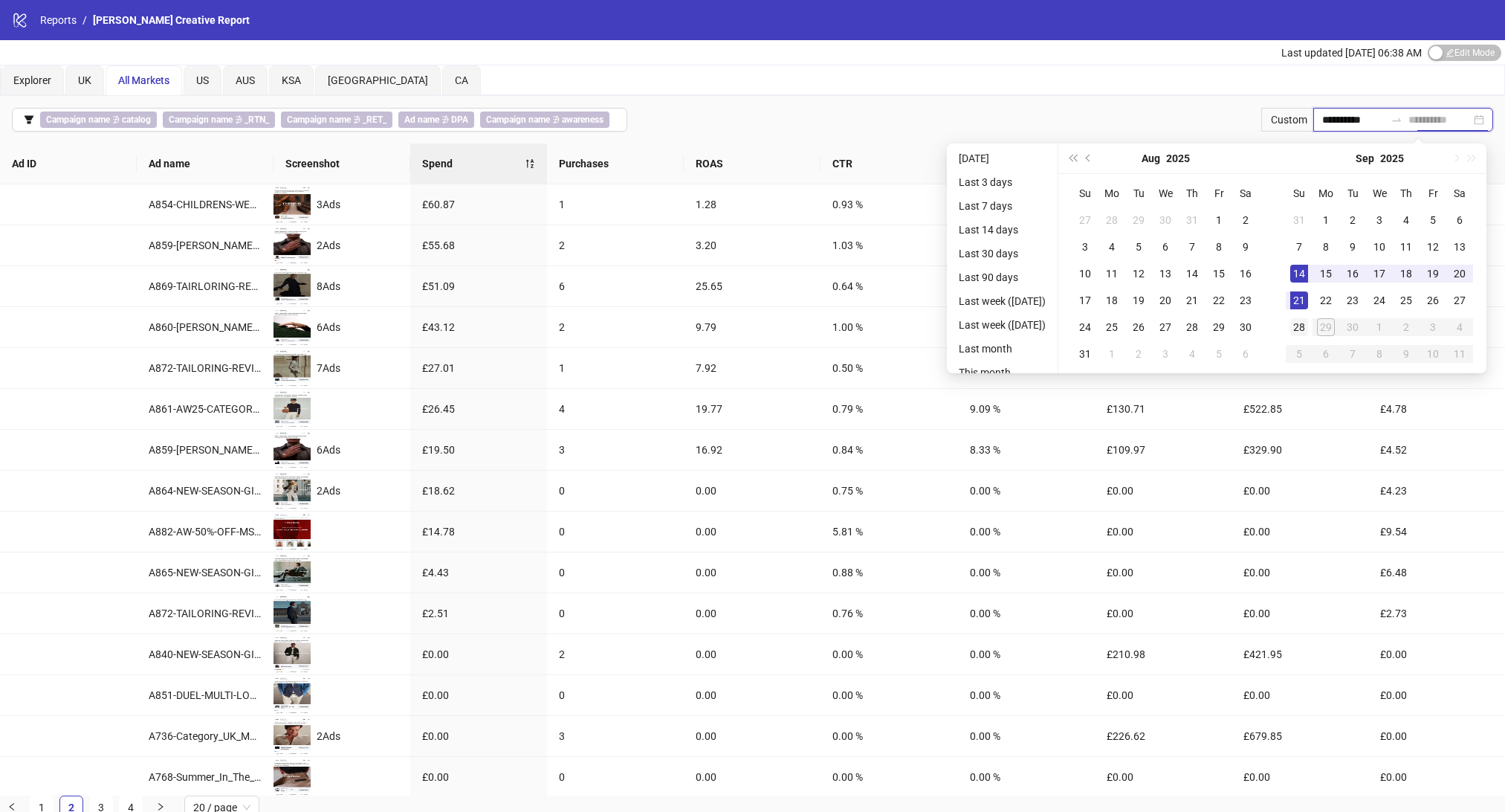
type input "**********"
click at [1306, 322] on div "28" at bounding box center [1299, 327] width 18 height 18
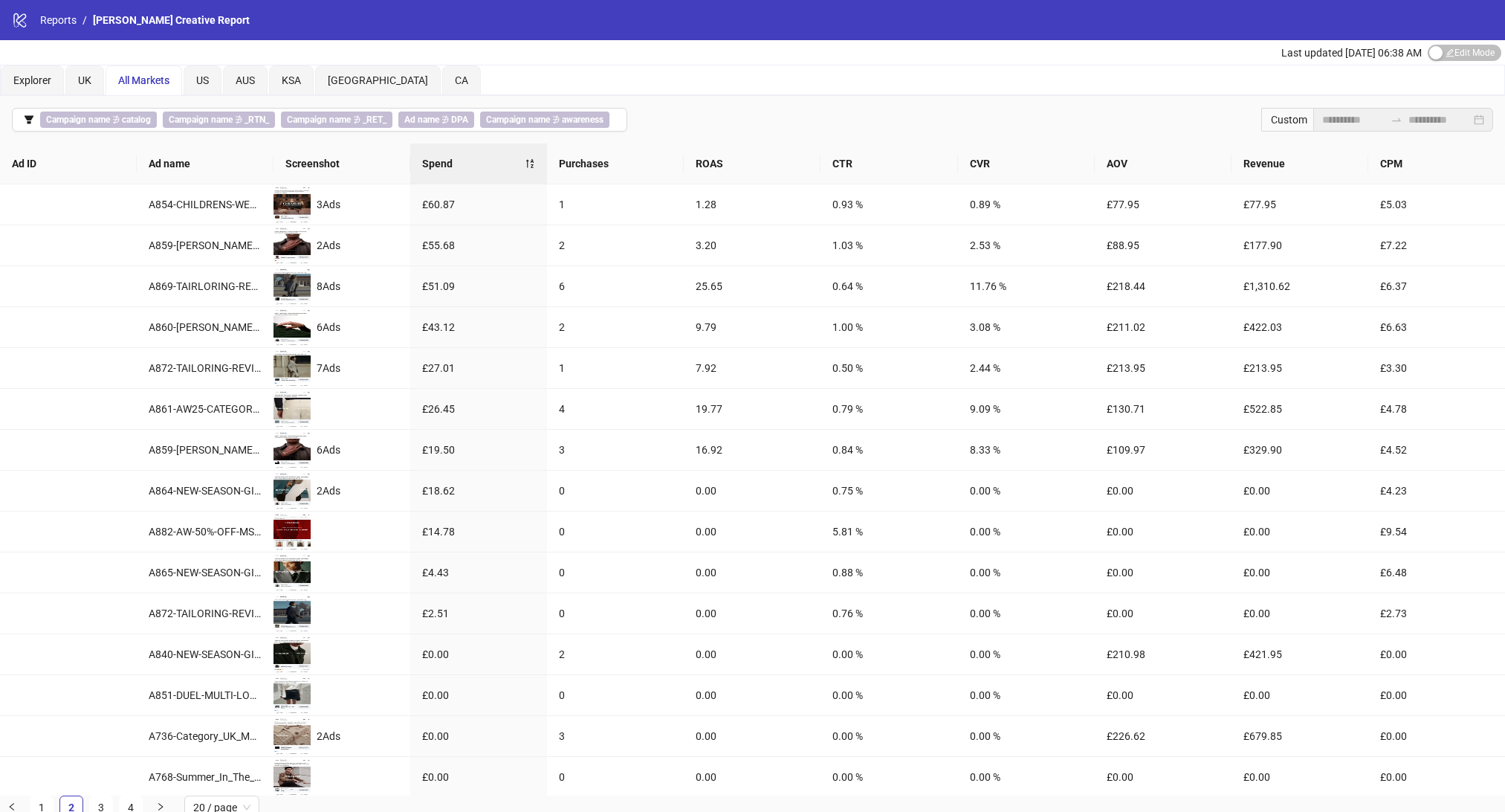
click at [1171, 80] on div "Explorer UK All Markets US AUS [GEOGRAPHIC_DATA] [GEOGRAPHIC_DATA] [GEOGRAPHIC_…" at bounding box center [752, 80] width 1503 height 30
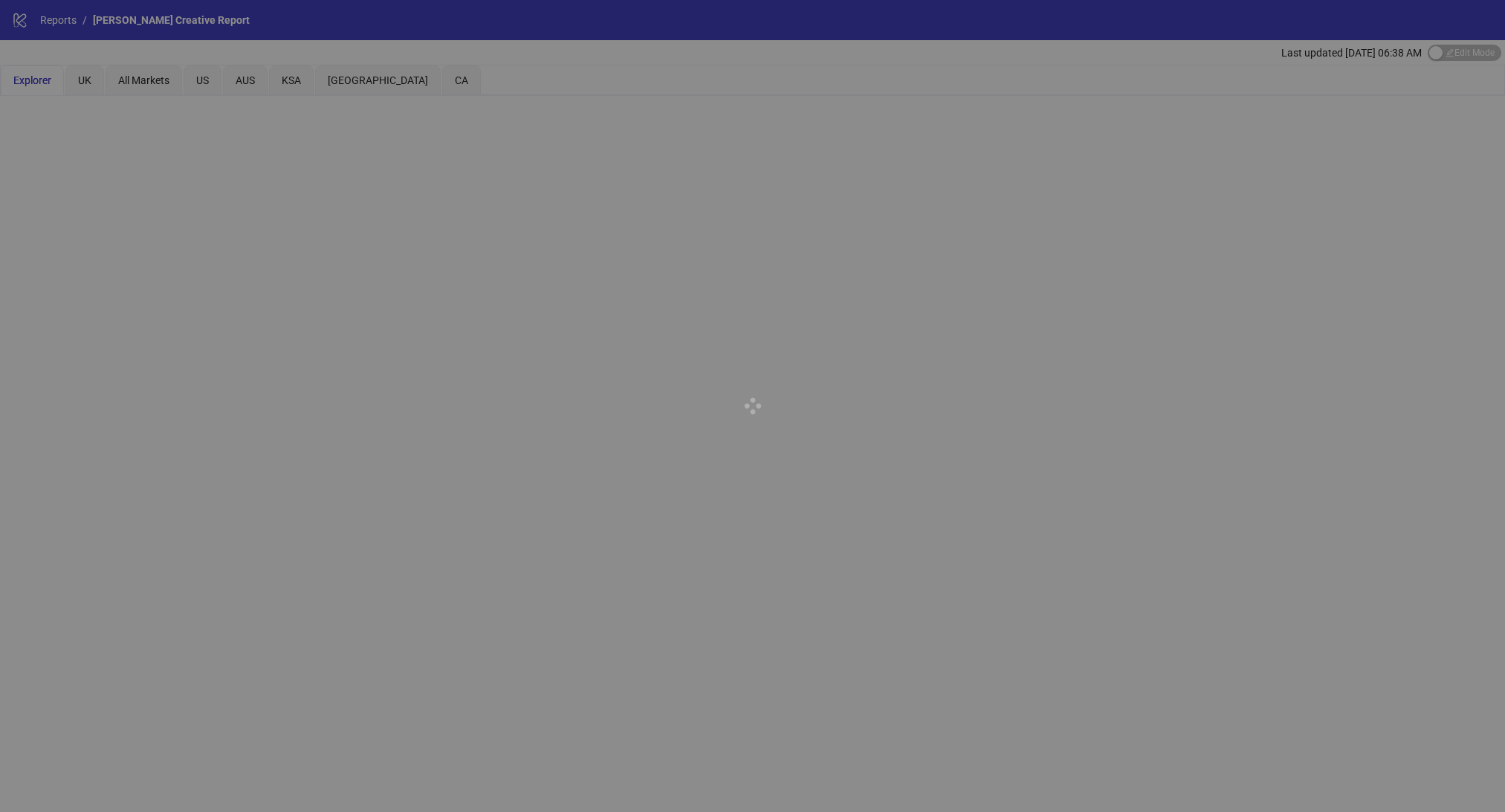
click at [92, 81] on div at bounding box center [752, 406] width 1505 height 812
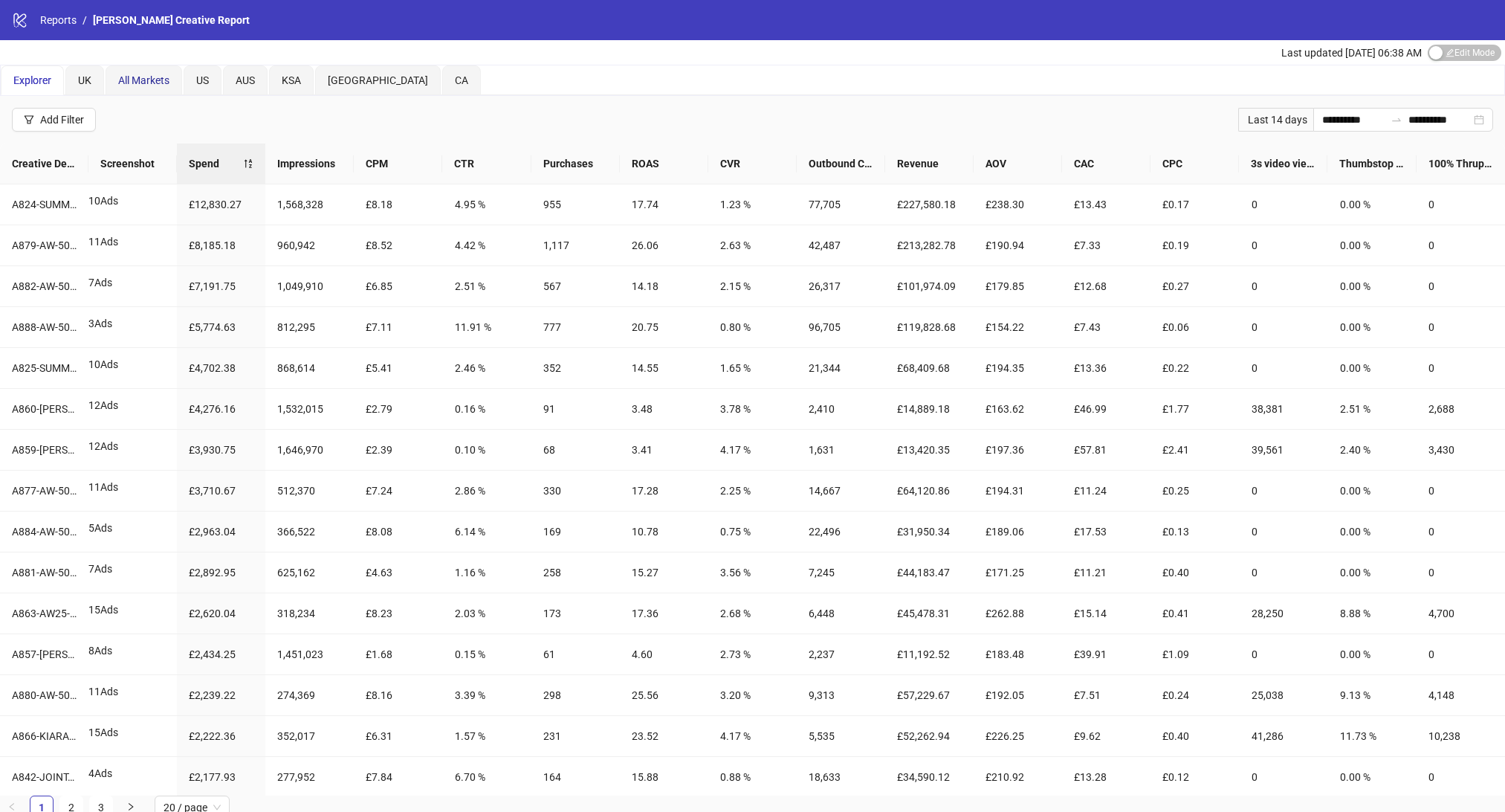
click at [136, 86] on div "All Markets" at bounding box center [144, 80] width 52 height 17
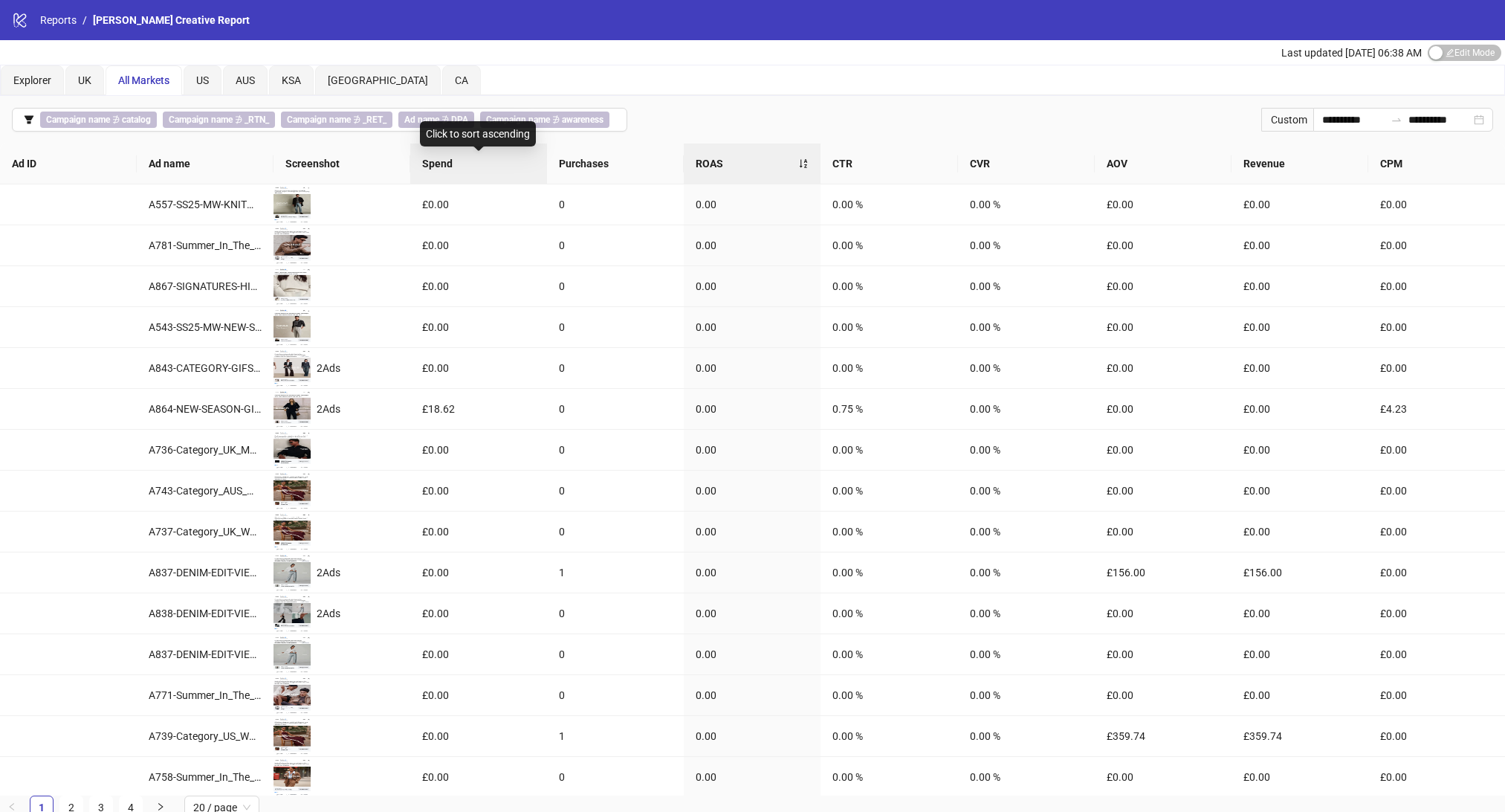
click at [445, 169] on span "Spend" at bounding box center [478, 164] width 113 height 17
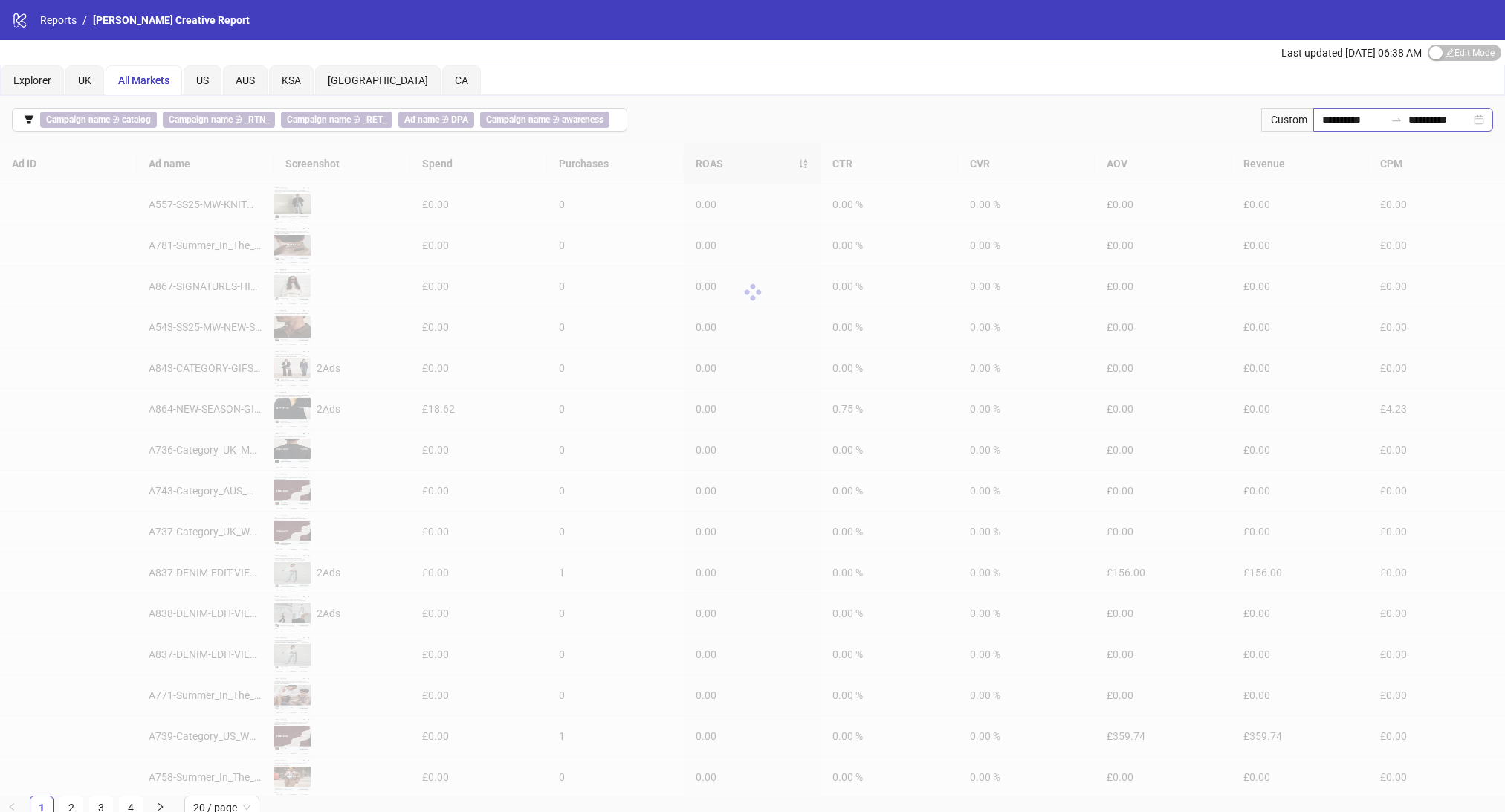
click at [1390, 114] on icon "swap-right" at bounding box center [1396, 120] width 12 height 12
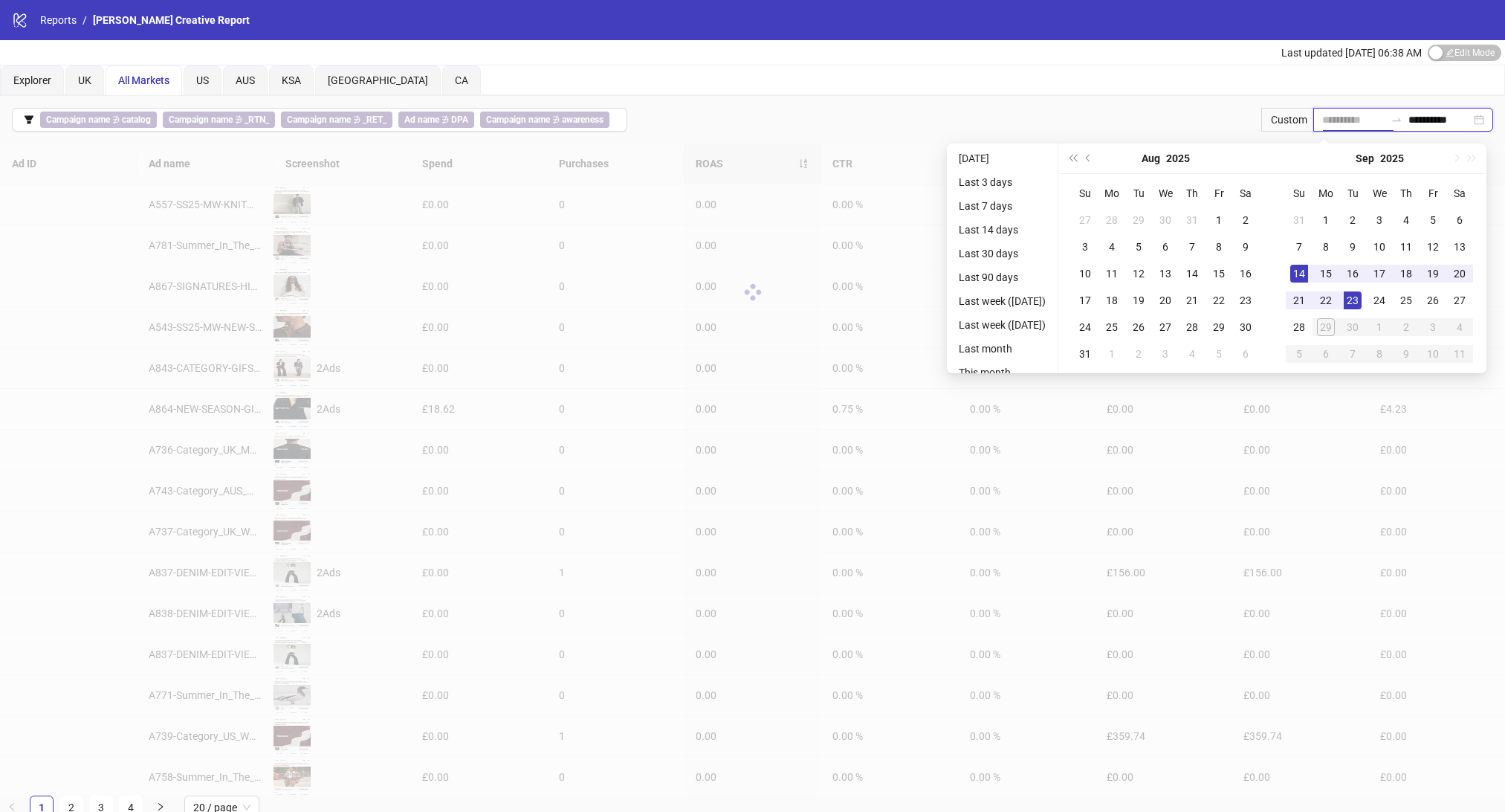
type input "**********"
click at [1362, 301] on div "23" at bounding box center [1353, 300] width 18 height 18
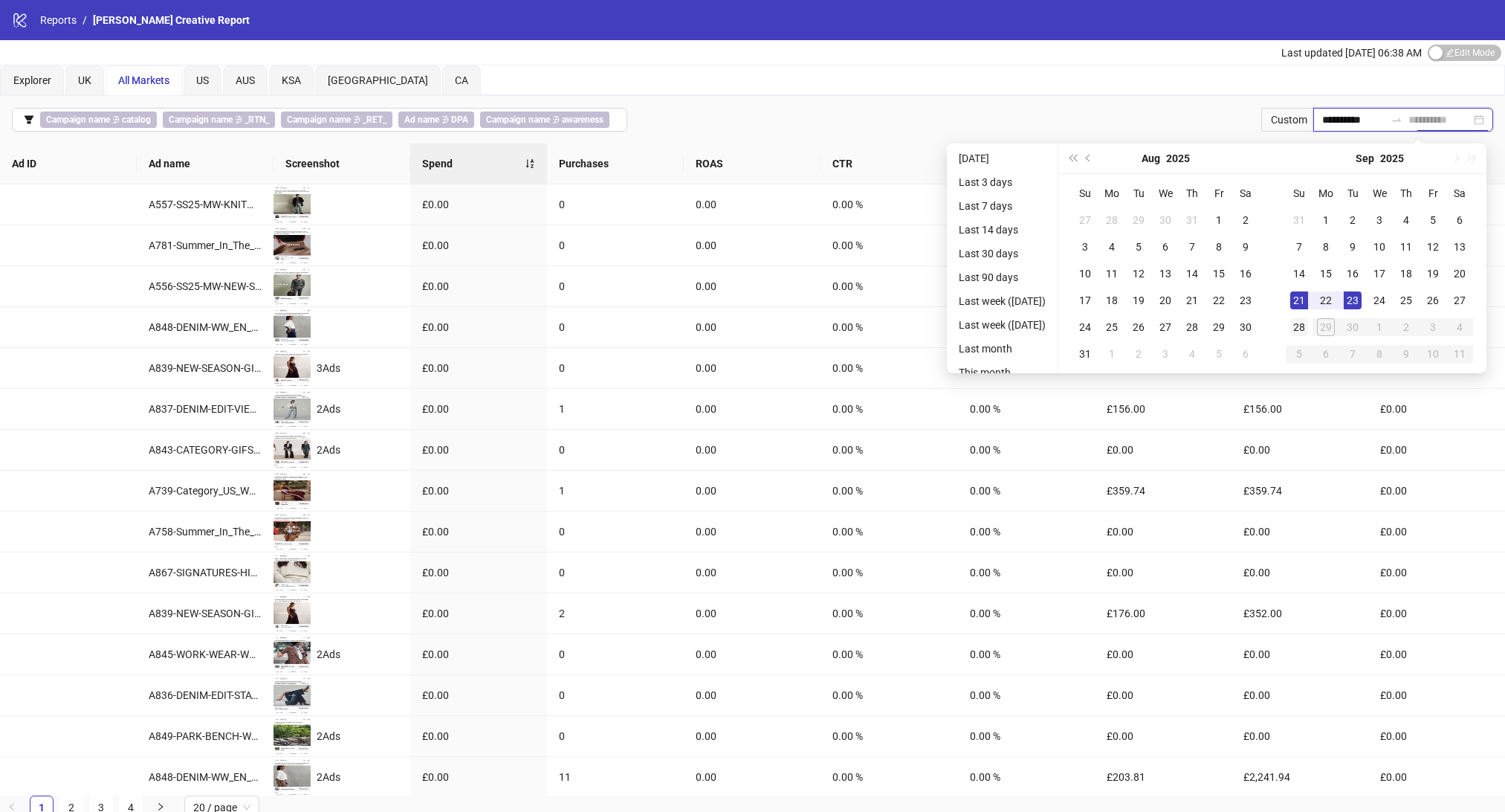
type input "**********"
click at [1308, 318] on div "28" at bounding box center [1299, 327] width 18 height 18
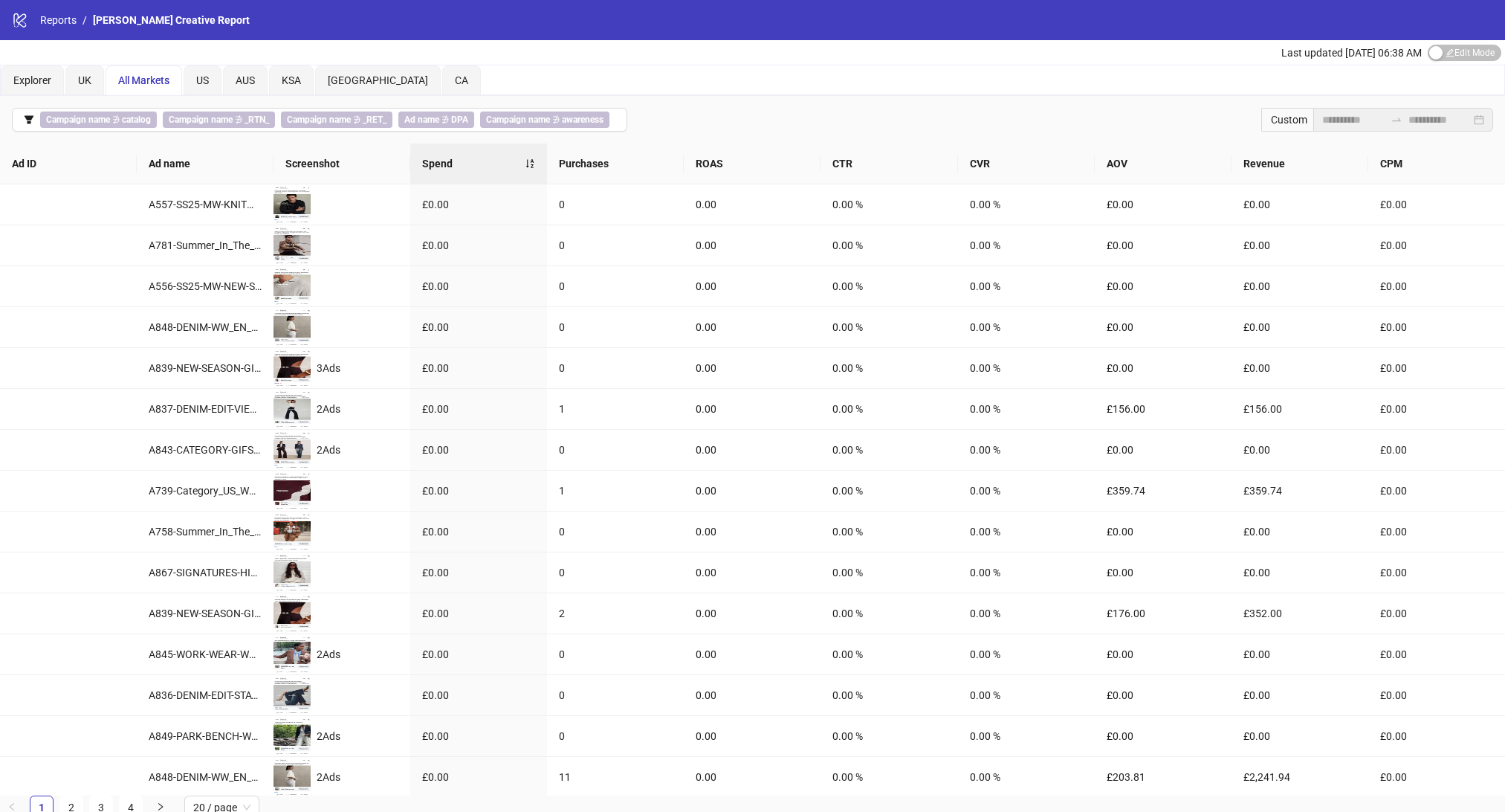
click at [495, 166] on span "Spend" at bounding box center [472, 164] width 102 height 17
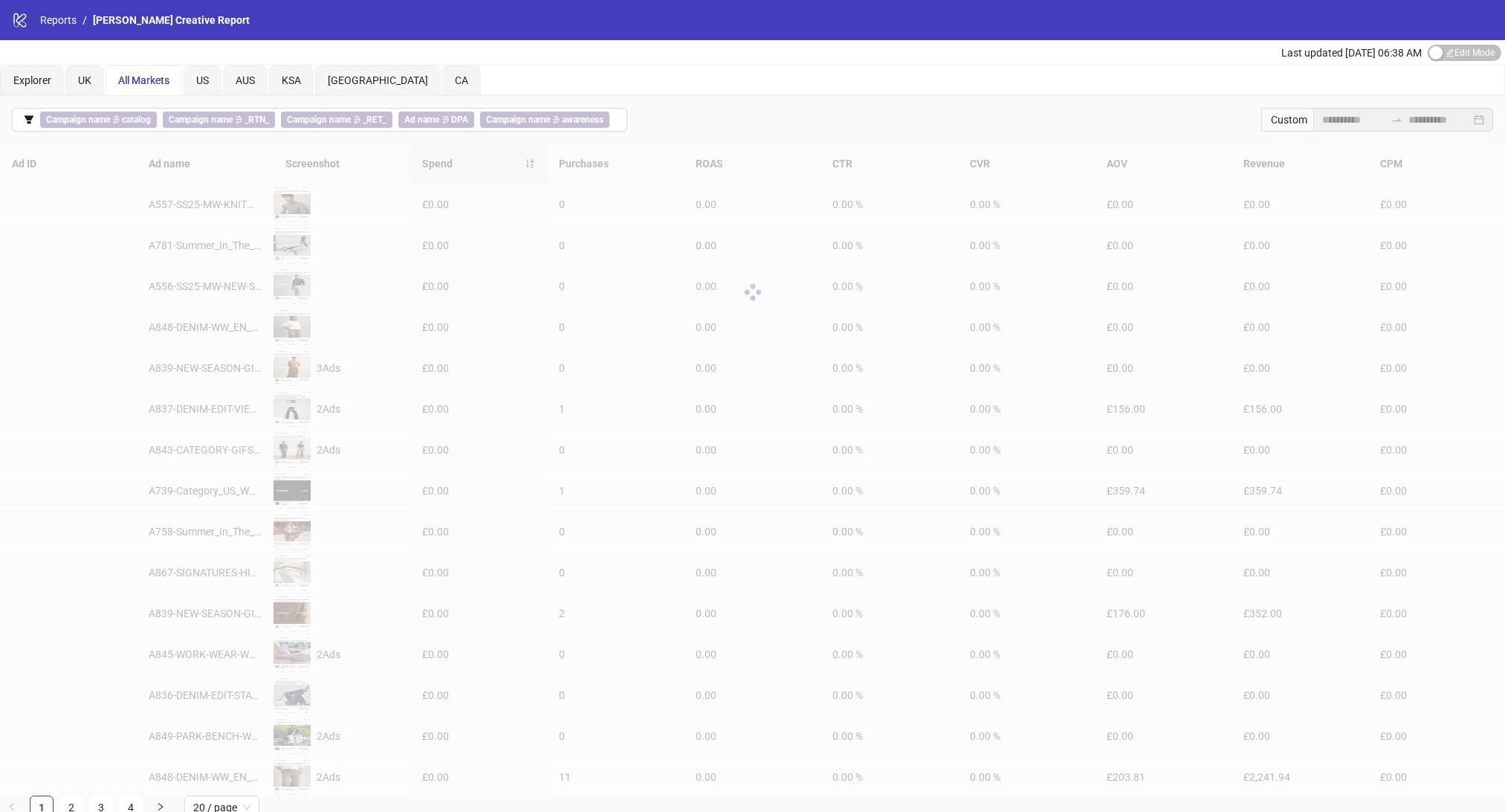
click at [1276, 128] on div "Custom" at bounding box center [1287, 119] width 52 height 24
click at [1285, 114] on div "Custom" at bounding box center [1287, 119] width 52 height 24
click at [1340, 121] on input "**********" at bounding box center [1353, 119] width 62 height 17
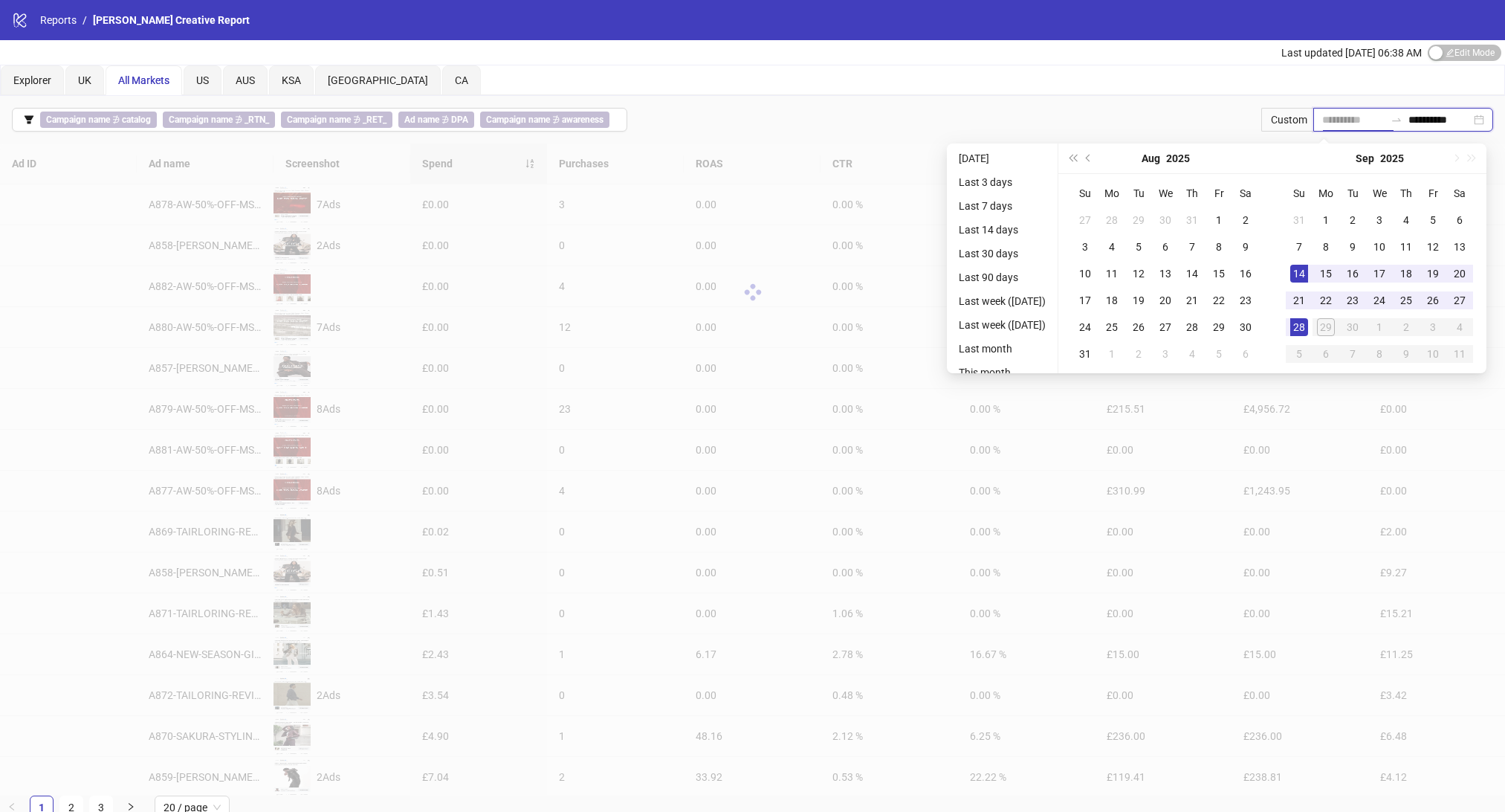
type input "**********"
click at [1153, 78] on div "Explorer UK All Markets US AUS [GEOGRAPHIC_DATA] [GEOGRAPHIC_DATA] [GEOGRAPHIC_…" at bounding box center [752, 80] width 1503 height 30
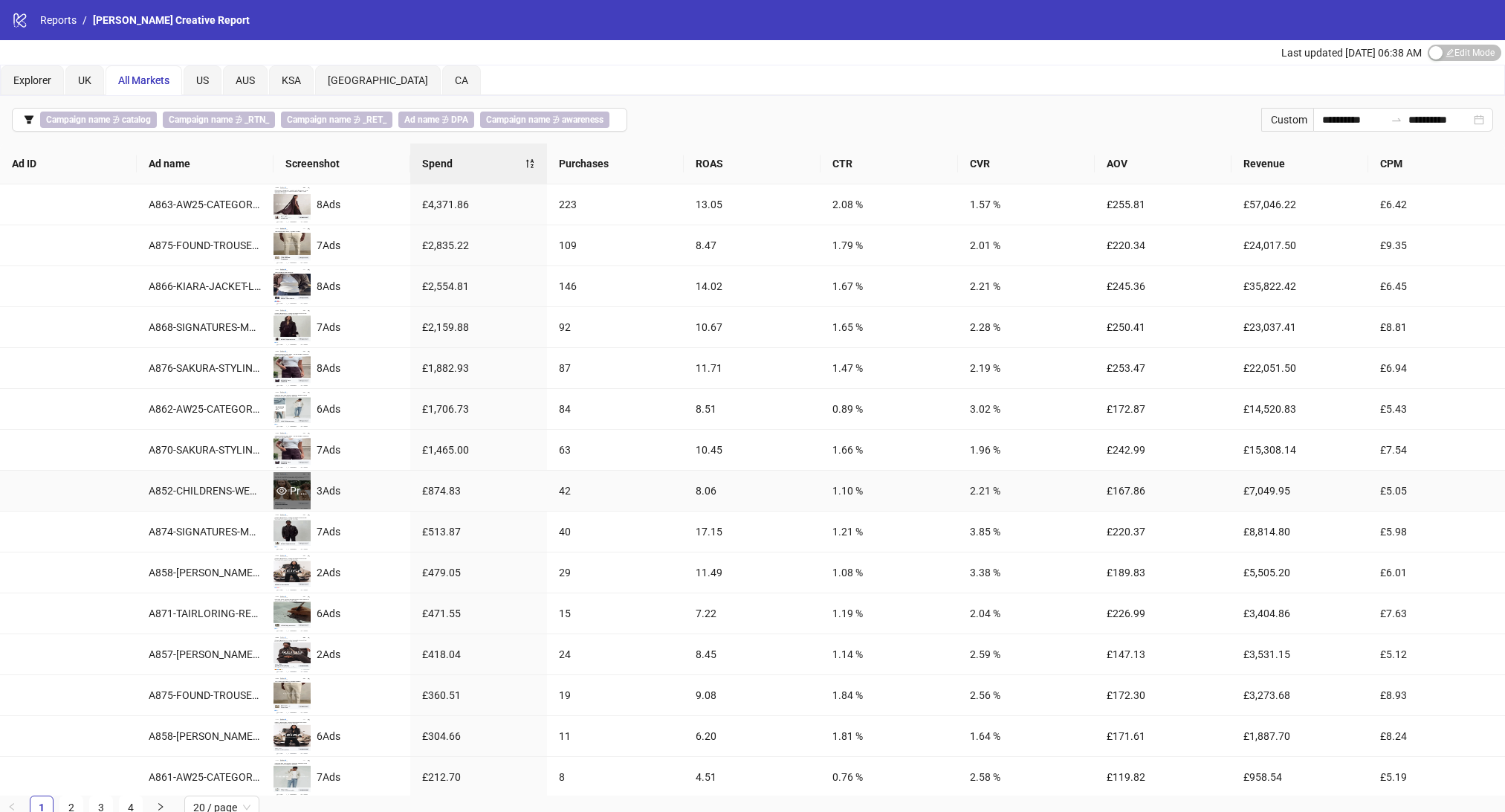
click at [293, 495] on div "Preview" at bounding box center [292, 490] width 37 height 17
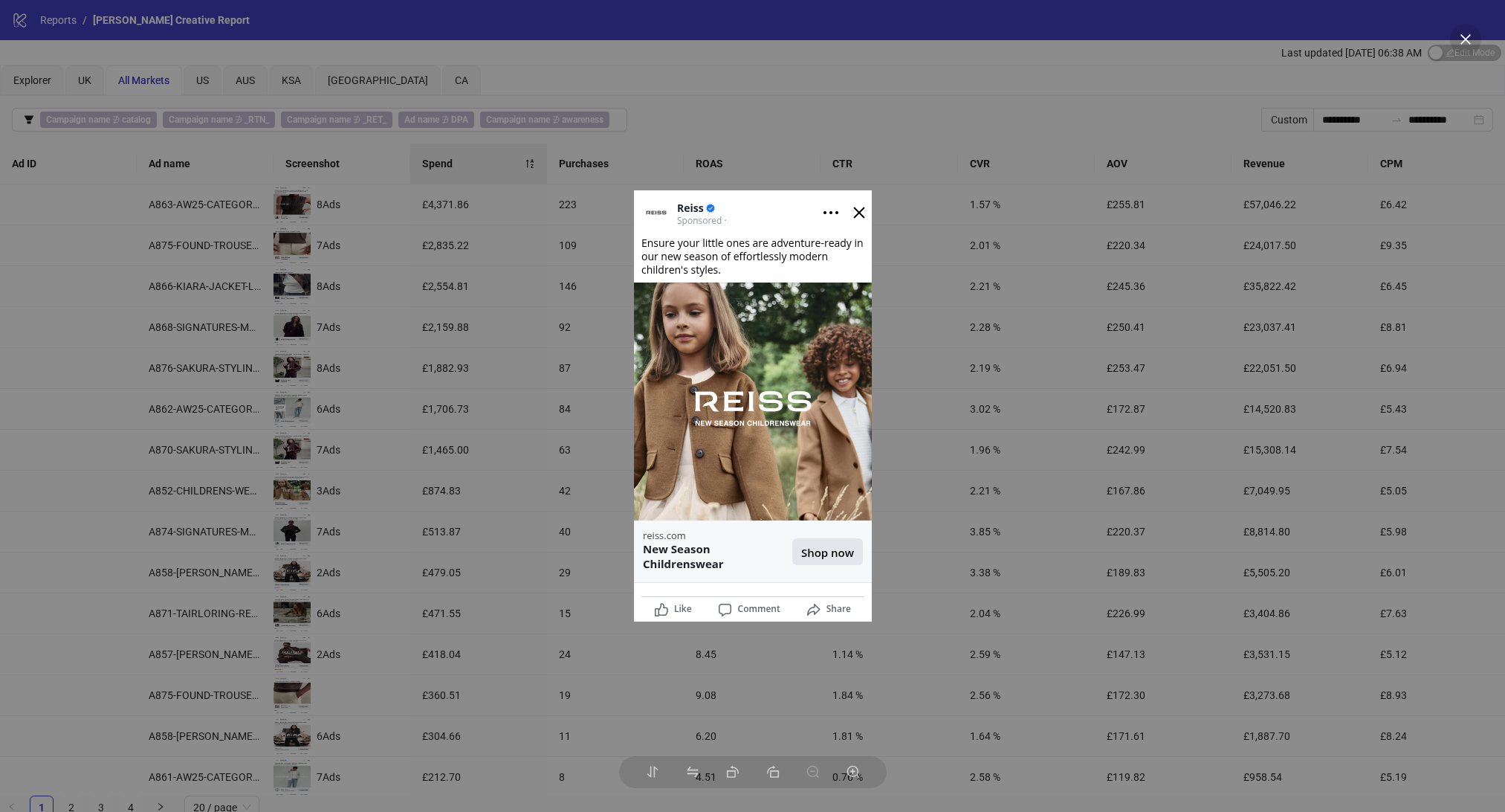
click at [395, 553] on div at bounding box center [752, 406] width 1505 height 812
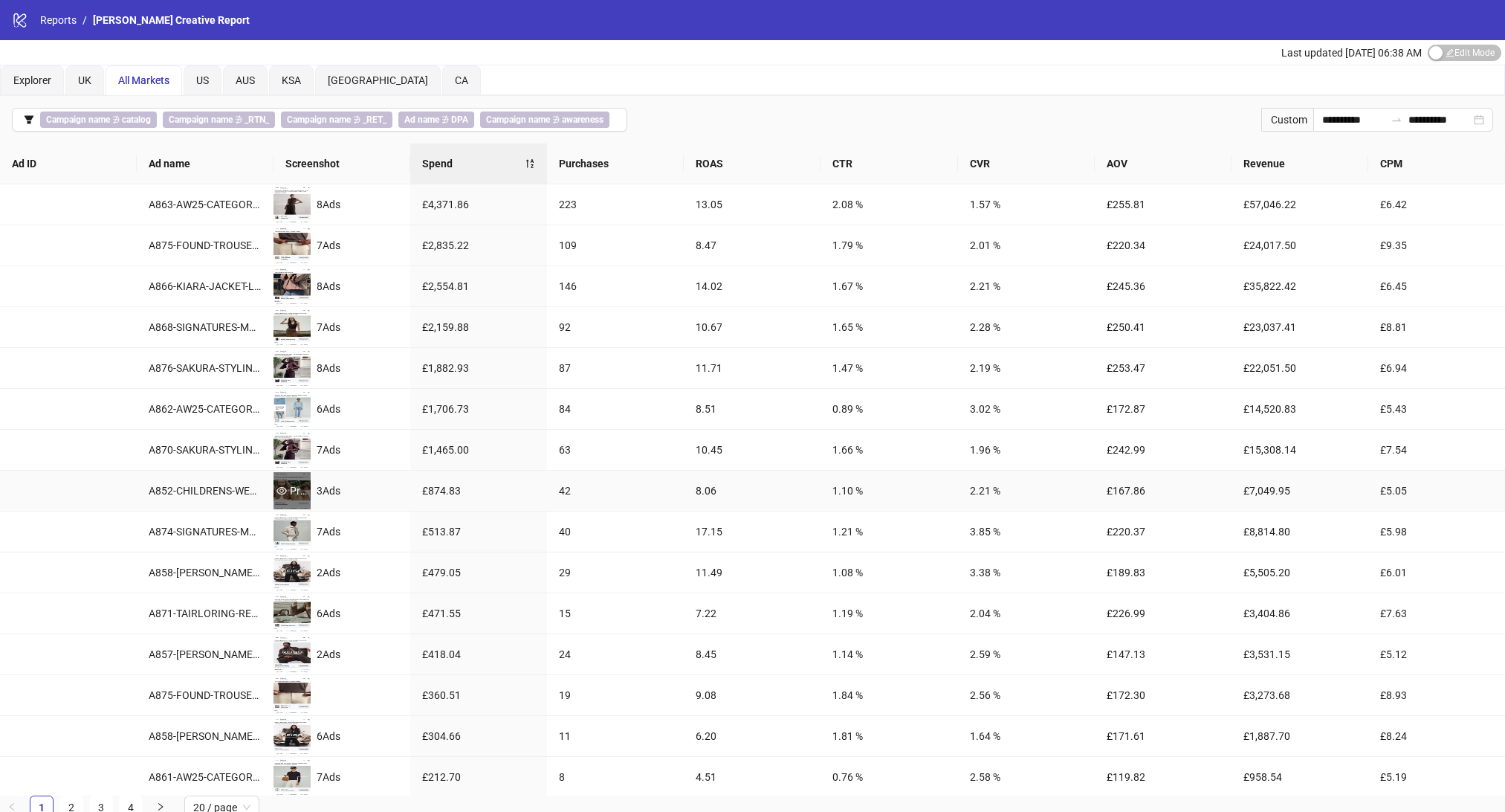
click at [302, 488] on div "Preview" at bounding box center [292, 490] width 37 height 17
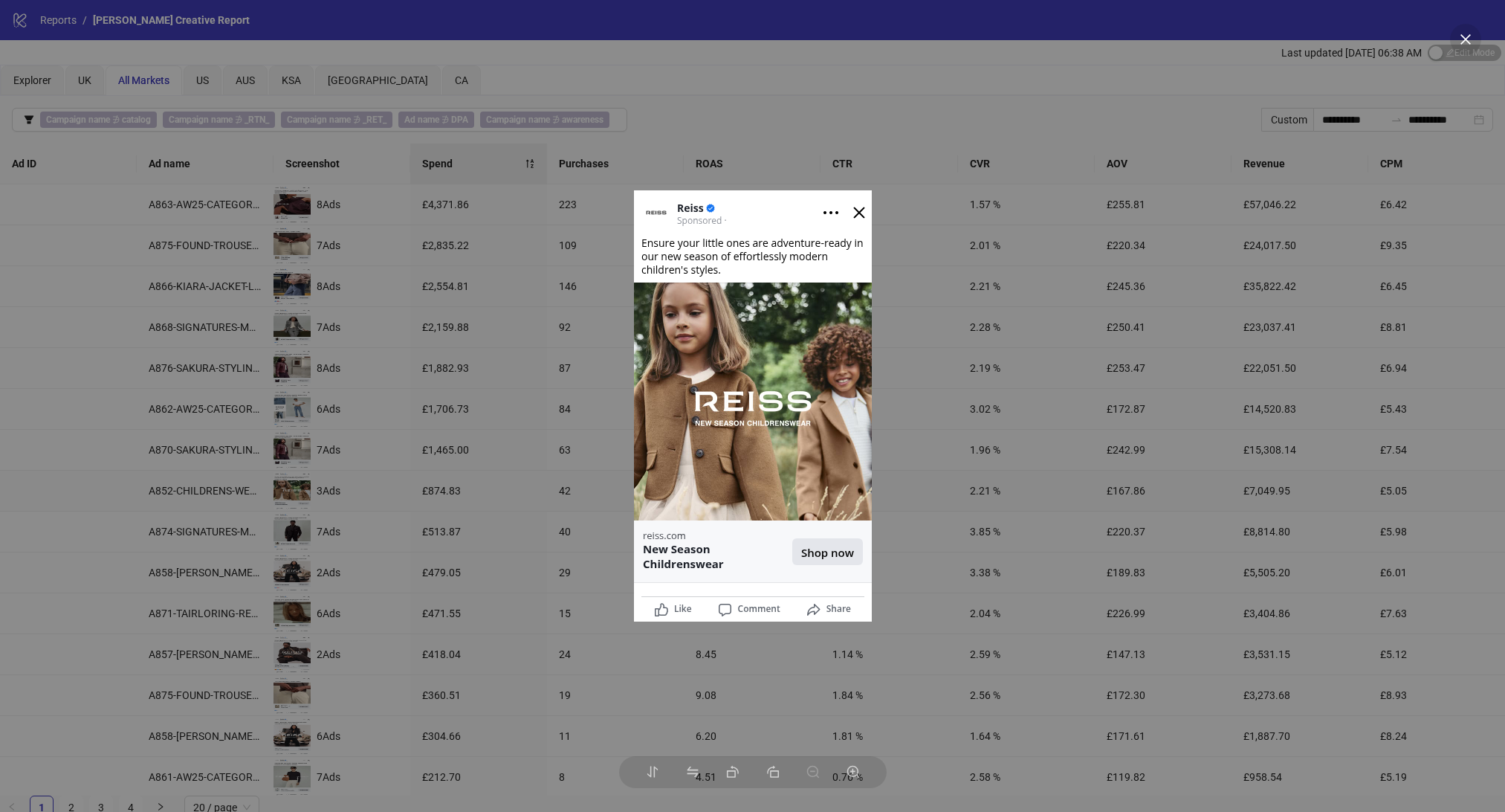
click at [438, 462] on div at bounding box center [752, 406] width 1505 height 812
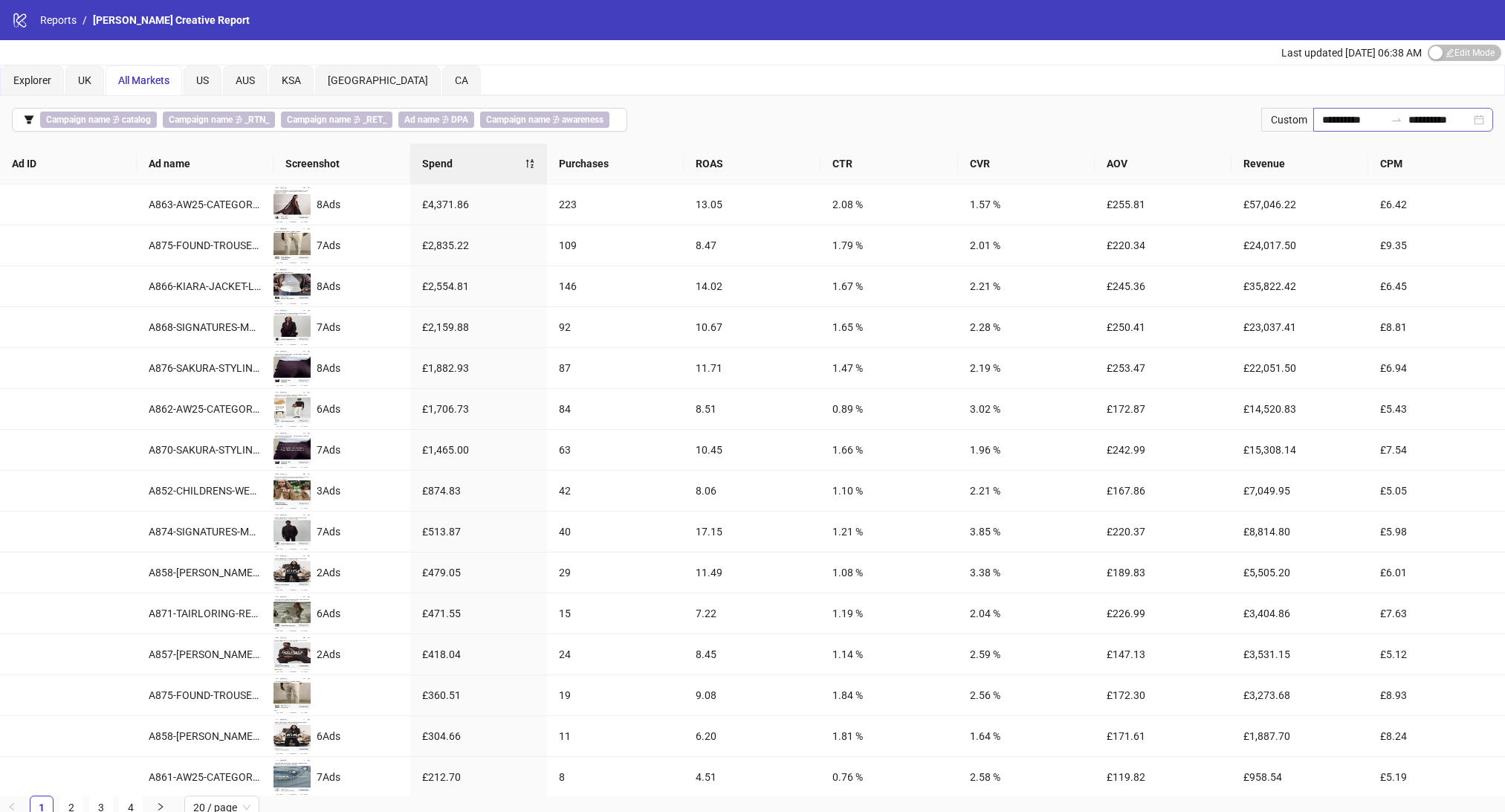
click at [1400, 109] on div "**********" at bounding box center [1404, 119] width 180 height 24
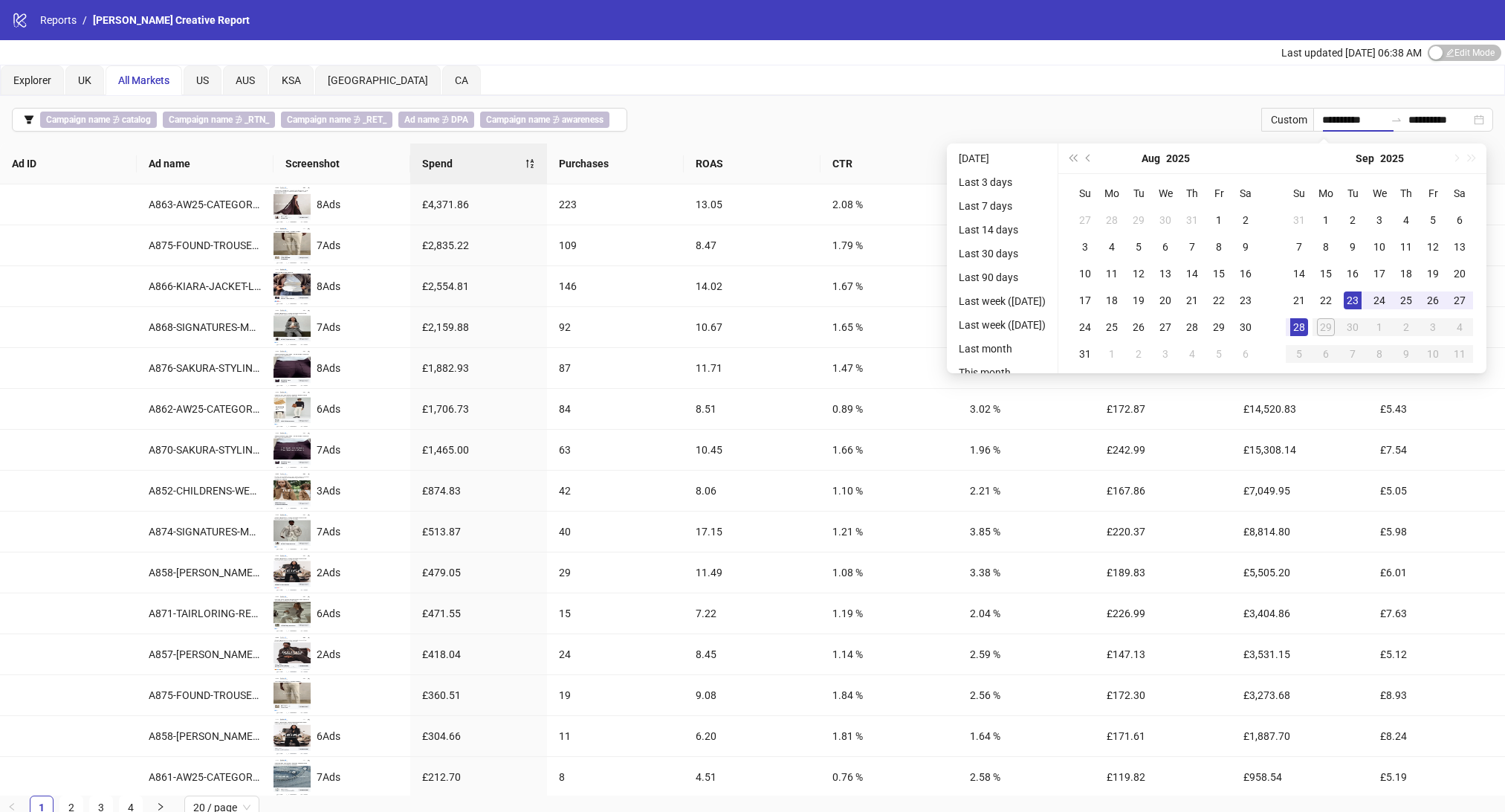
click at [1068, 57] on div "Last updated [DATE] 06:38 AM Edit Mode Edit Mode" at bounding box center [752, 52] width 1505 height 24
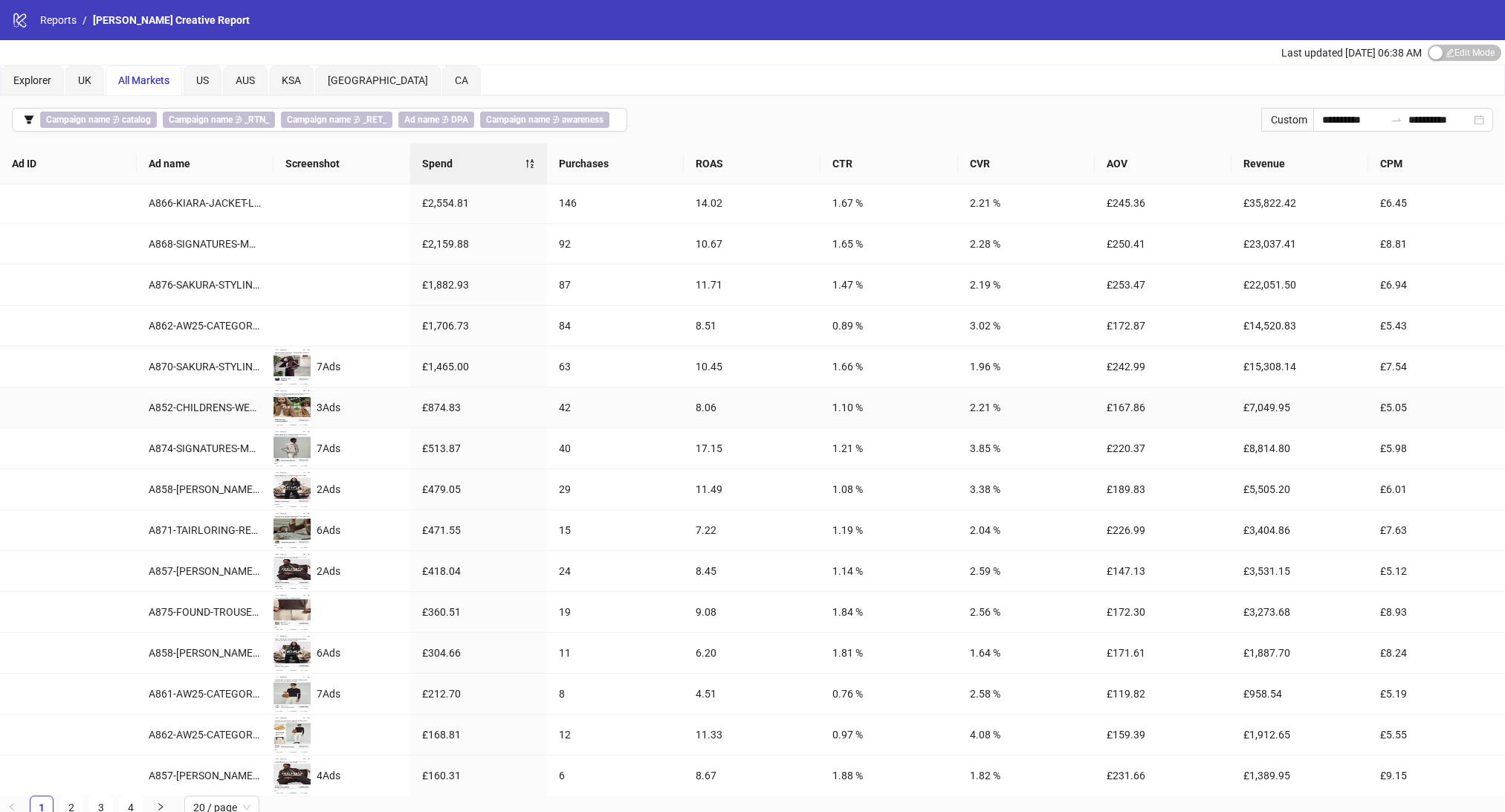
scroll to position [251, 0]
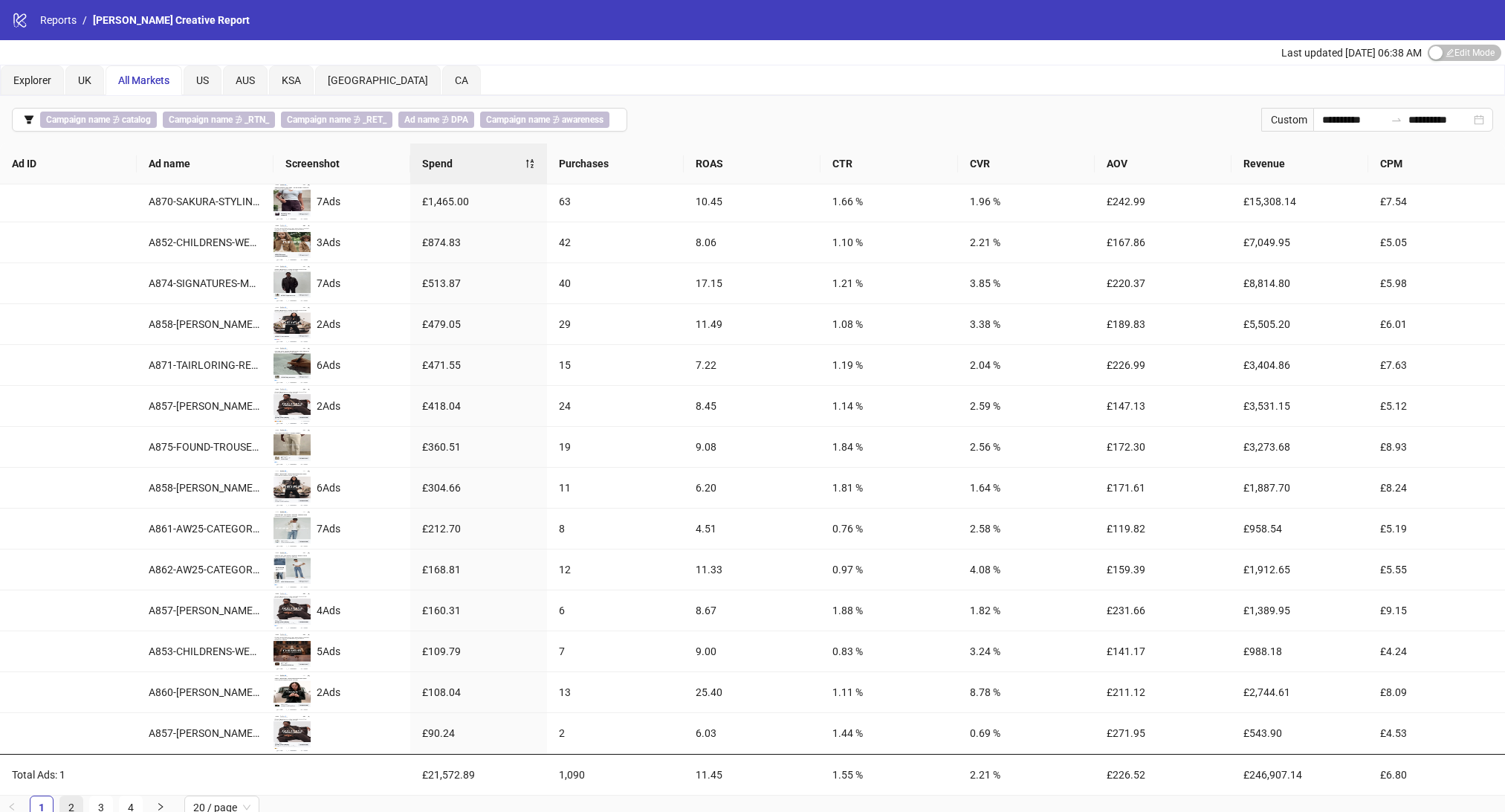
click at [72, 800] on link "2" at bounding box center [71, 807] width 22 height 22
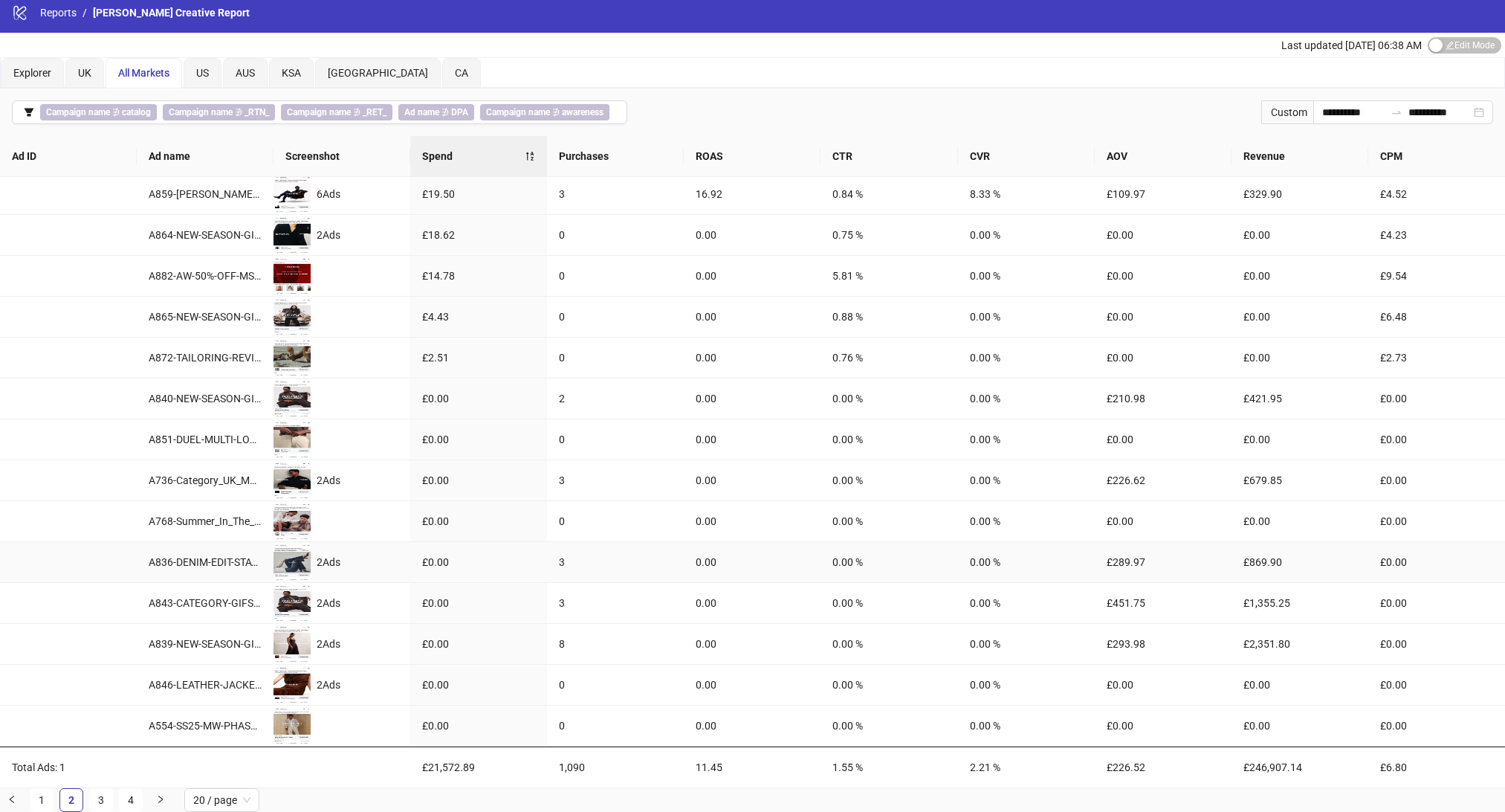
scroll to position [0, 0]
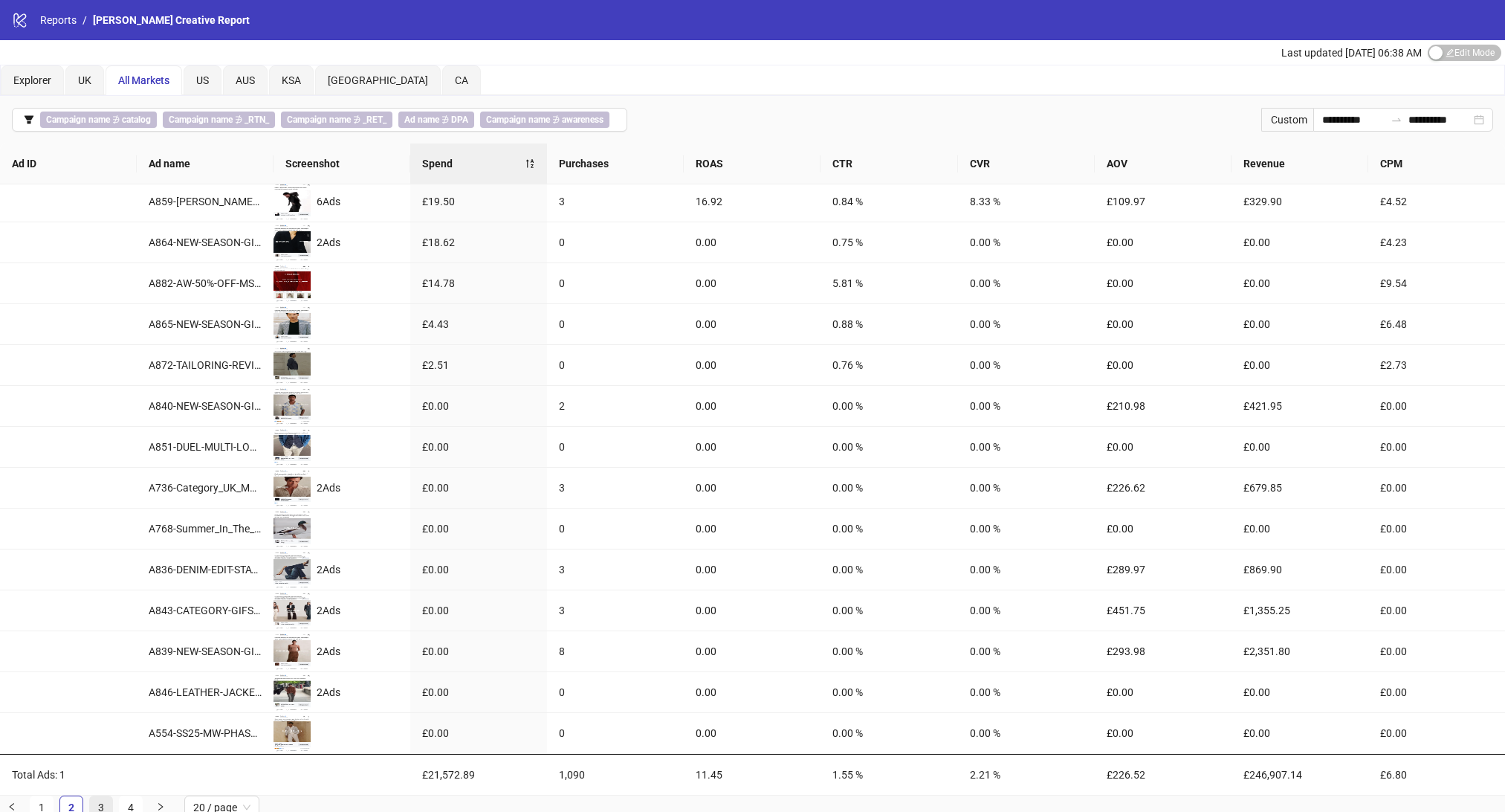
click at [96, 805] on link "3" at bounding box center [101, 807] width 22 height 22
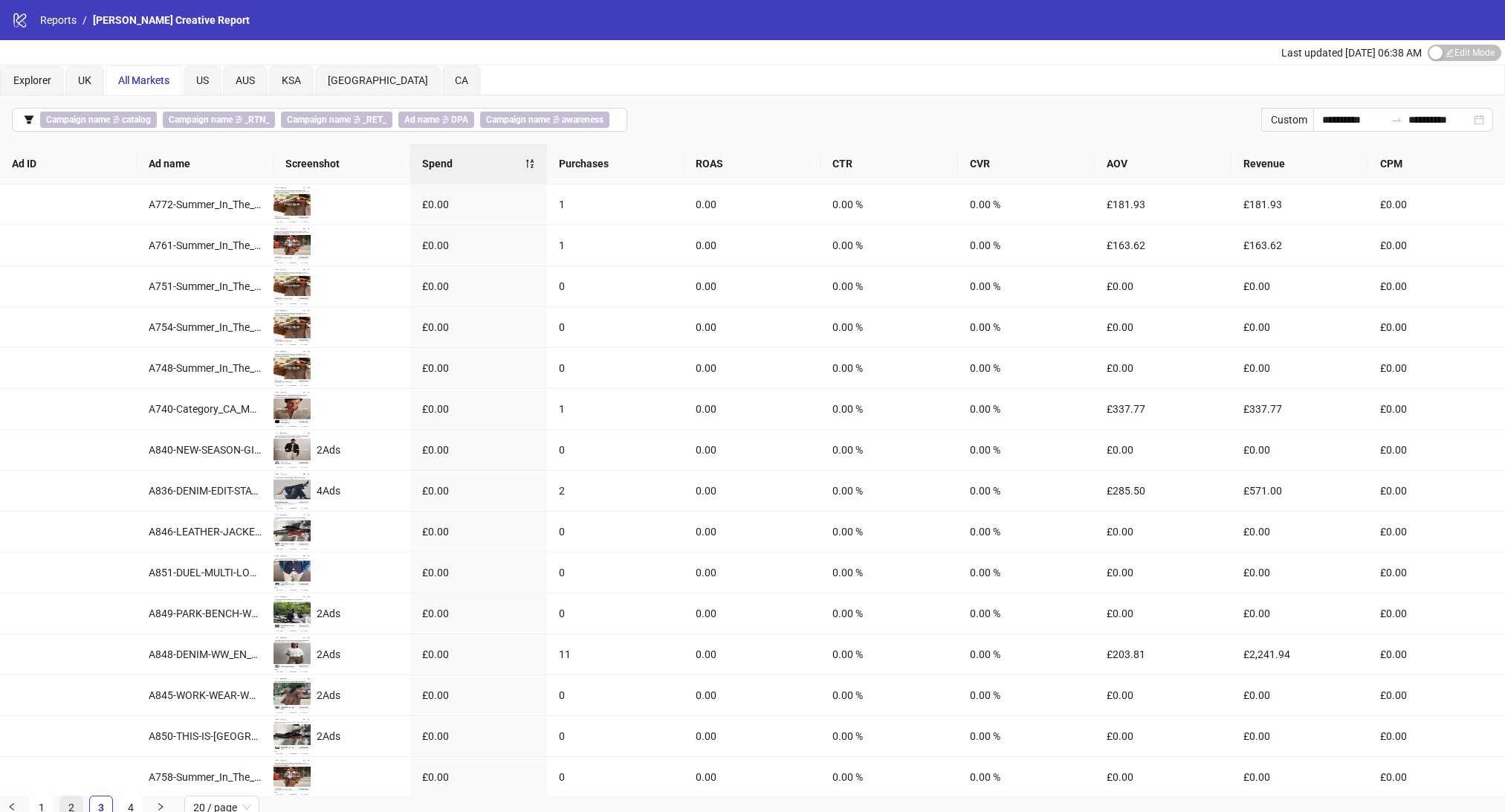
click at [62, 803] on link "2" at bounding box center [71, 807] width 22 height 22
